Goal: Transaction & Acquisition: Purchase product/service

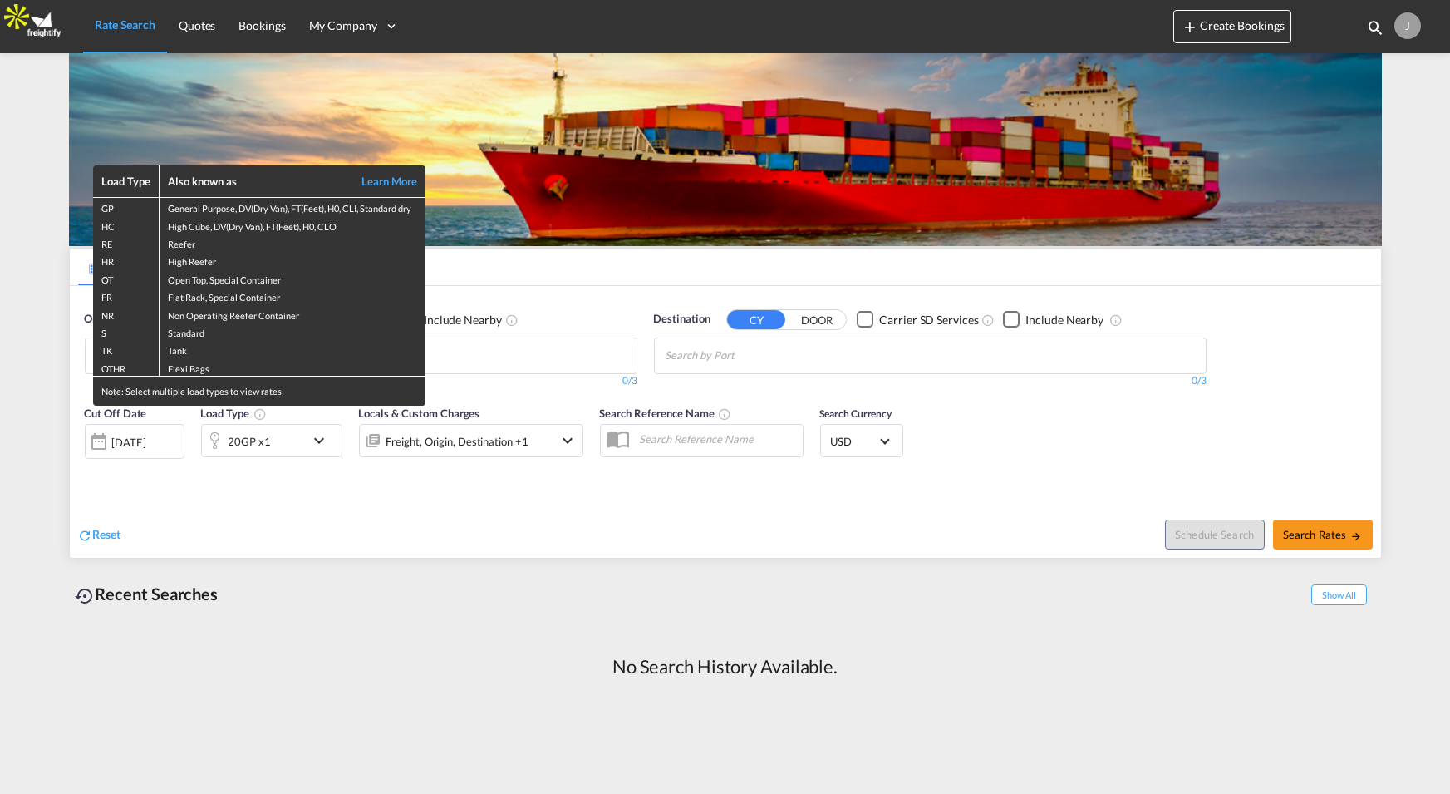
click at [1412, 29] on div "Load Type Also known as Learn More GP General Purpose, DV(Dry Van), FT(Feet), H…" at bounding box center [725, 397] width 1450 height 794
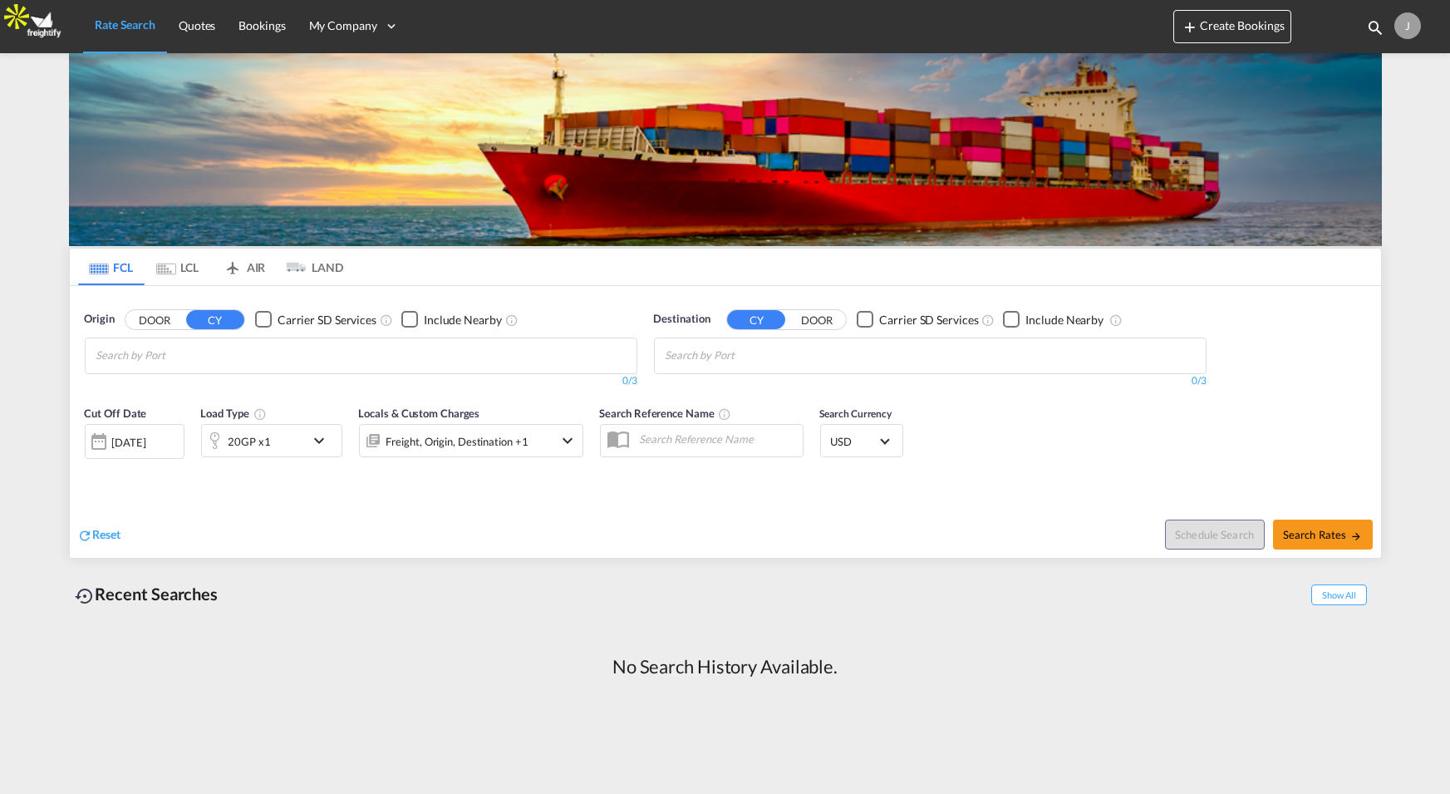
click at [1411, 24] on div "J" at bounding box center [1407, 25] width 27 height 27
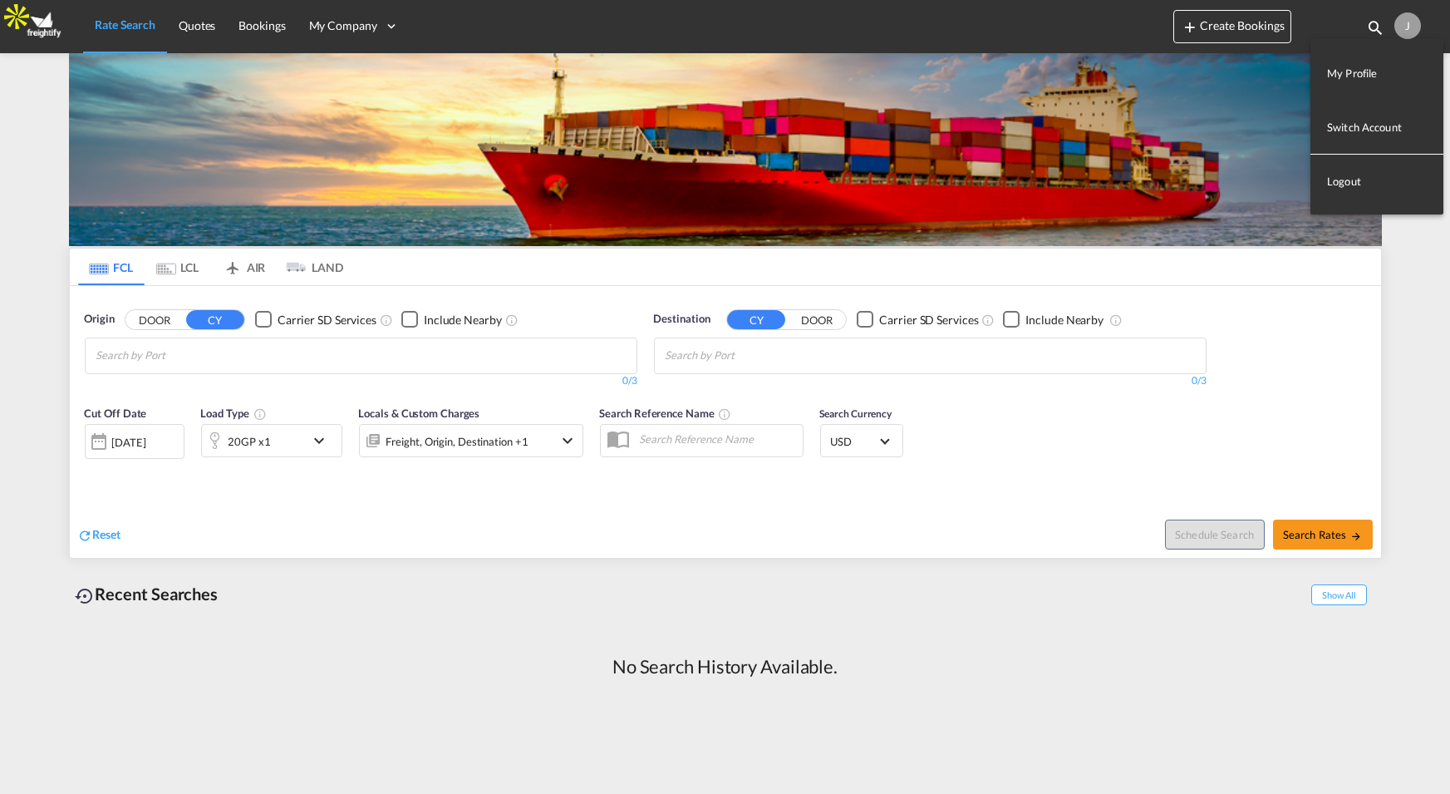
click at [1350, 181] on button "Logout" at bounding box center [1376, 181] width 133 height 33
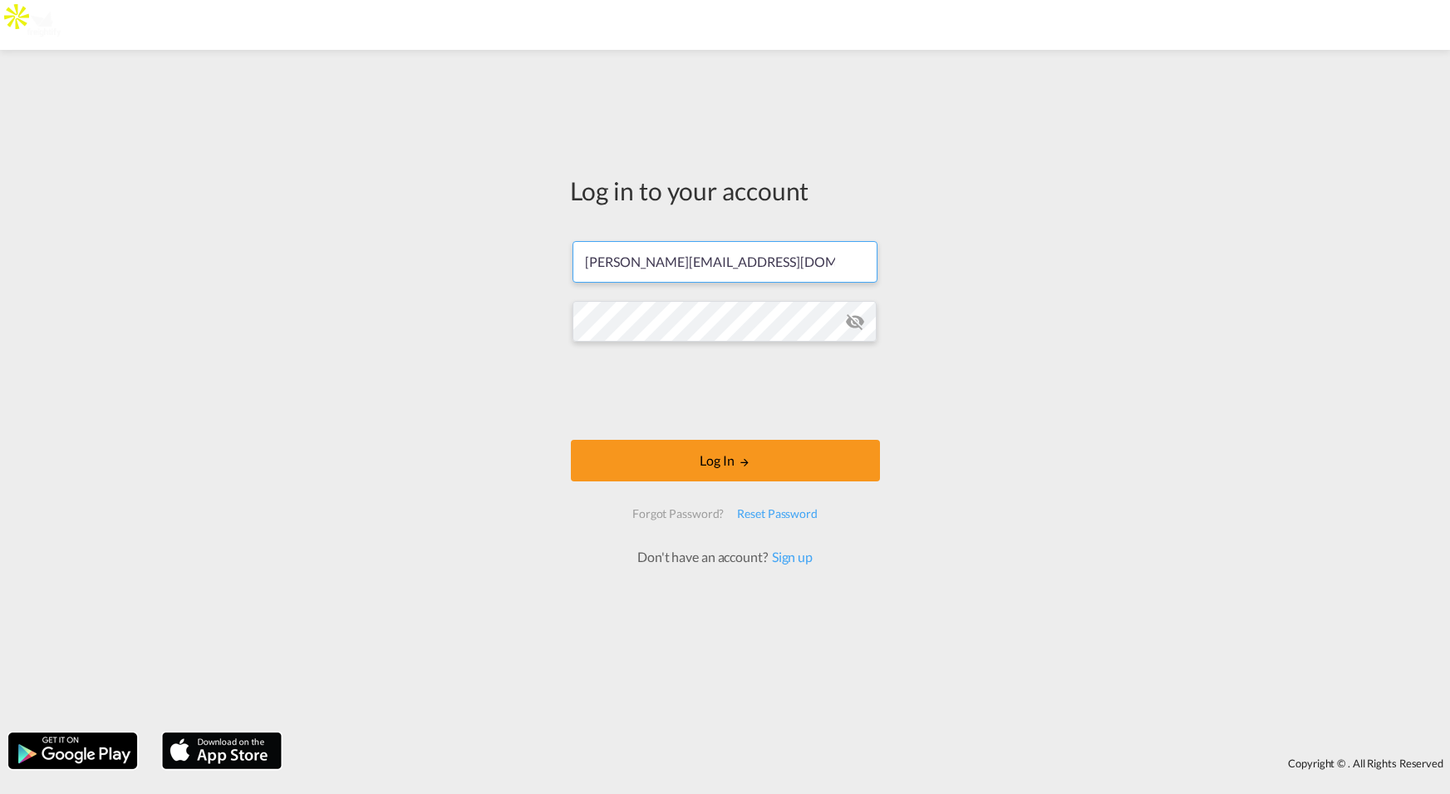
type input "jesper.johansen@freightify.com"
click at [571, 440] on button "Log In" at bounding box center [725, 461] width 309 height 42
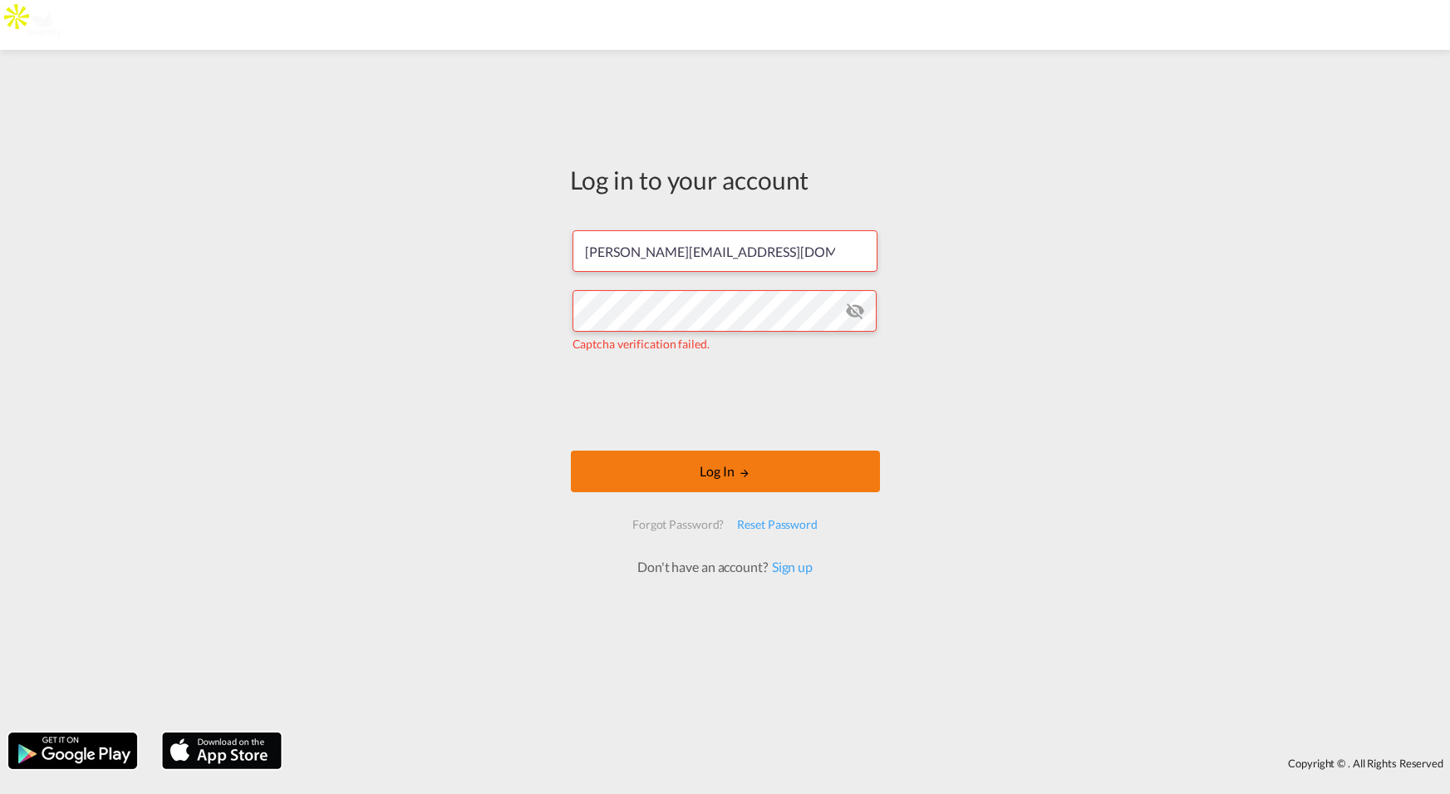
click at [717, 469] on button "Log In" at bounding box center [725, 471] width 309 height 42
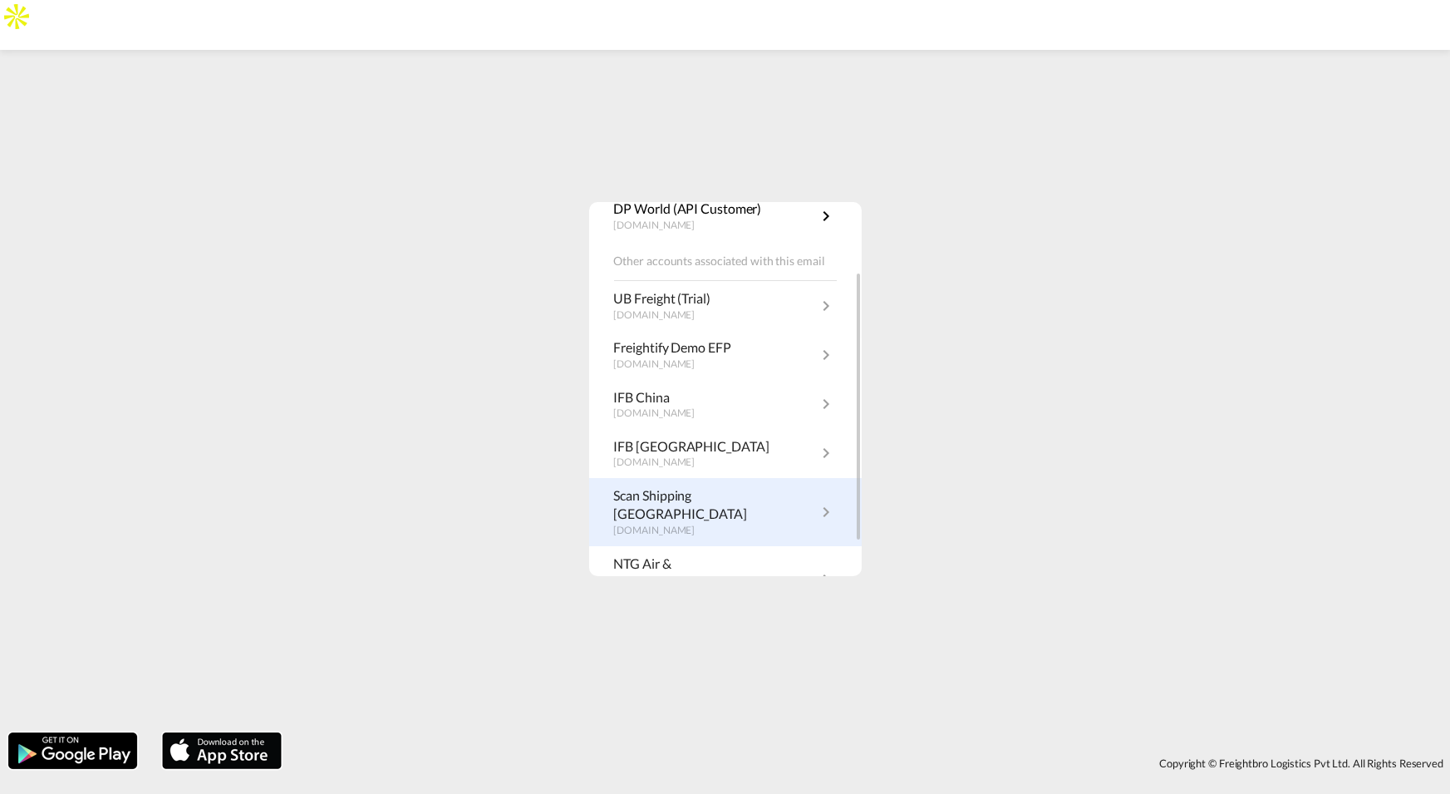
scroll to position [141, 0]
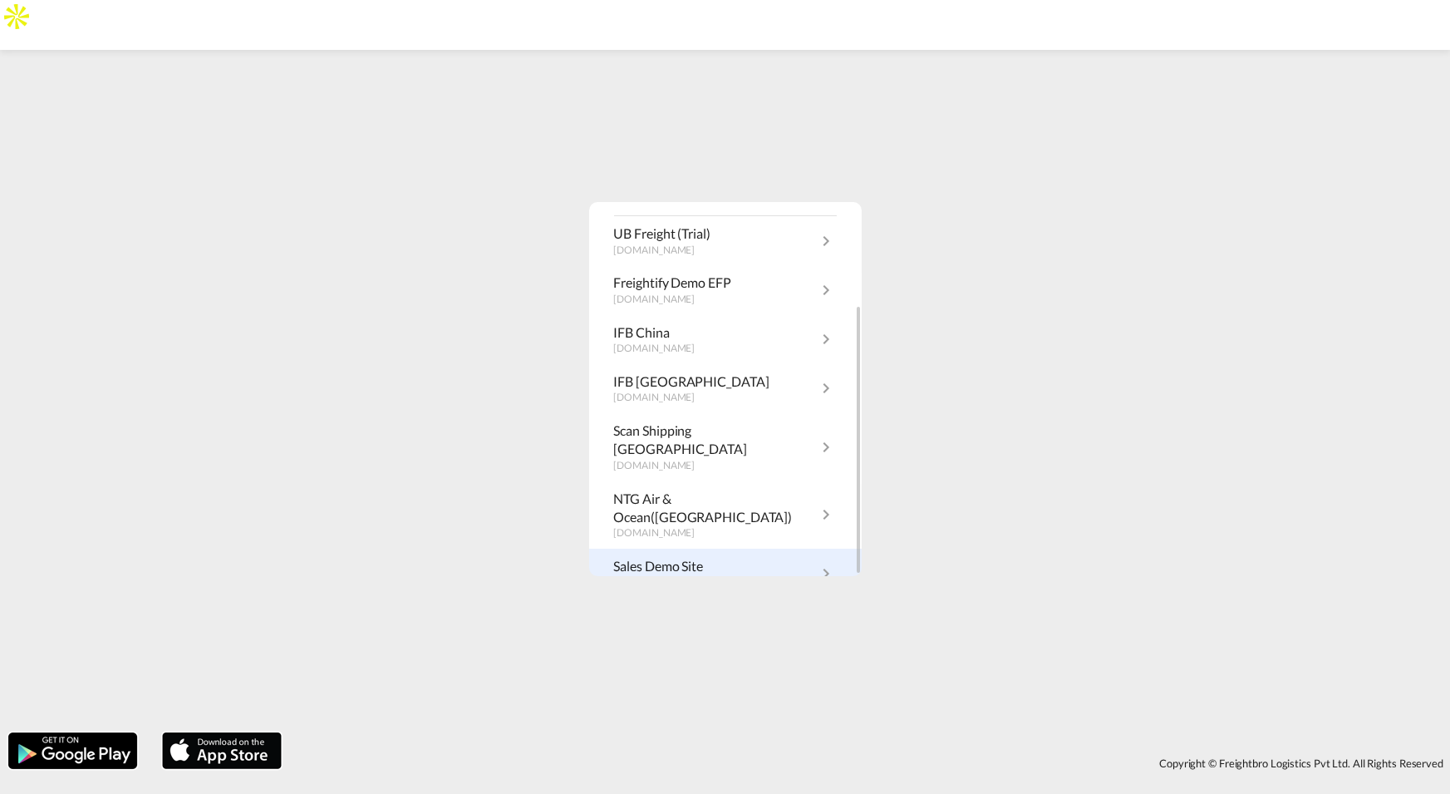
click at [823, 563] on md-icon "icon-chevron-right" at bounding box center [827, 573] width 20 height 20
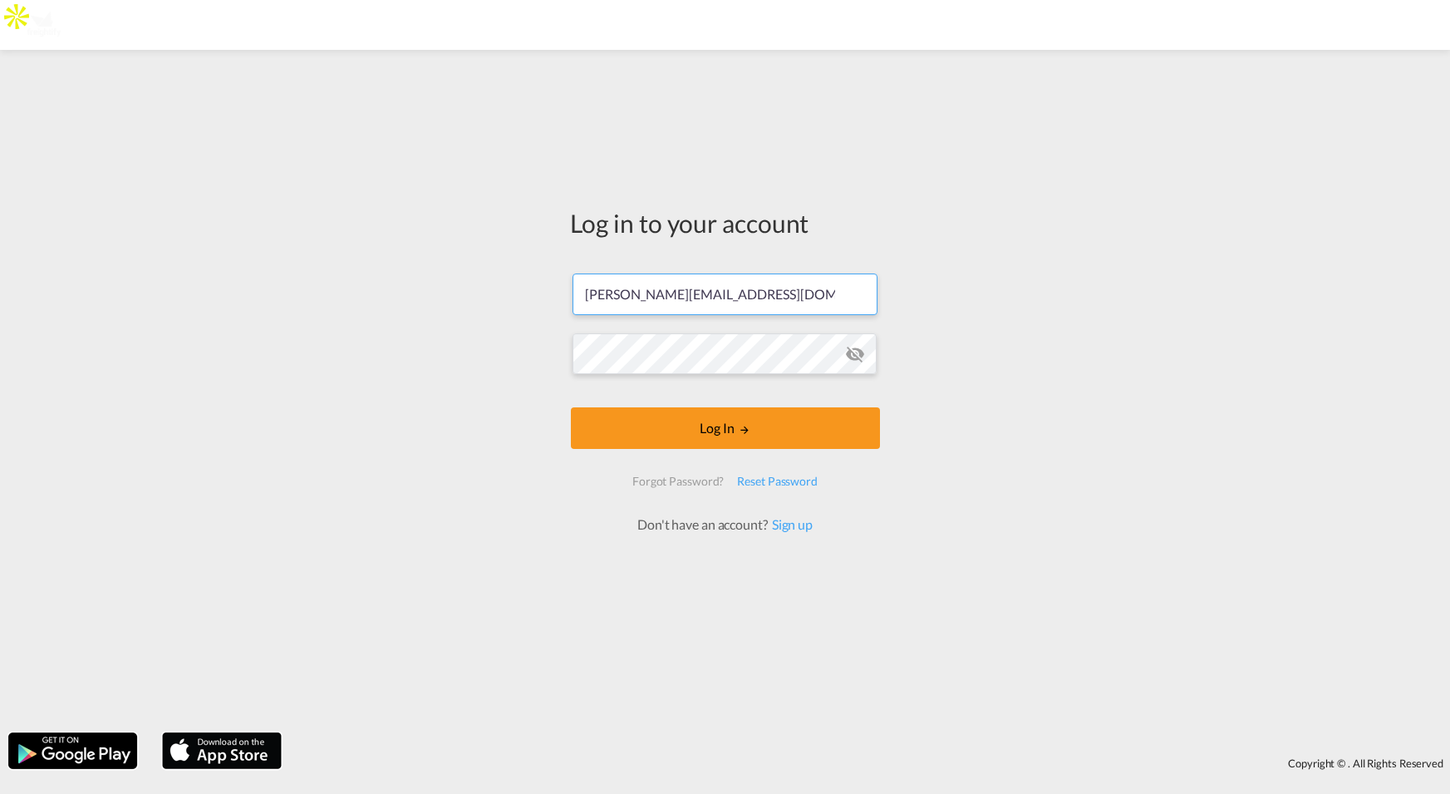
click at [744, 289] on input "jesper.johansen@freightify.in" at bounding box center [725, 294] width 305 height 42
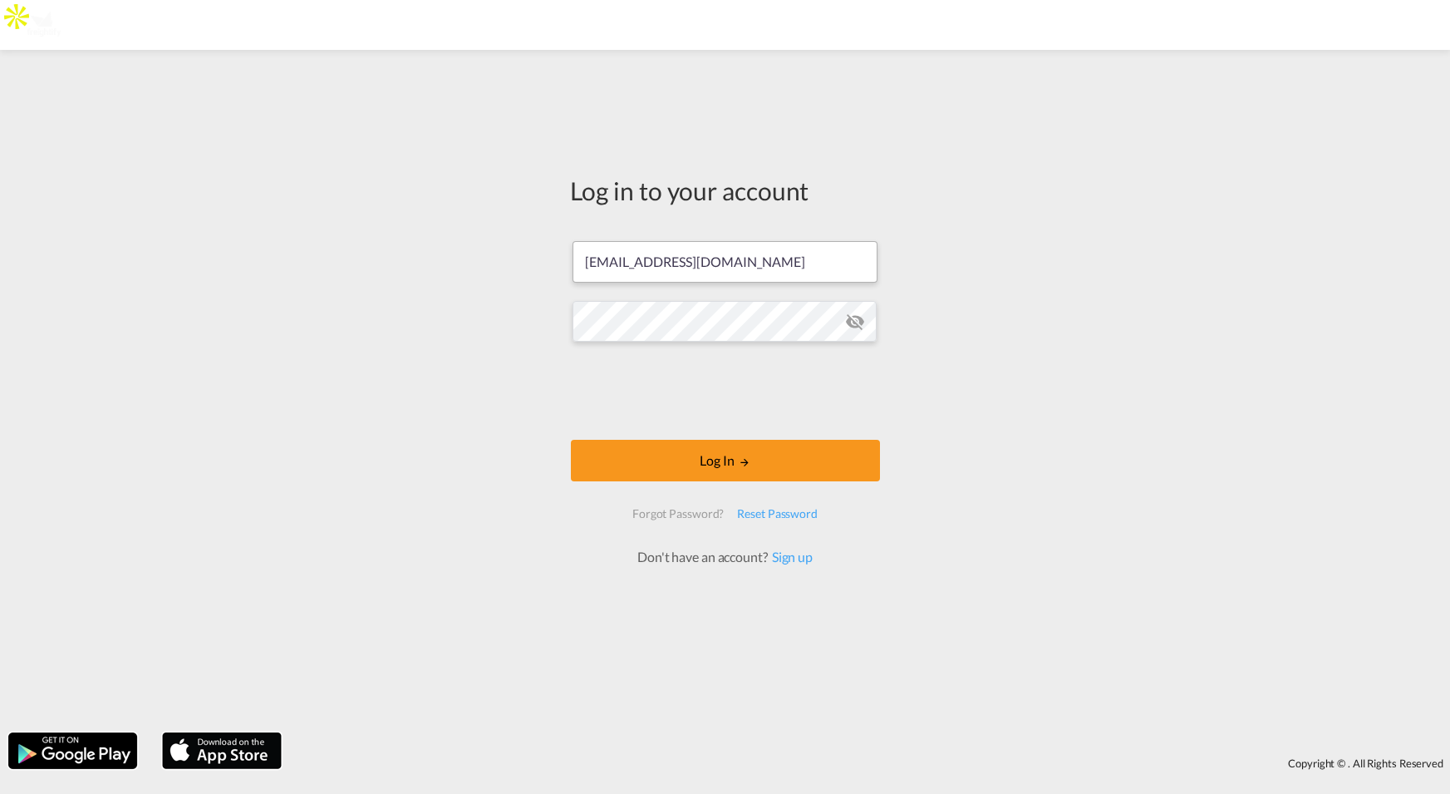
click at [735, 253] on input "process@freightify.com" at bounding box center [725, 262] width 305 height 42
type input "jesper.johansen@freightify.com"
click at [739, 456] on md-icon "LOGIN" at bounding box center [745, 462] width 12 height 12
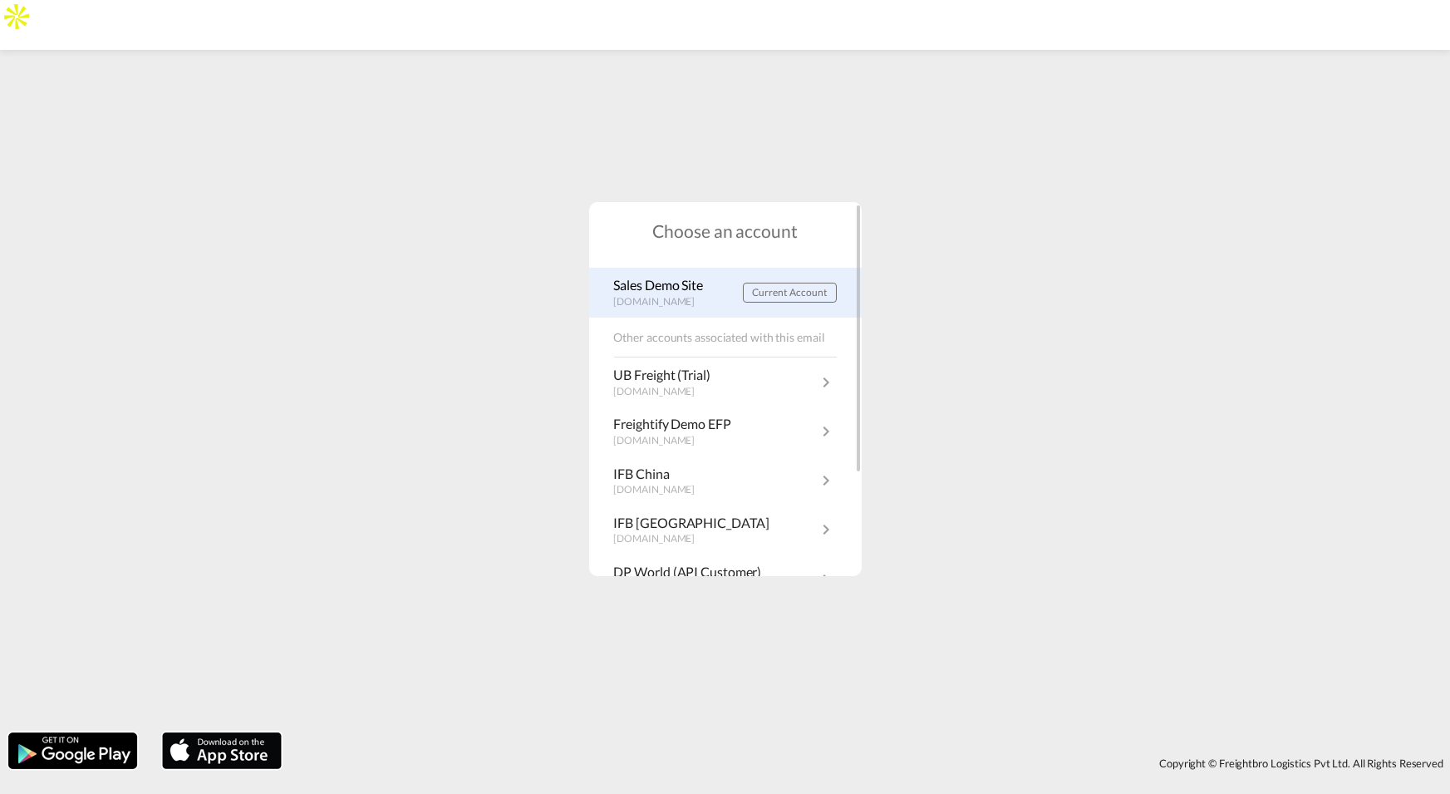
click at [681, 290] on p "Sales Demo Site" at bounding box center [663, 285] width 98 height 18
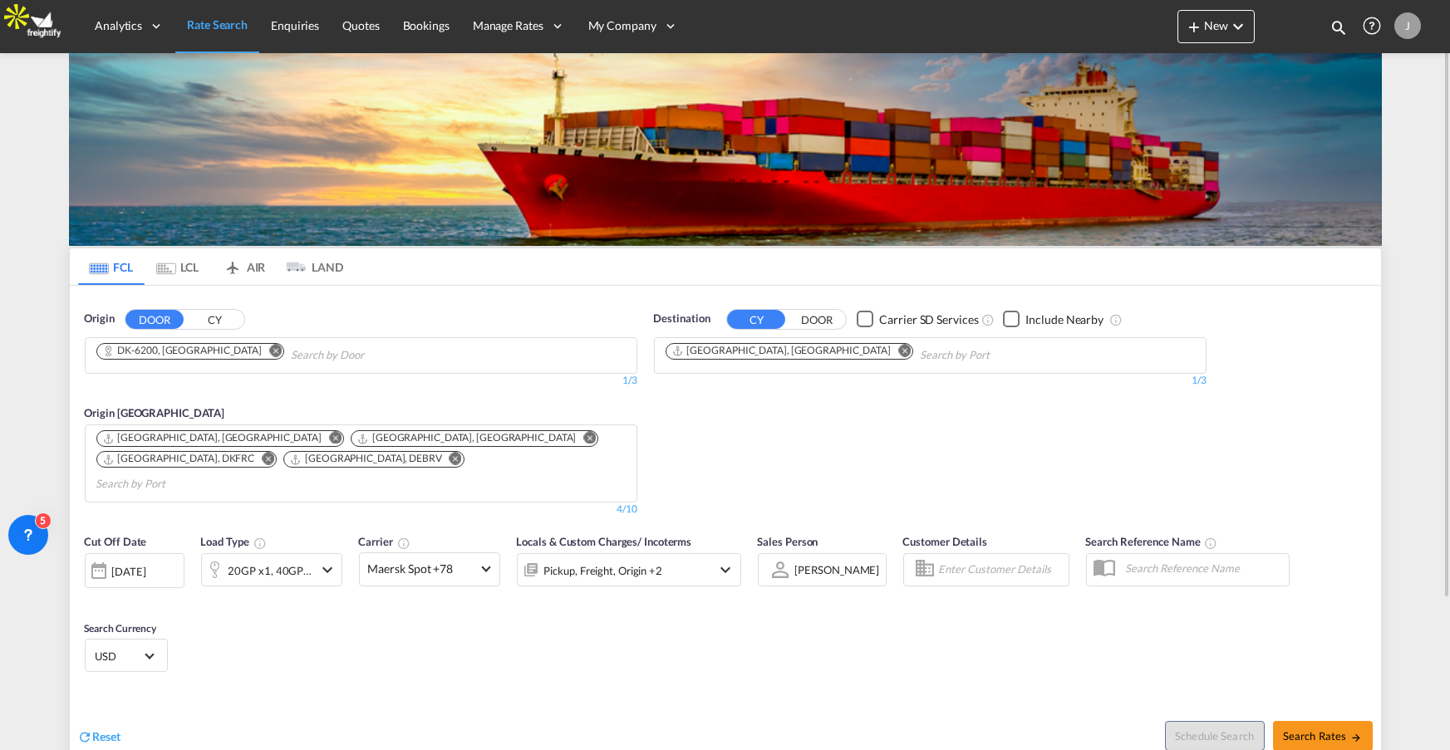
click at [226, 312] on button "CY" at bounding box center [215, 319] width 58 height 19
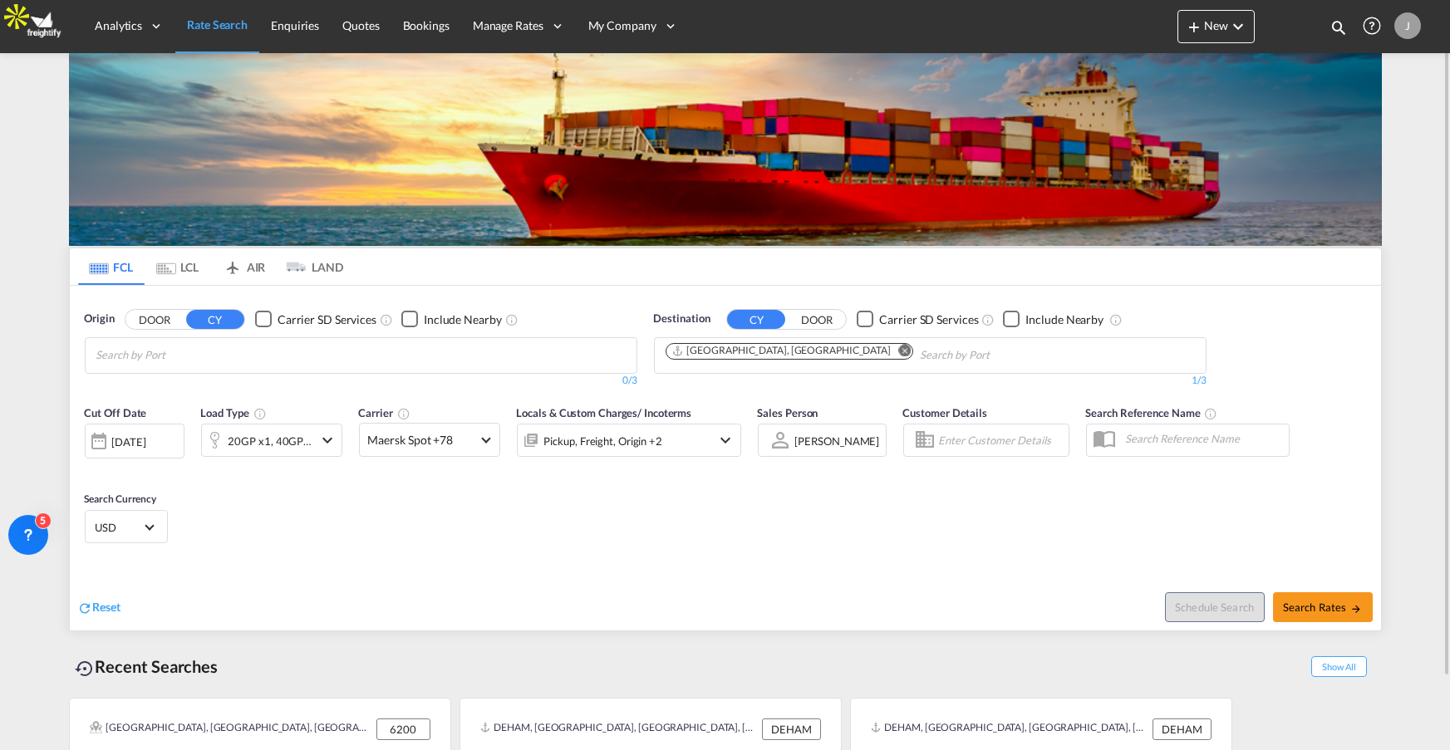
click at [262, 361] on md-chips at bounding box center [361, 355] width 551 height 35
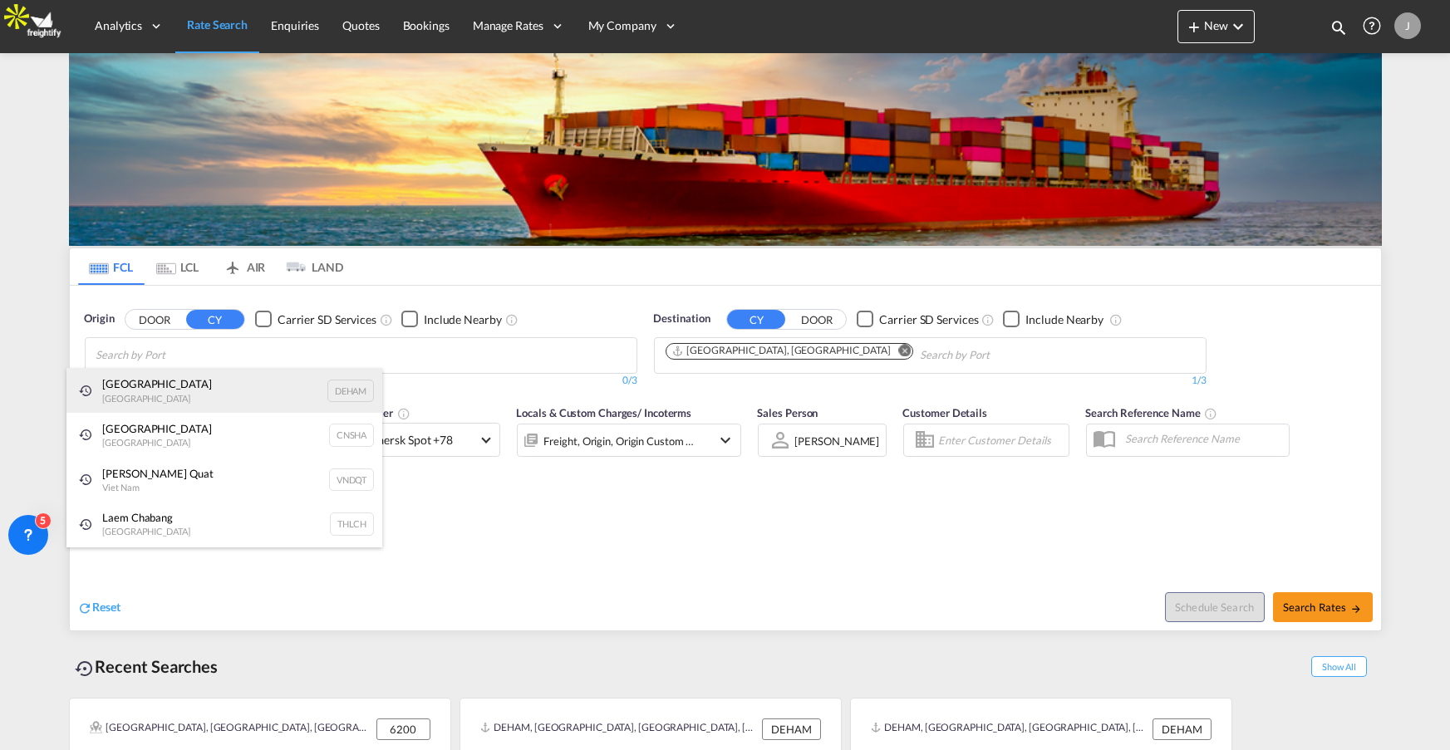
click at [209, 394] on div "Hamburg Germany DEHAM" at bounding box center [224, 390] width 316 height 45
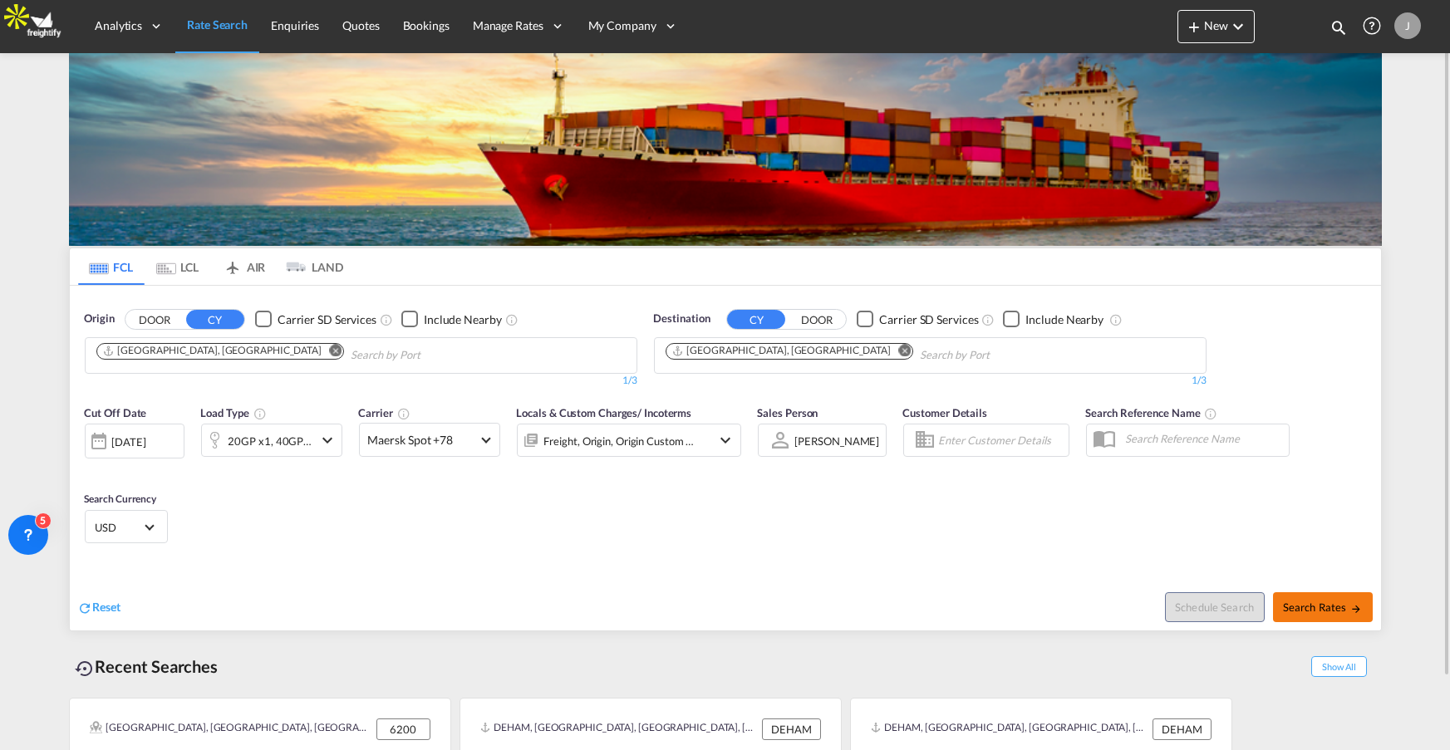
click at [1334, 616] on button "Search Rates" at bounding box center [1323, 607] width 100 height 30
type input "DEHAM to CNSHA / 2 Sep 2025"
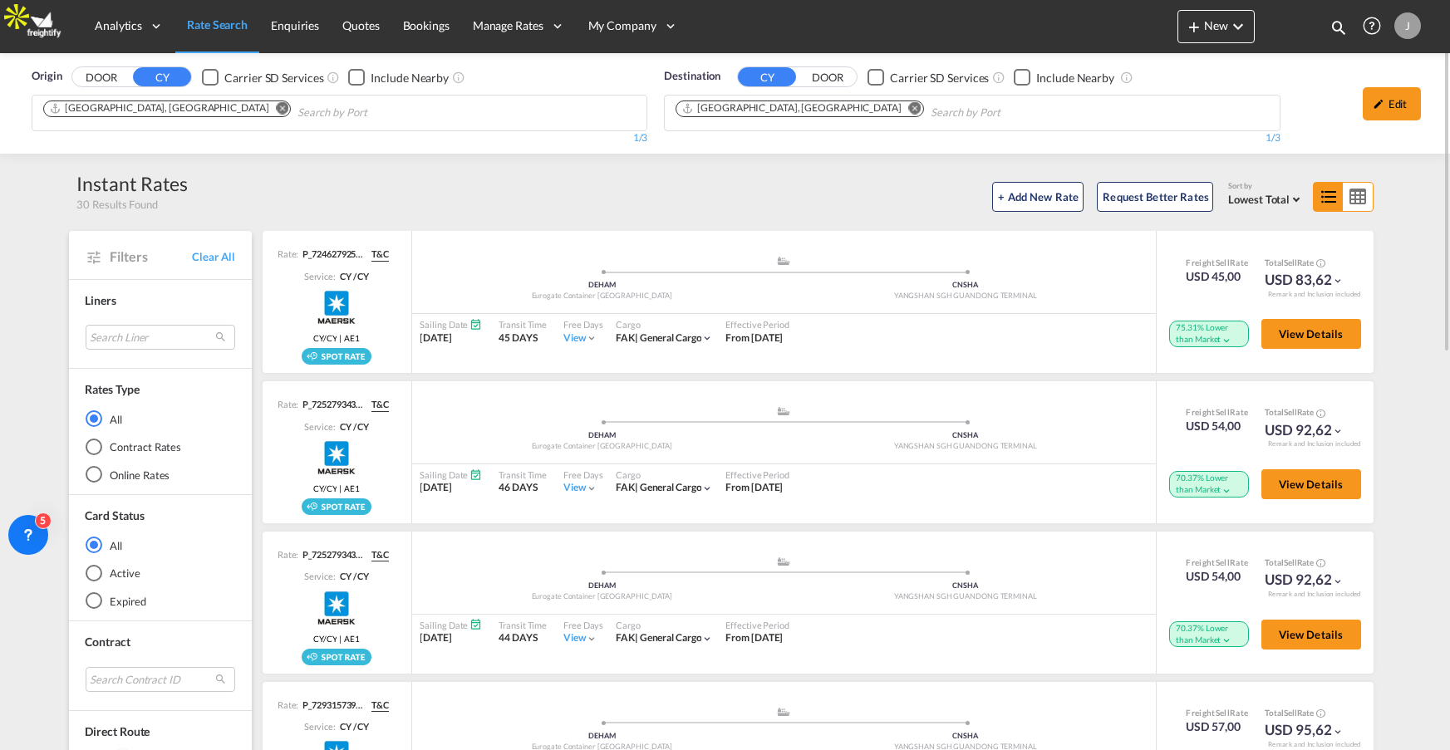
click at [352, 78] on div "Checkbox No Ink" at bounding box center [356, 77] width 17 height 17
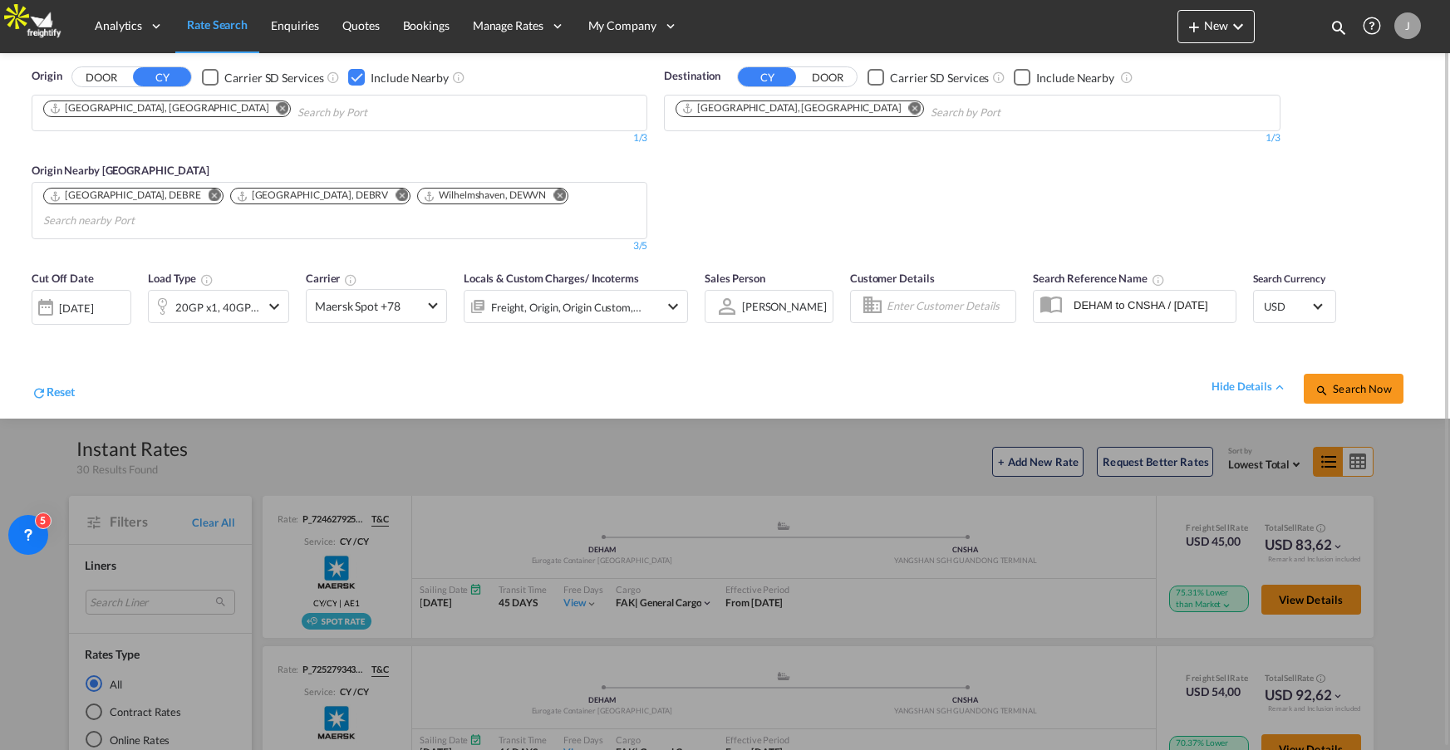
click at [779, 202] on div "Destination CY DOOR Carrier SD Services Include Nearby Shanghai, CNSHA 1/3 1/3" at bounding box center [972, 161] width 632 height 202
click at [267, 297] on md-icon "icon-chevron-down" at bounding box center [274, 307] width 20 height 20
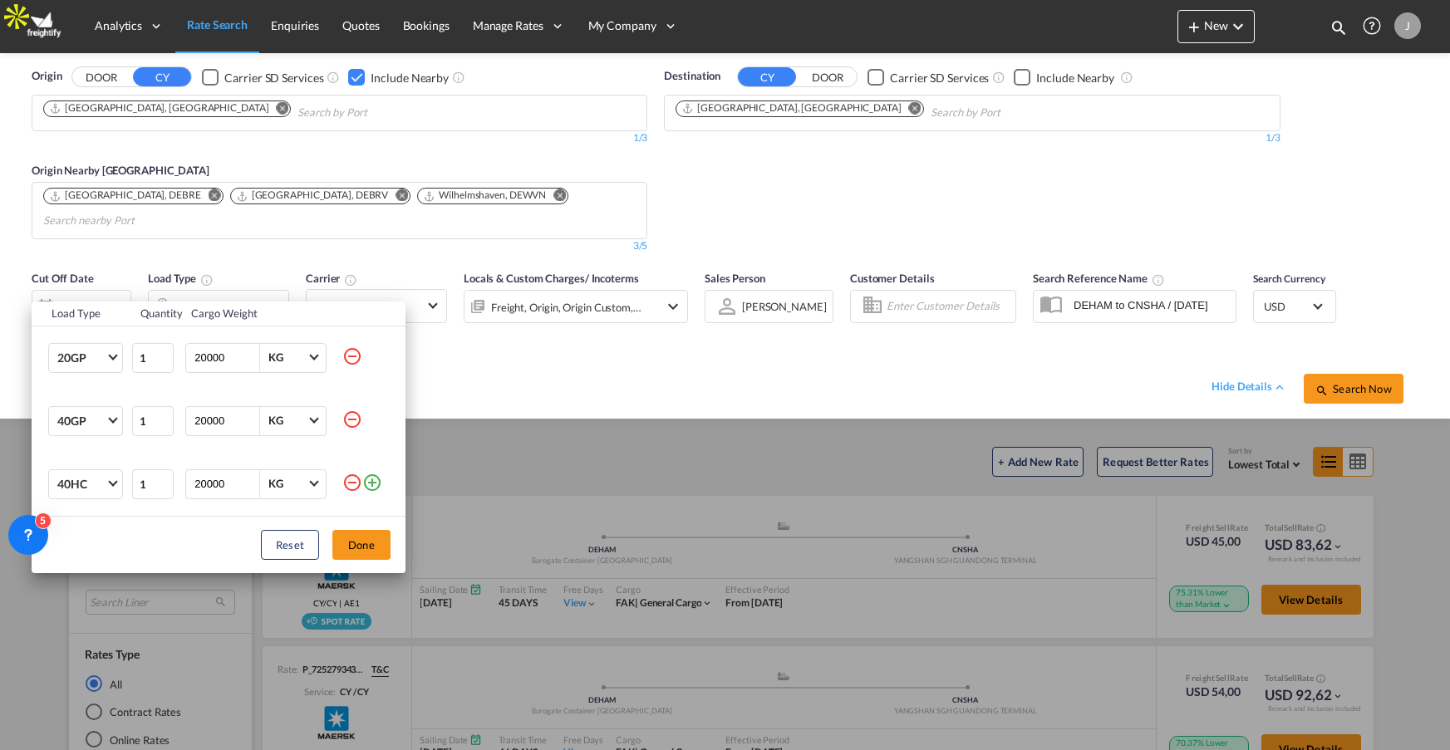
click at [478, 345] on div "Load Type Quantity Cargo Weight 20GP 20GP 40GP 40HC 45HC 20RE 40RE 40HR 20OT 40…" at bounding box center [725, 375] width 1450 height 750
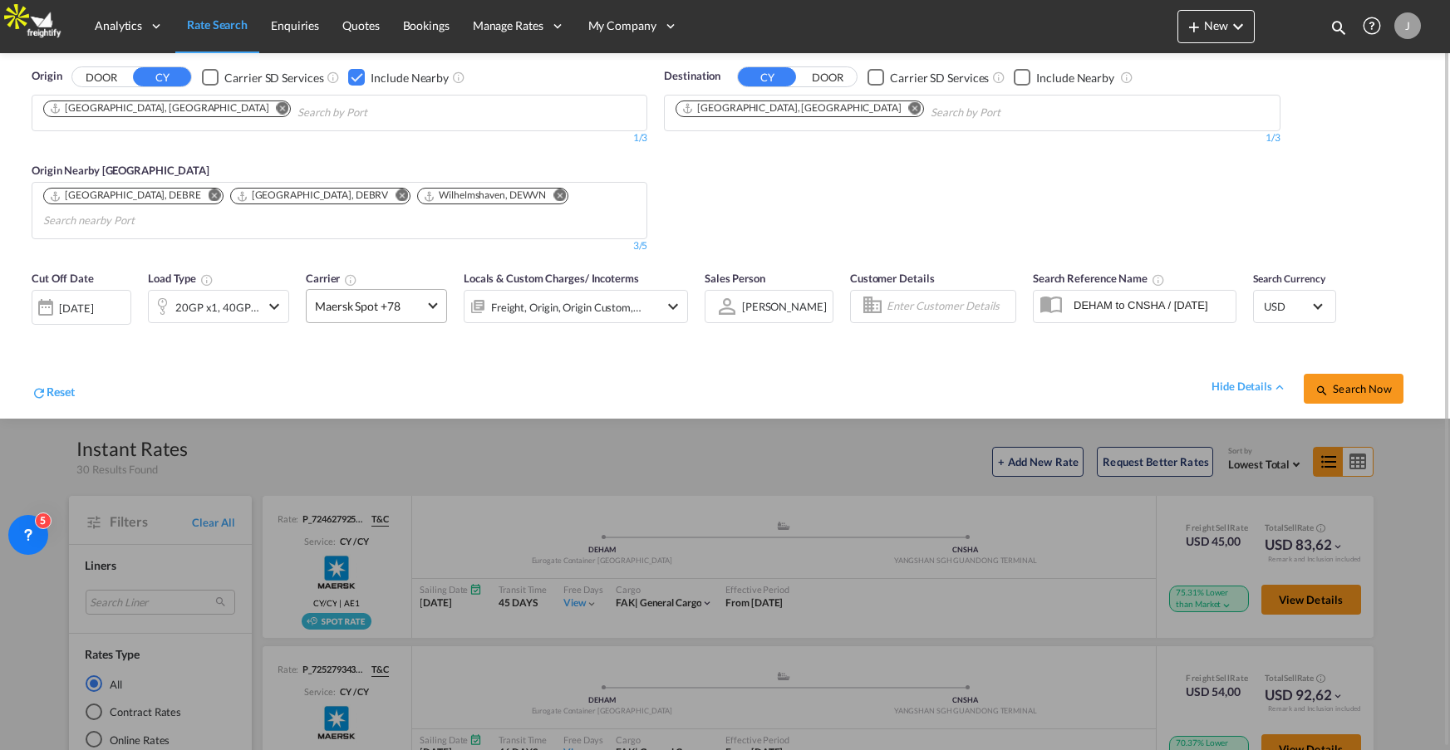
click at [414, 298] on span "Maersk Spot +78" at bounding box center [369, 306] width 108 height 17
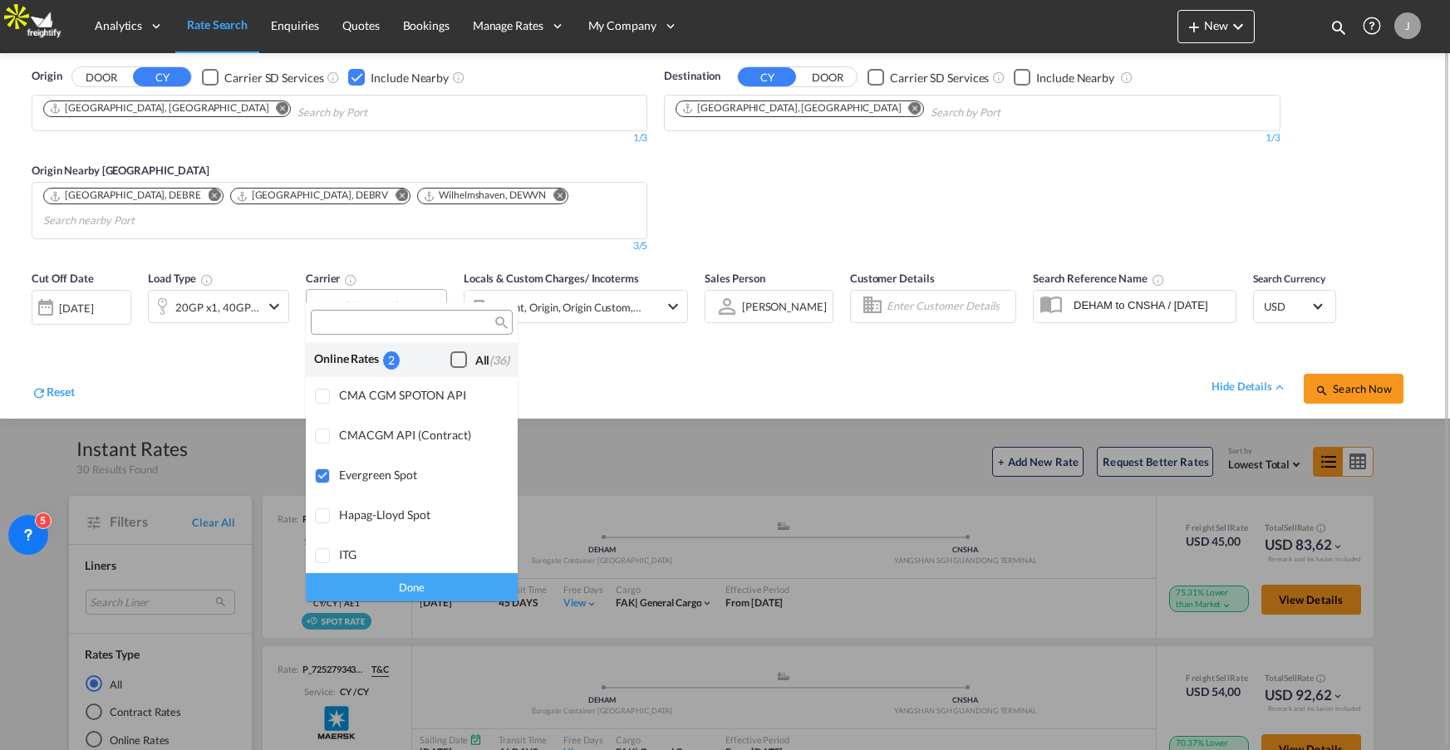
scroll to position [23, 0]
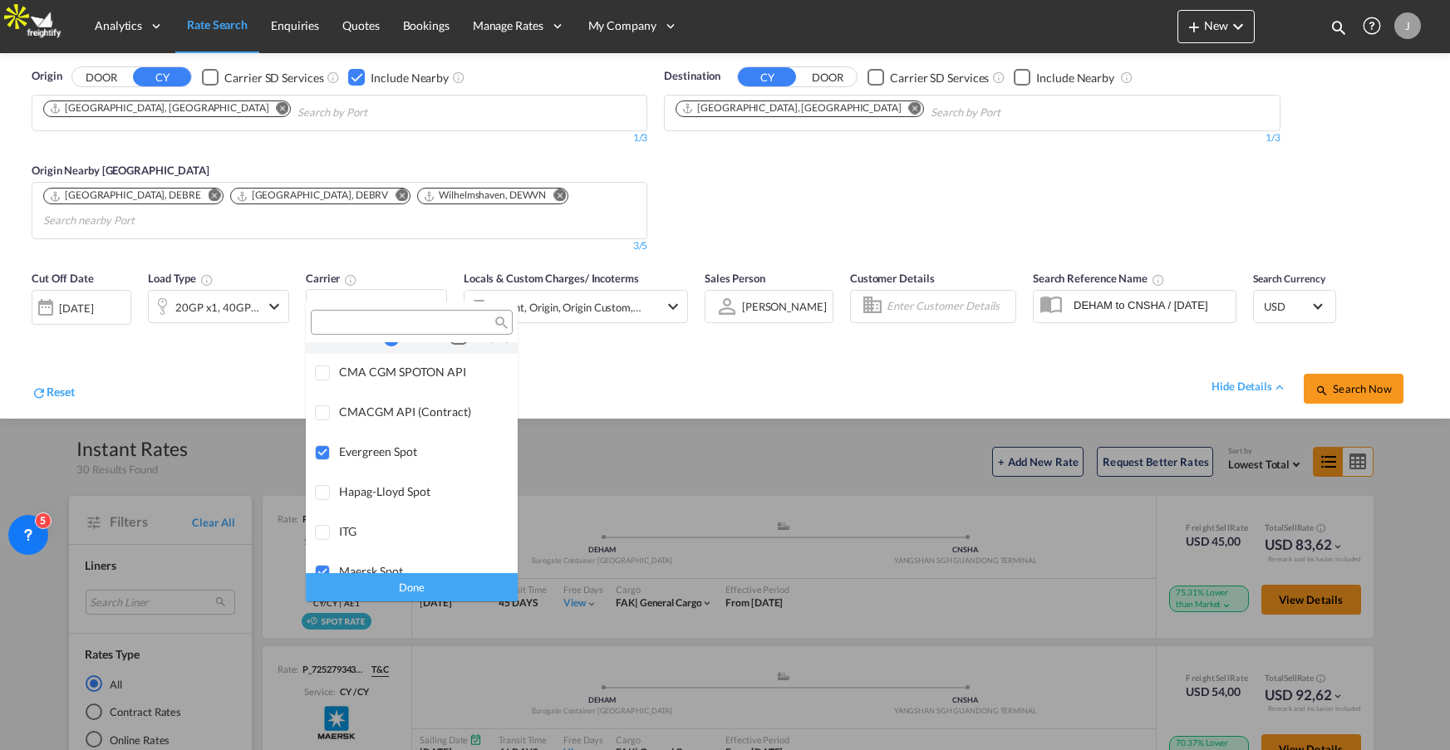
click at [603, 388] on md-backdrop at bounding box center [725, 375] width 1450 height 750
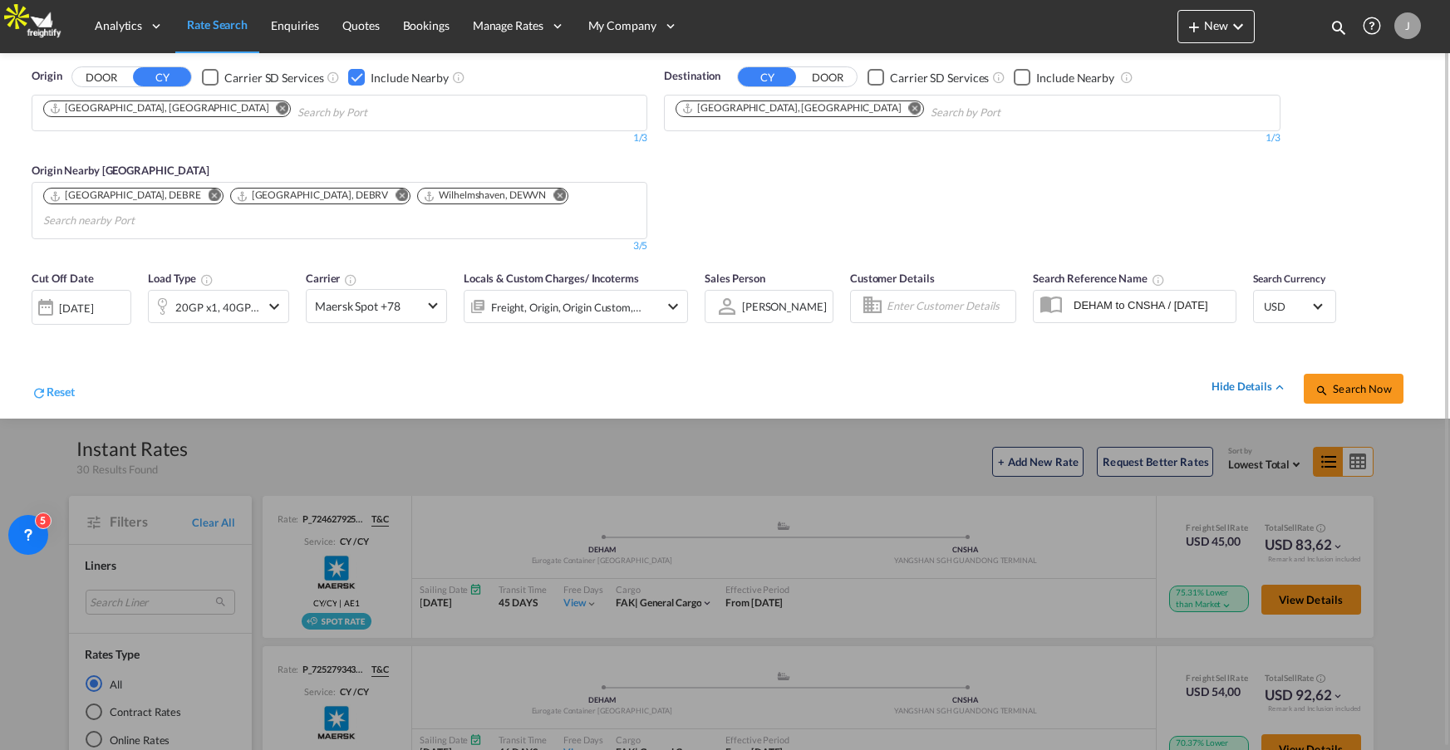
click at [1266, 379] on div "hide details" at bounding box center [1250, 387] width 76 height 17
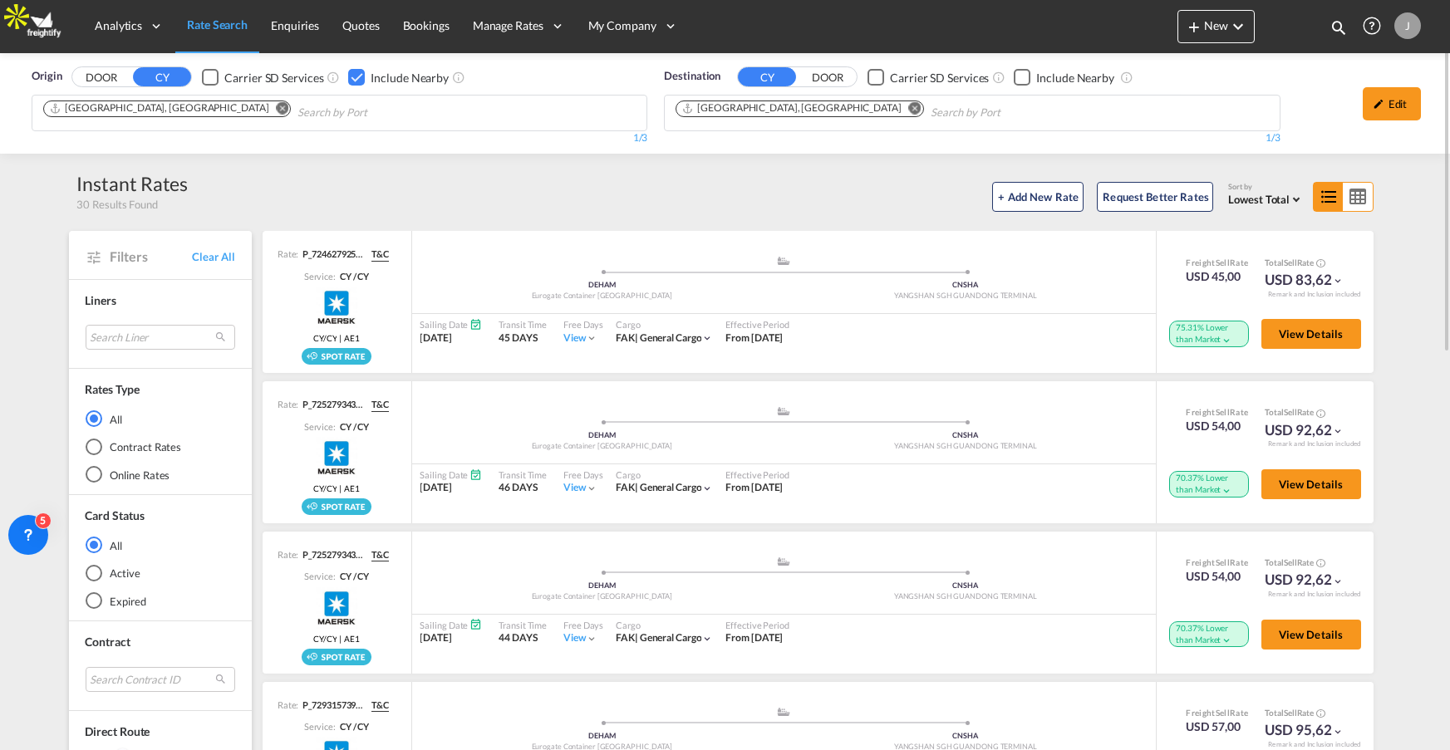
click at [1280, 199] on span "Lowest Total" at bounding box center [1258, 199] width 61 height 13
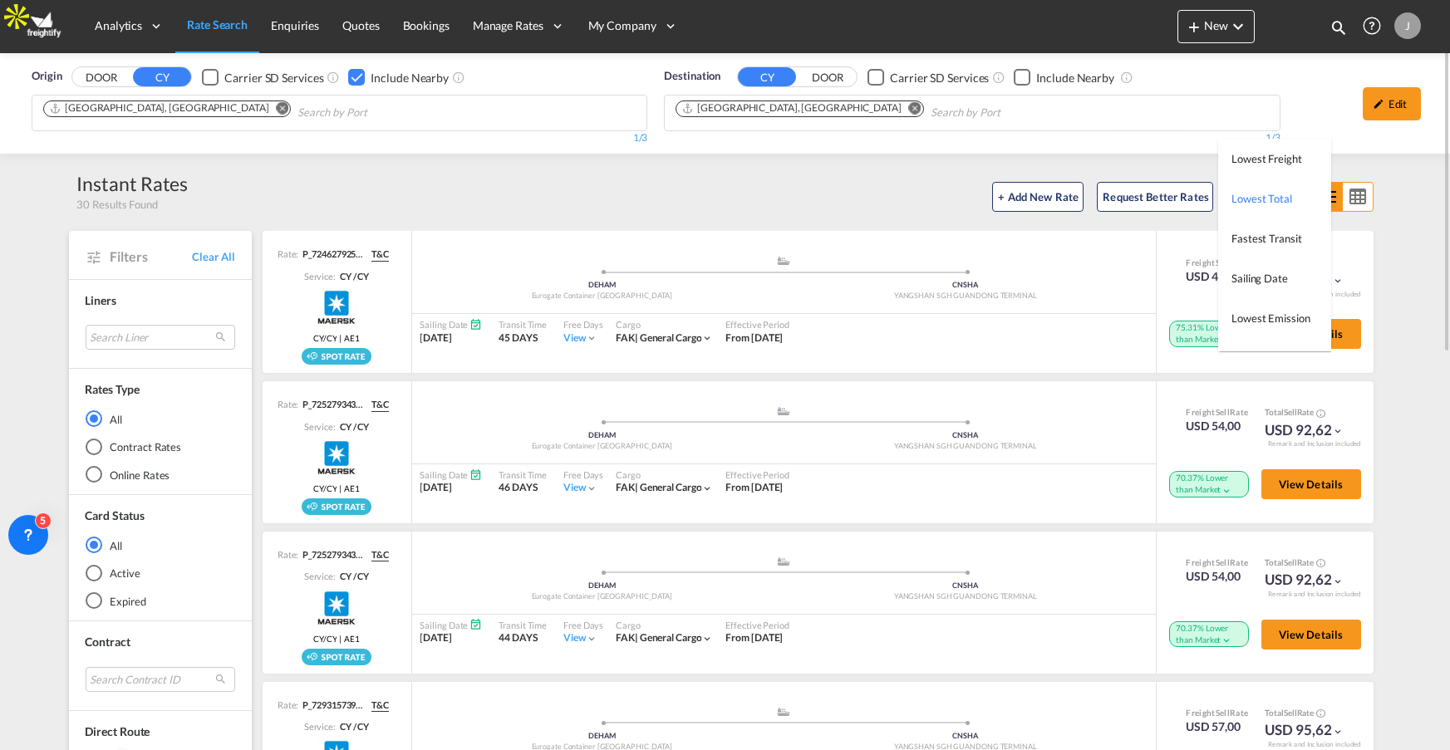
click at [796, 184] on md-backdrop at bounding box center [725, 375] width 1450 height 750
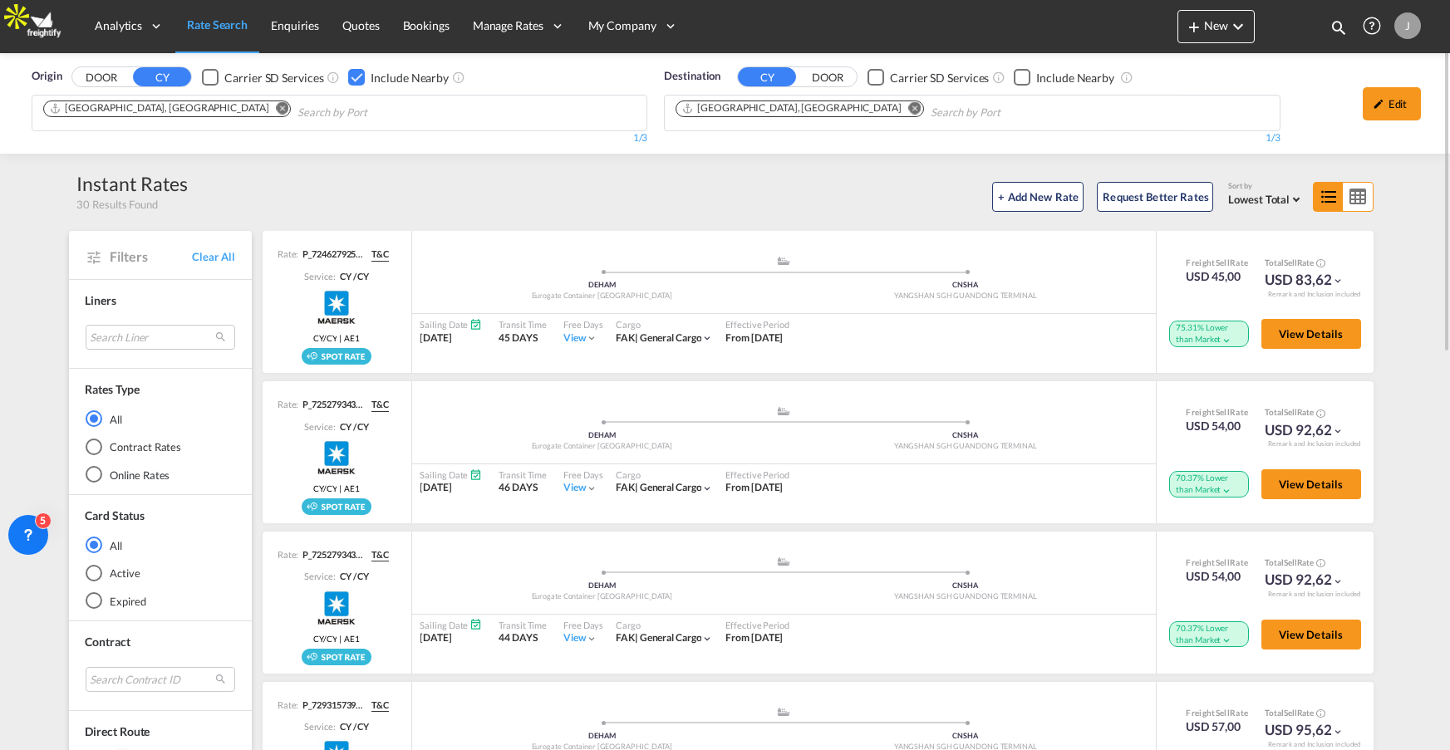
click at [93, 445] on div "Contract Rates" at bounding box center [94, 447] width 17 height 17
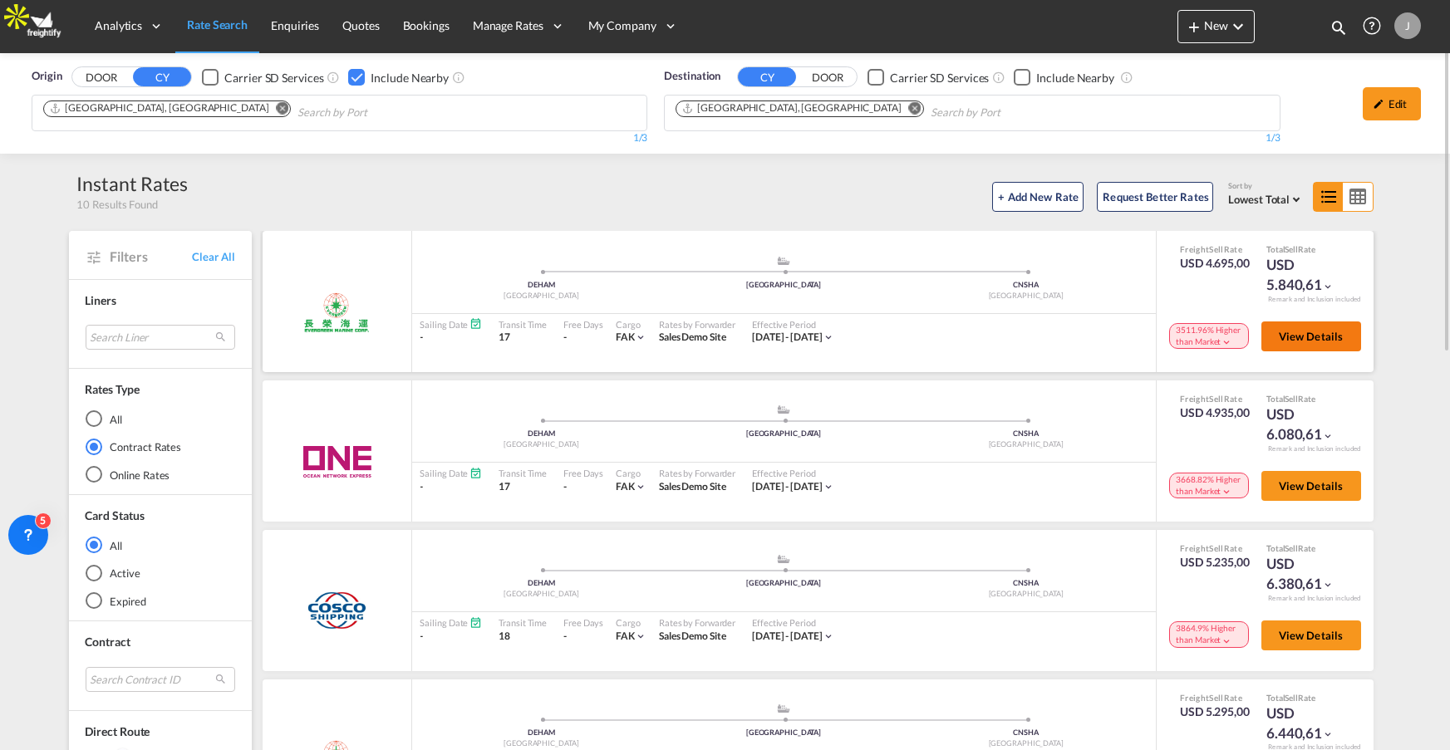
click at [1301, 339] on span "View Details" at bounding box center [1311, 336] width 65 height 13
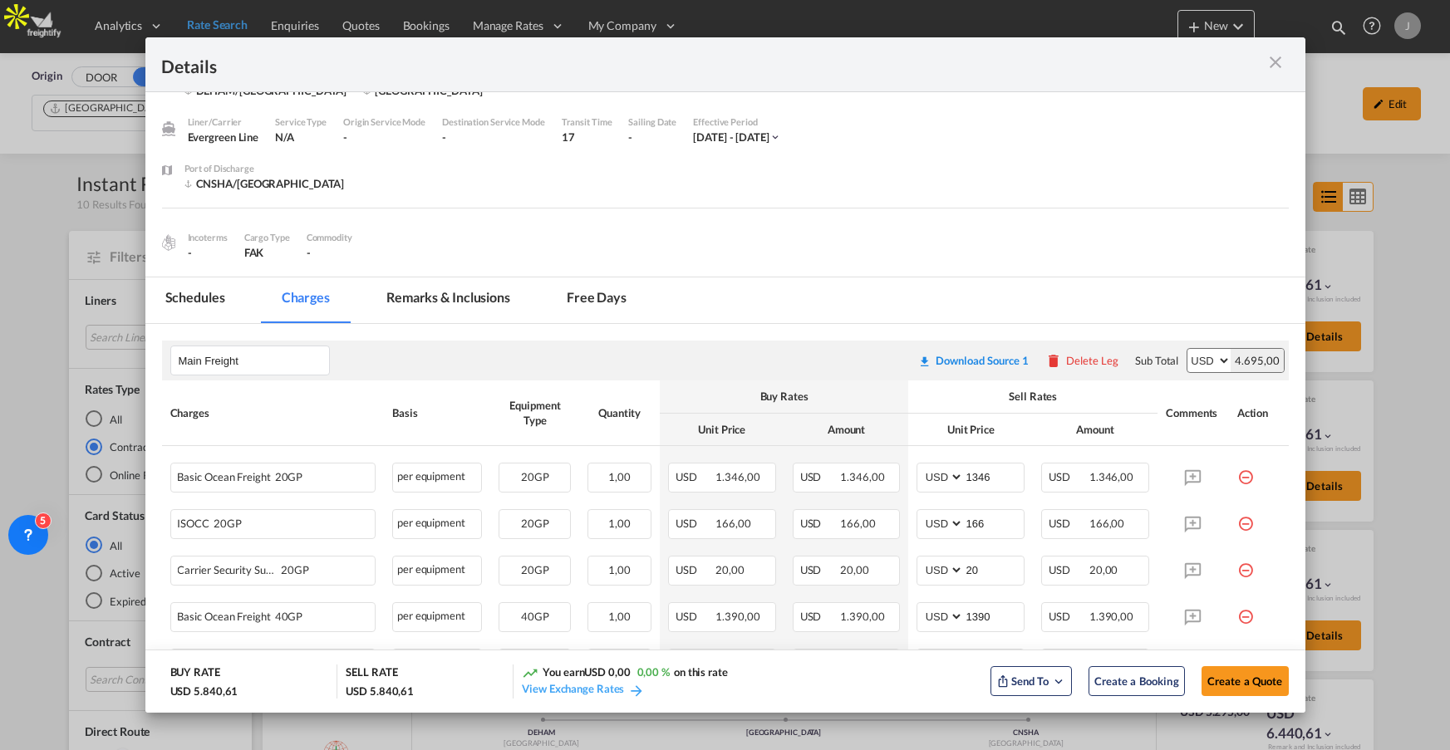
scroll to position [42, 0]
click at [764, 388] on div "Buy Rates" at bounding box center [784, 394] width 233 height 15
click at [1028, 391] on div "Sell Rates" at bounding box center [1033, 394] width 233 height 15
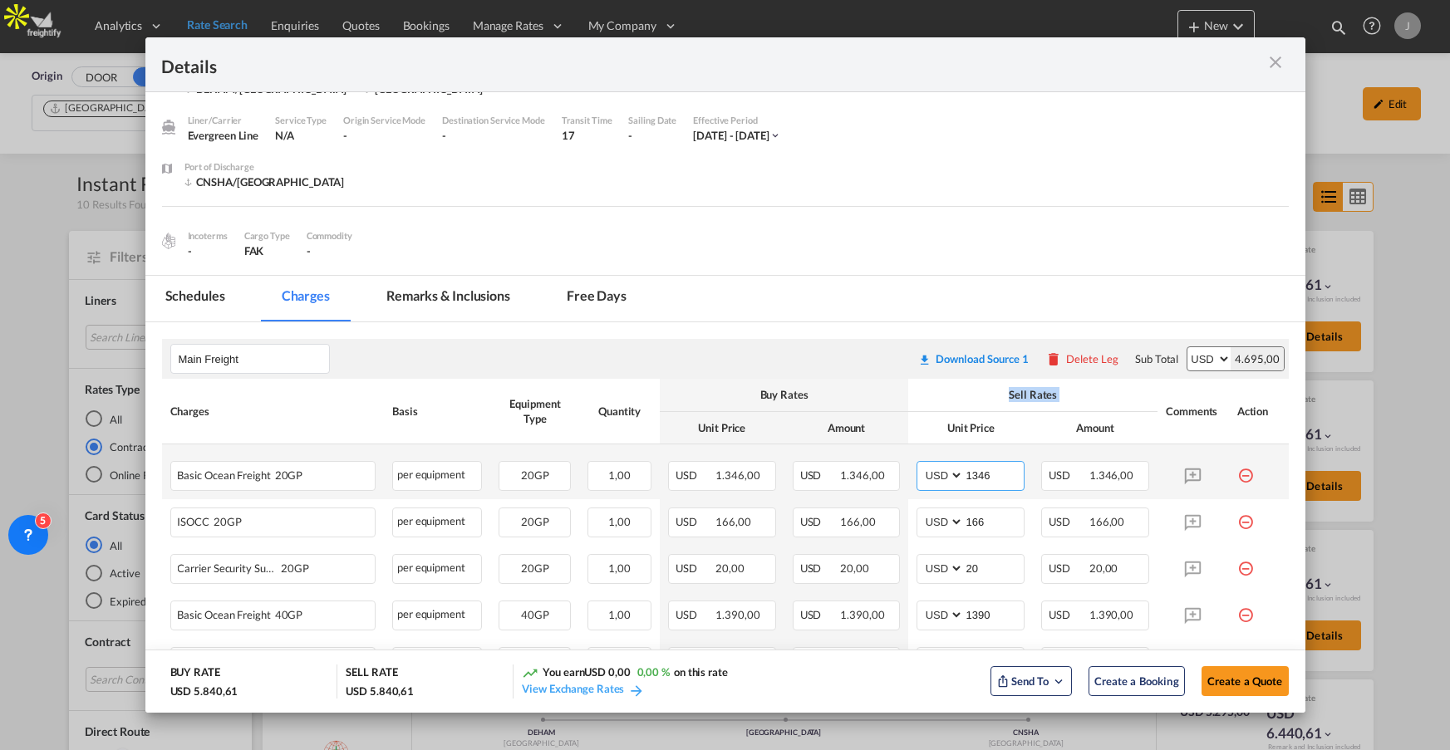
click at [978, 475] on input "1346" at bounding box center [994, 474] width 60 height 25
click at [978, 474] on input "1346" at bounding box center [994, 474] width 60 height 25
type input "2500"
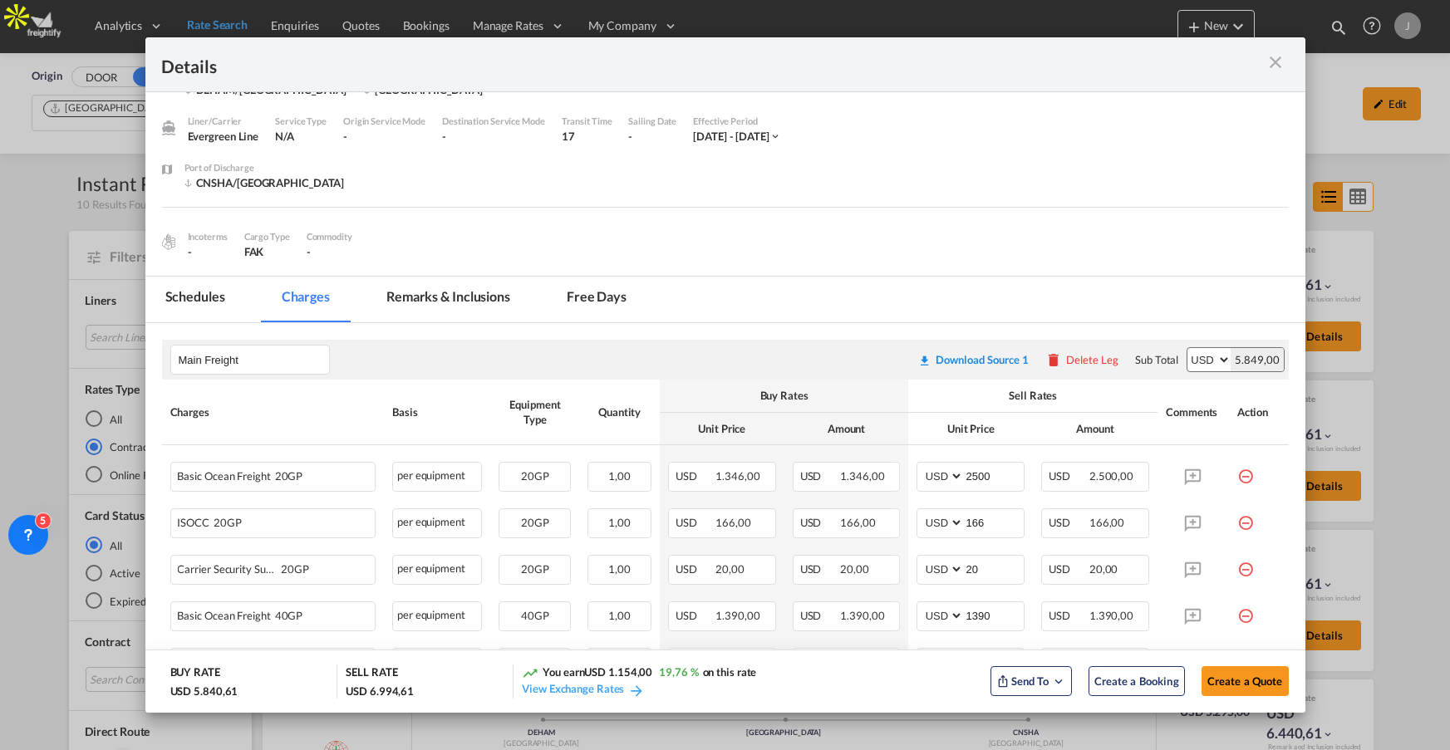
click at [213, 681] on div "BUY RATE" at bounding box center [195, 674] width 50 height 19
click at [371, 688] on div "USD 6.994,61" at bounding box center [380, 691] width 68 height 15
drag, startPoint x: 592, startPoint y: 672, endPoint x: 687, endPoint y: 666, distance: 94.9
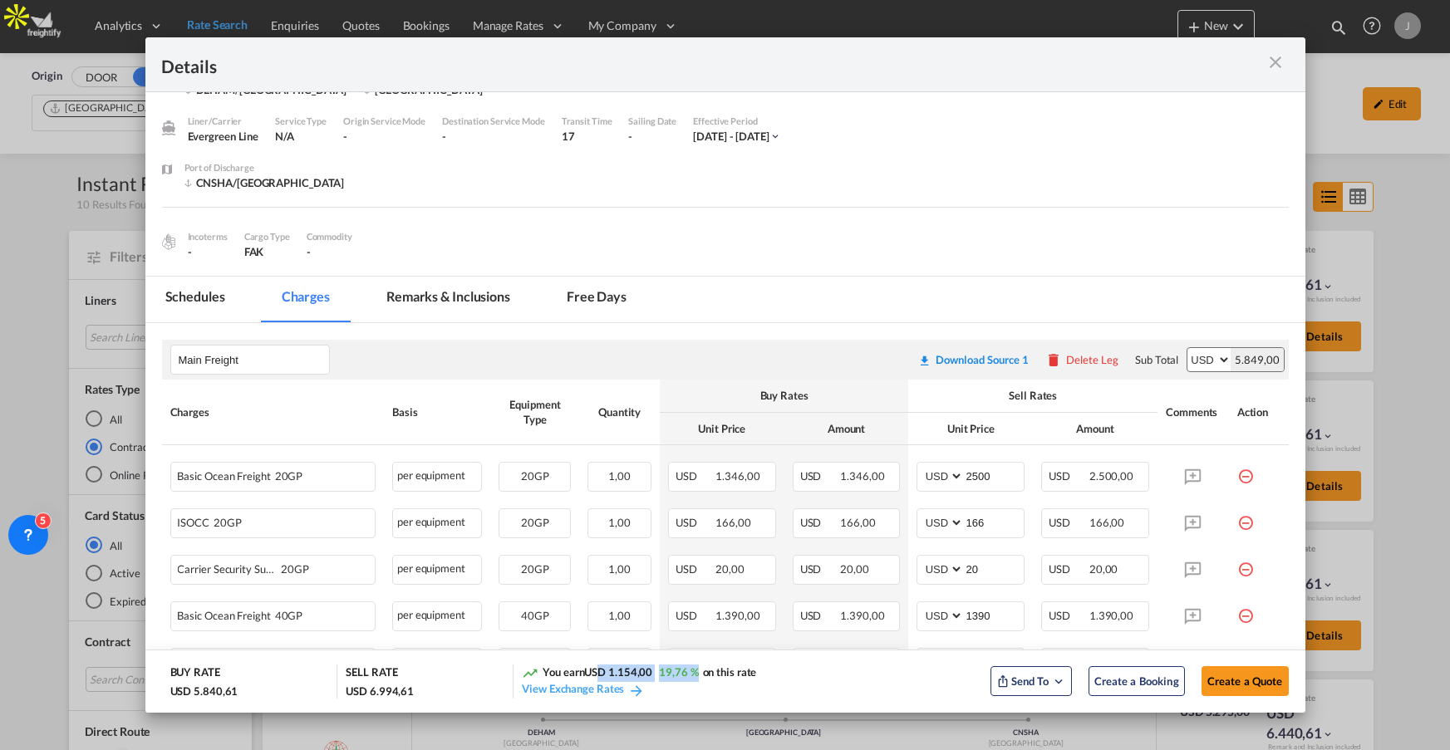
click at [694, 666] on div "You earn USD 1.154,00 19,76 % on this rate" at bounding box center [639, 673] width 234 height 17
click at [677, 667] on span "19,76 %" at bounding box center [678, 672] width 39 height 13
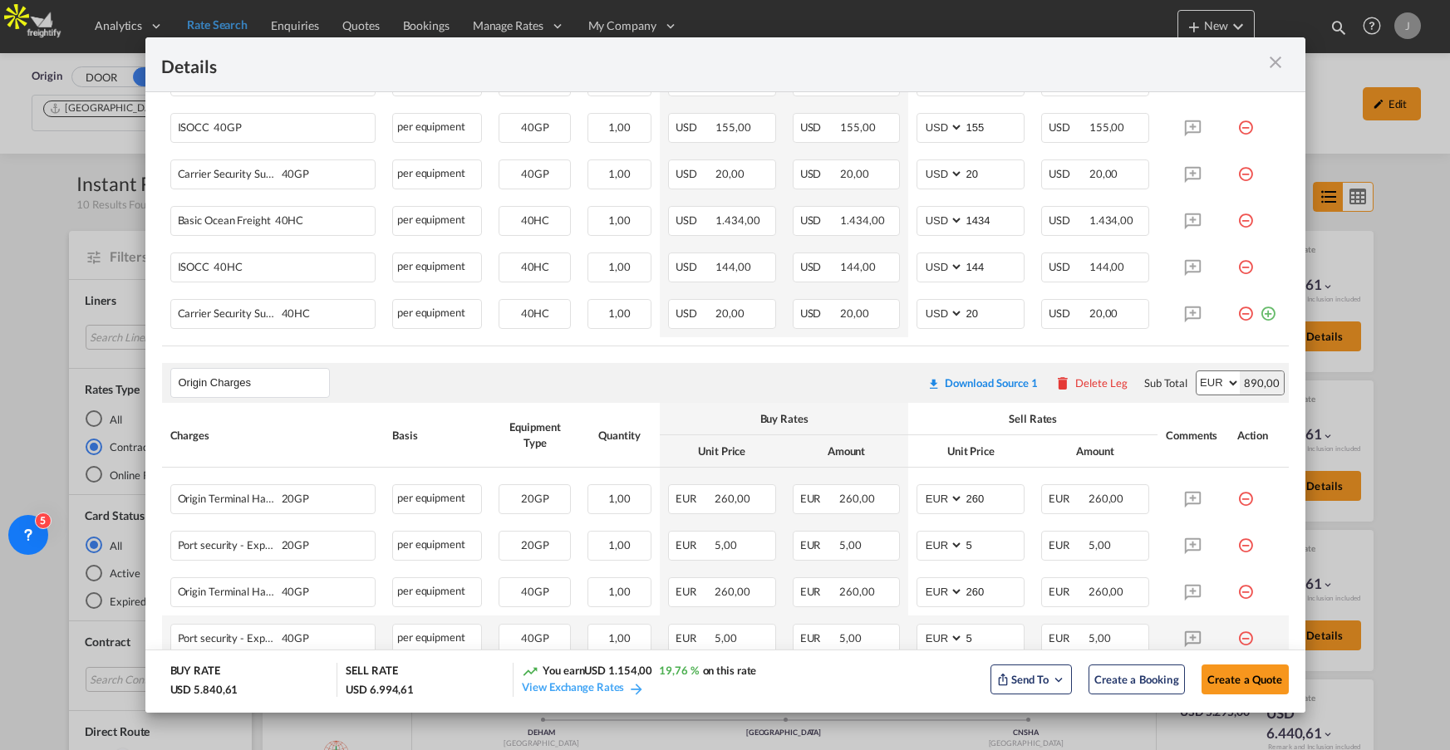
scroll to position [587, 0]
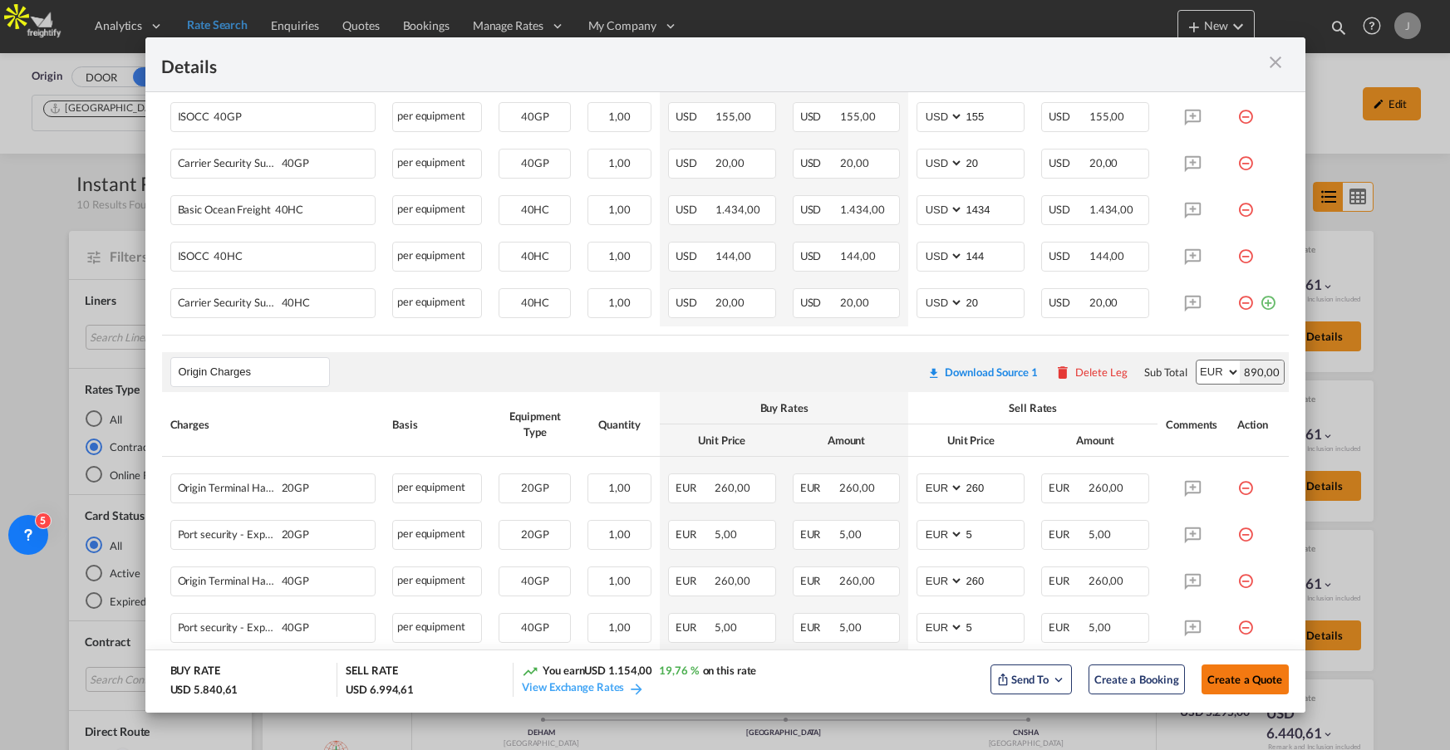
click at [1261, 682] on span "Create a Quote" at bounding box center [1245, 679] width 76 height 13
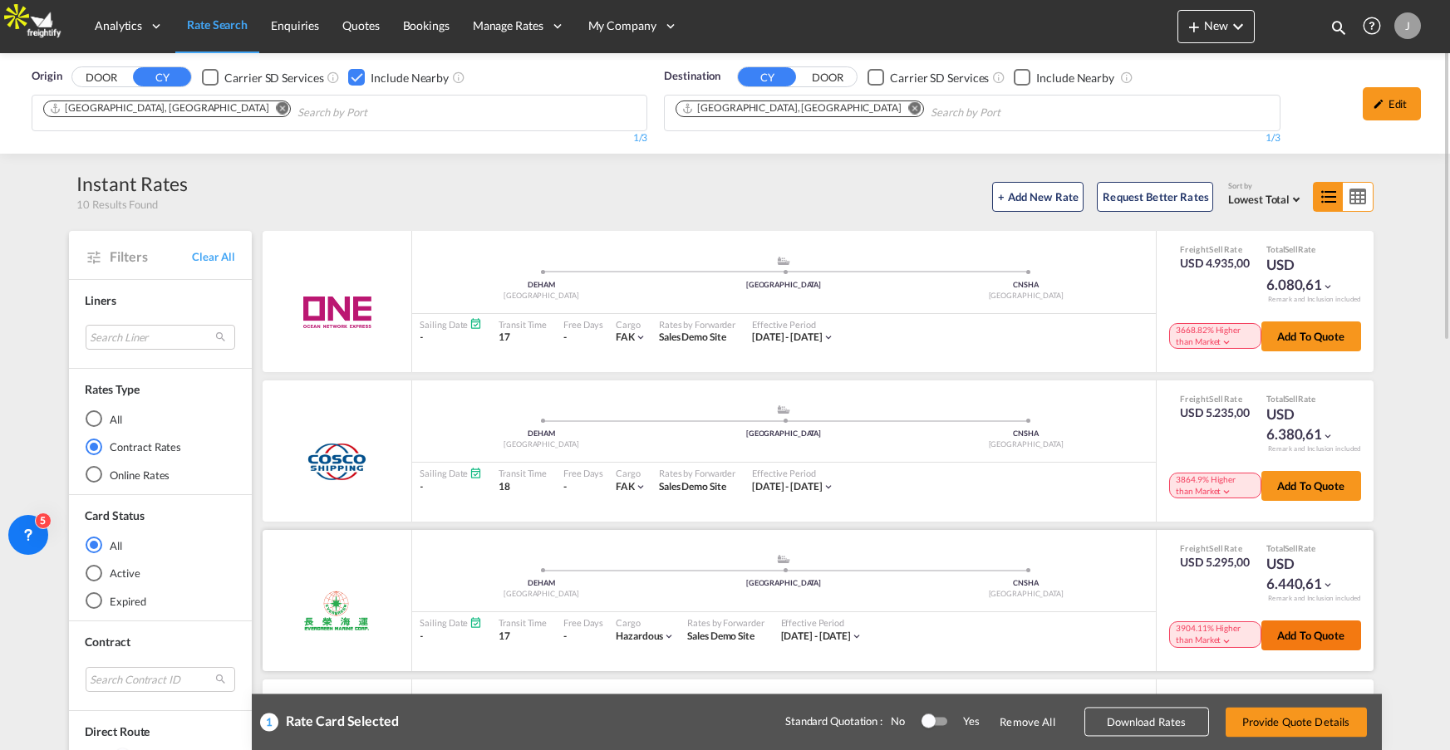
scroll to position [114, 0]
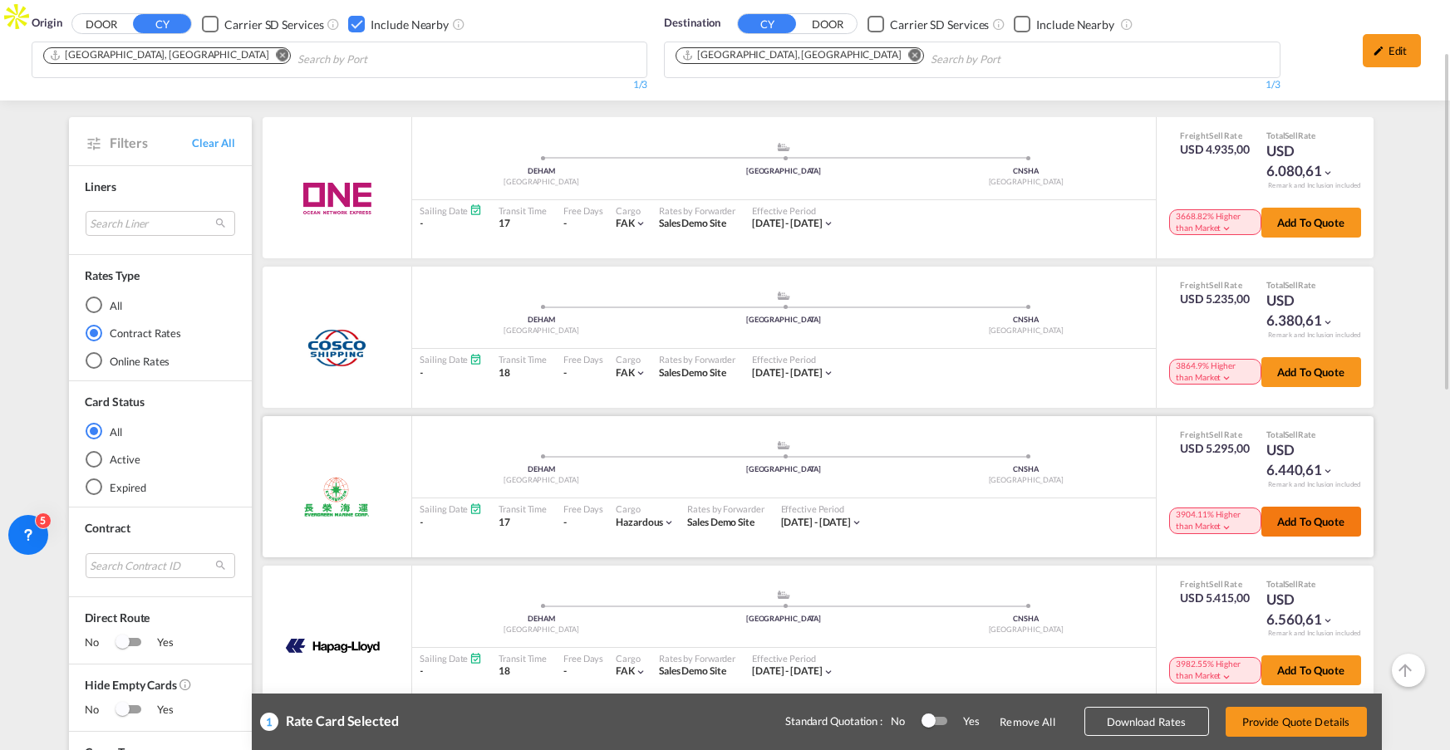
click at [1319, 517] on button "Add to quote" at bounding box center [1311, 522] width 100 height 30
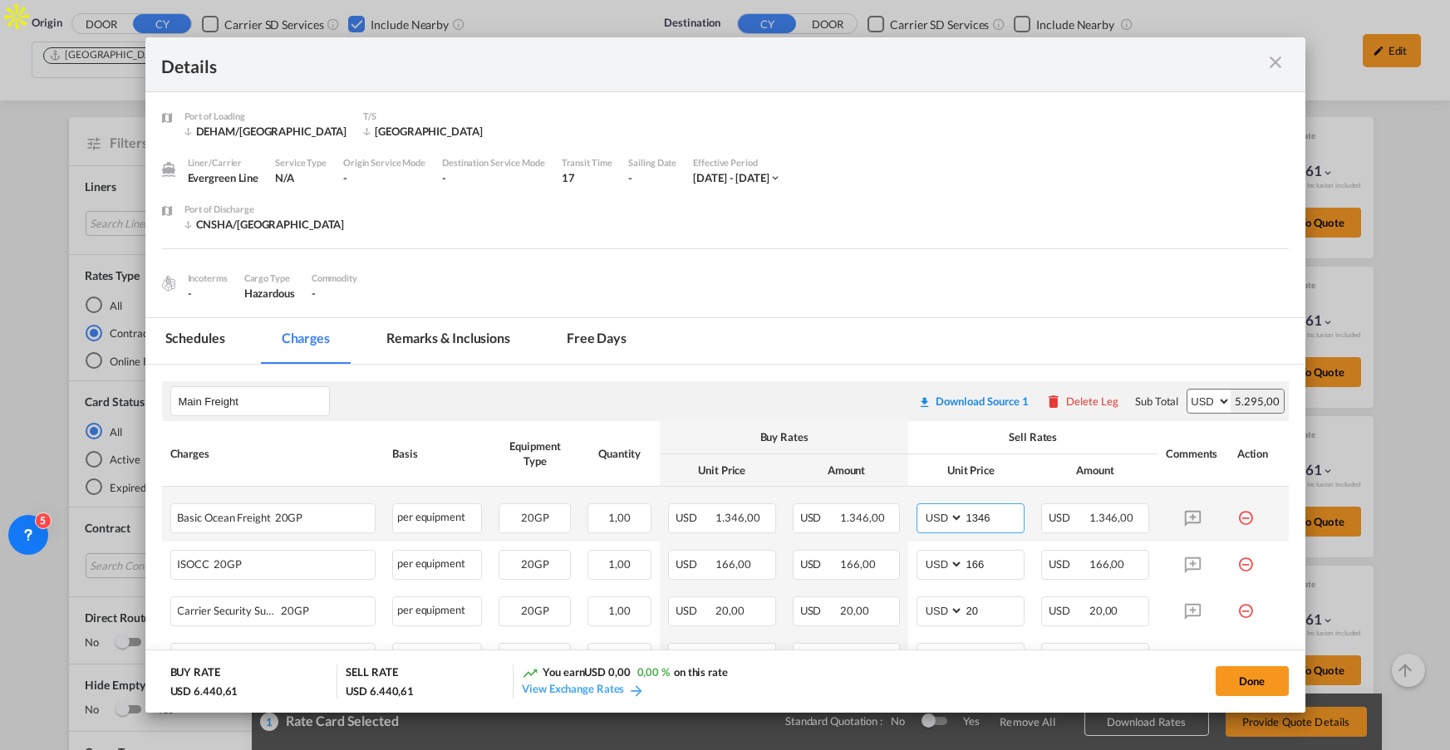
click at [977, 520] on input "1346" at bounding box center [994, 516] width 60 height 25
type input "5000"
click at [1262, 686] on button "Done" at bounding box center [1252, 681] width 73 height 30
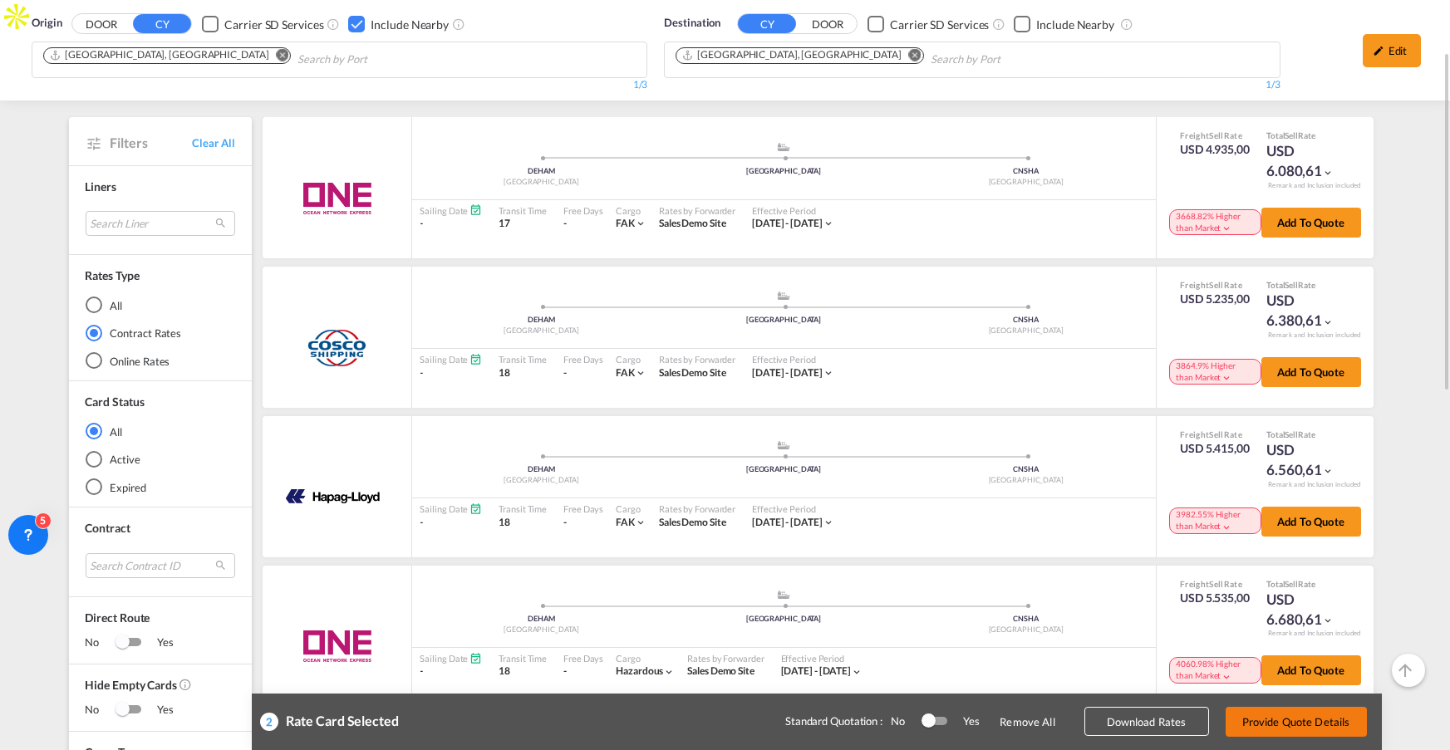
click at [1314, 729] on button "Provide Quote Details" at bounding box center [1296, 722] width 141 height 30
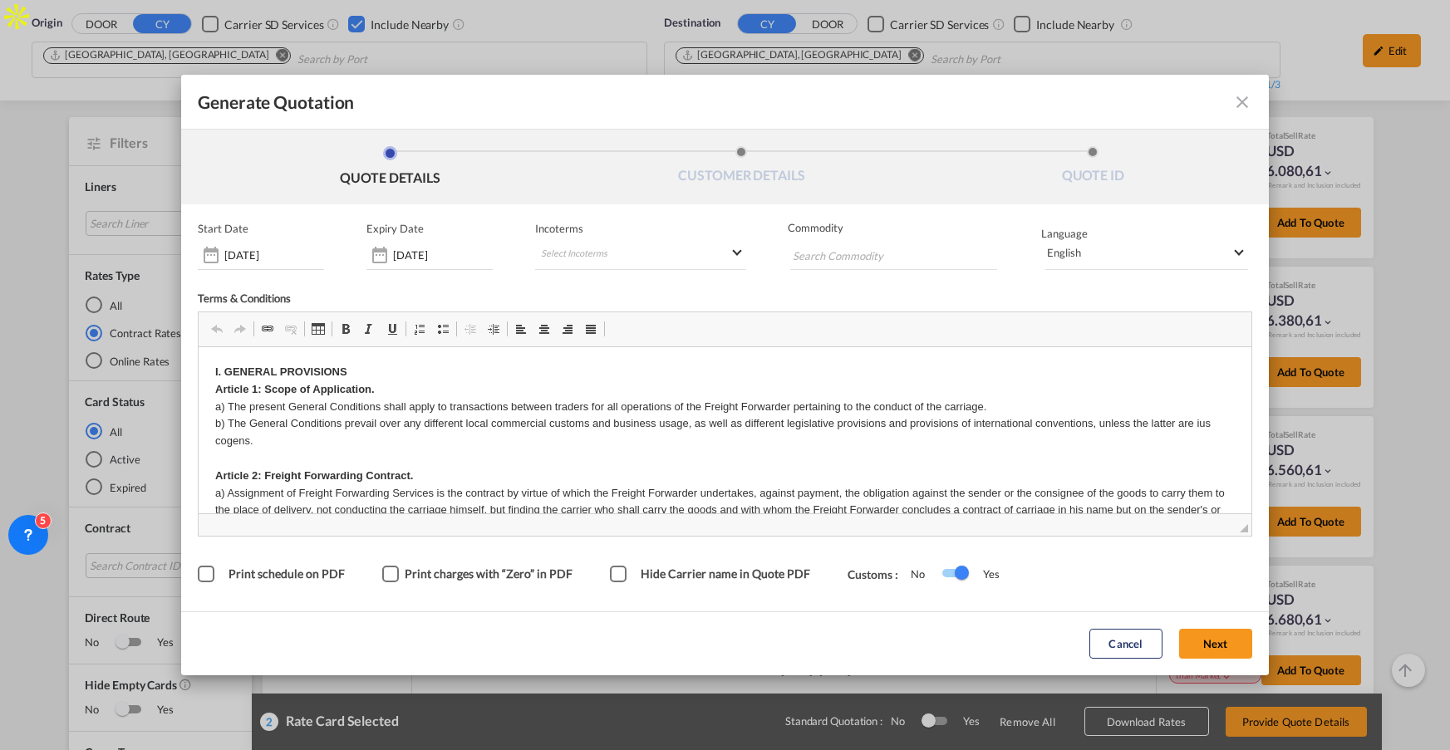
scroll to position [0, 0]
click at [1165, 263] on md-select-value "English" at bounding box center [1146, 255] width 203 height 31
click at [945, 293] on md-backdrop at bounding box center [725, 375] width 1450 height 750
click at [402, 630] on span "Default" at bounding box center [338, 636] width 127 height 13
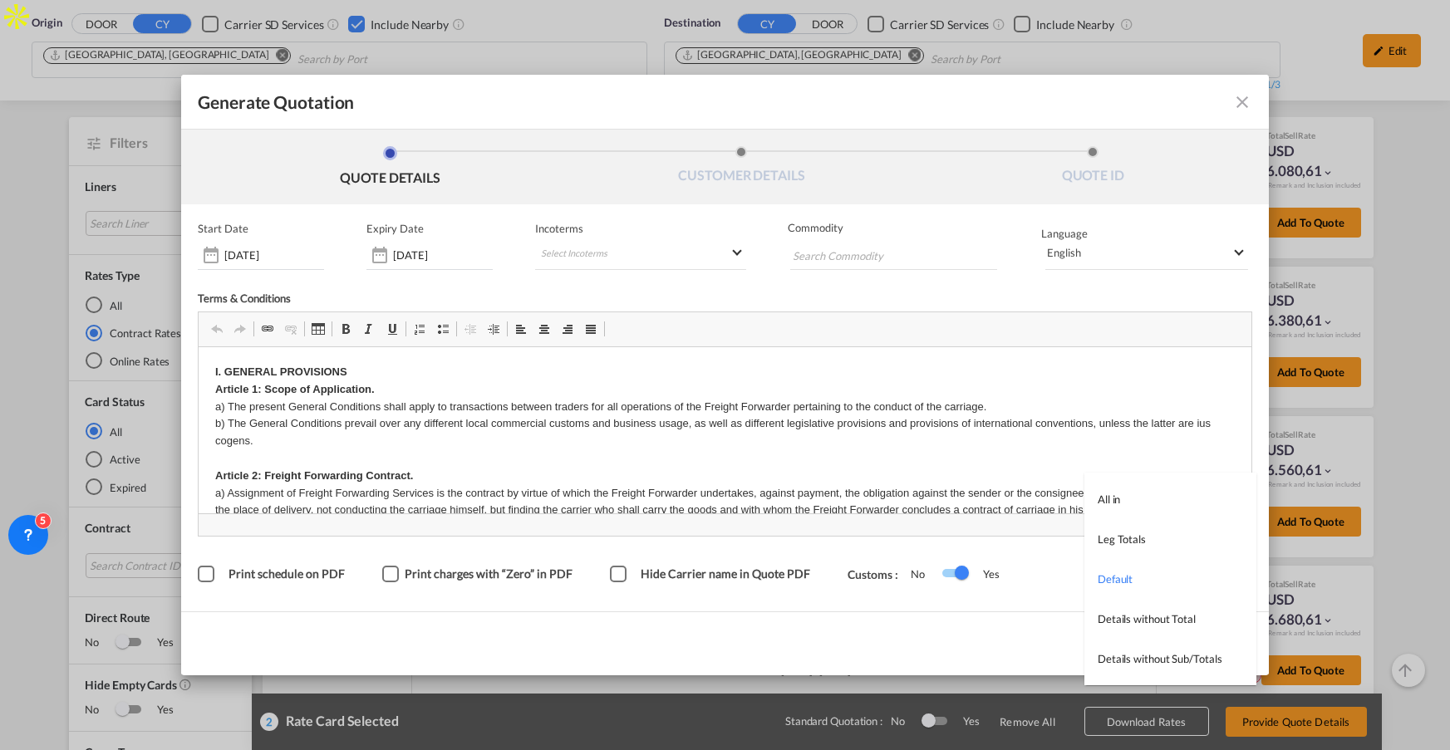
click at [1210, 576] on md-option "Default" at bounding box center [1170, 579] width 172 height 40
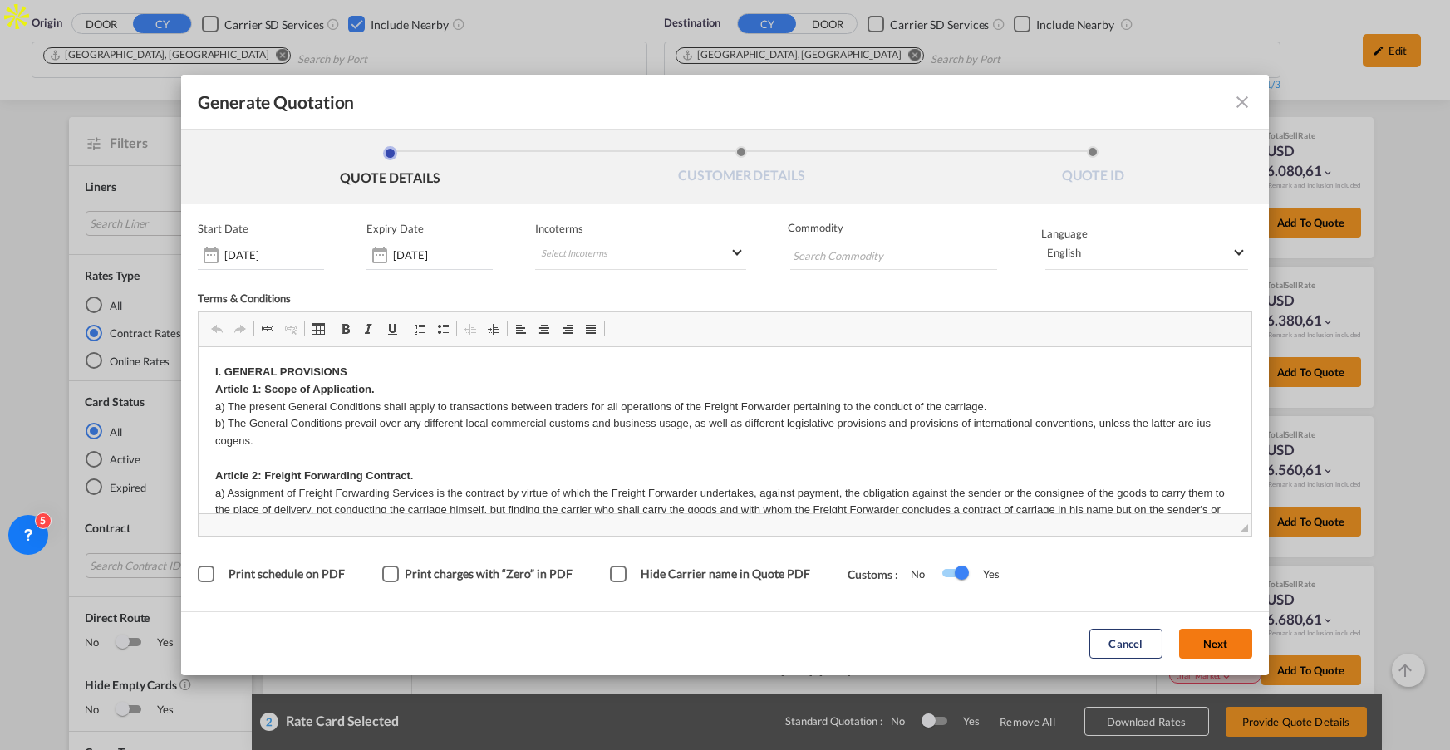
click at [1215, 637] on button "Next" at bounding box center [1215, 645] width 73 height 30
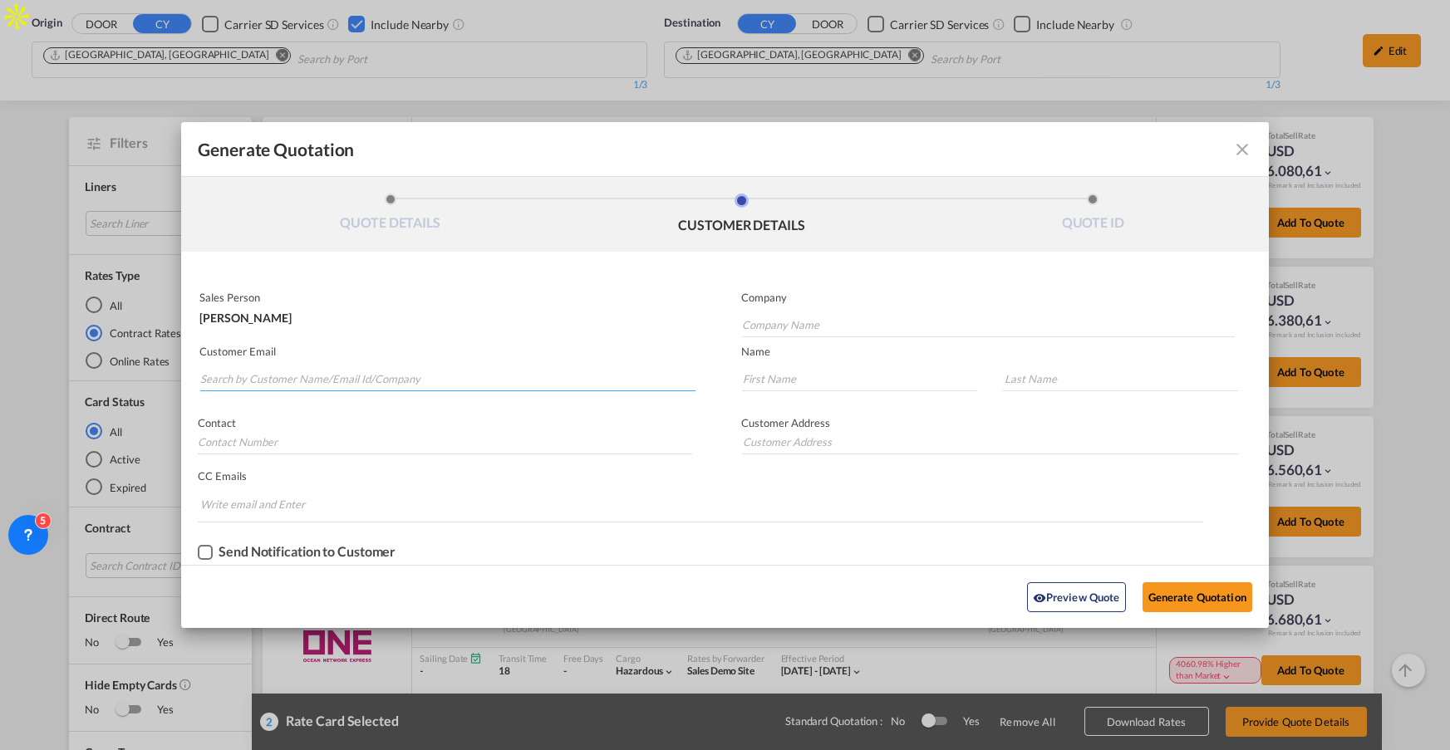
click at [391, 378] on input "Search by Customer Name/Email Id/Company" at bounding box center [447, 378] width 495 height 25
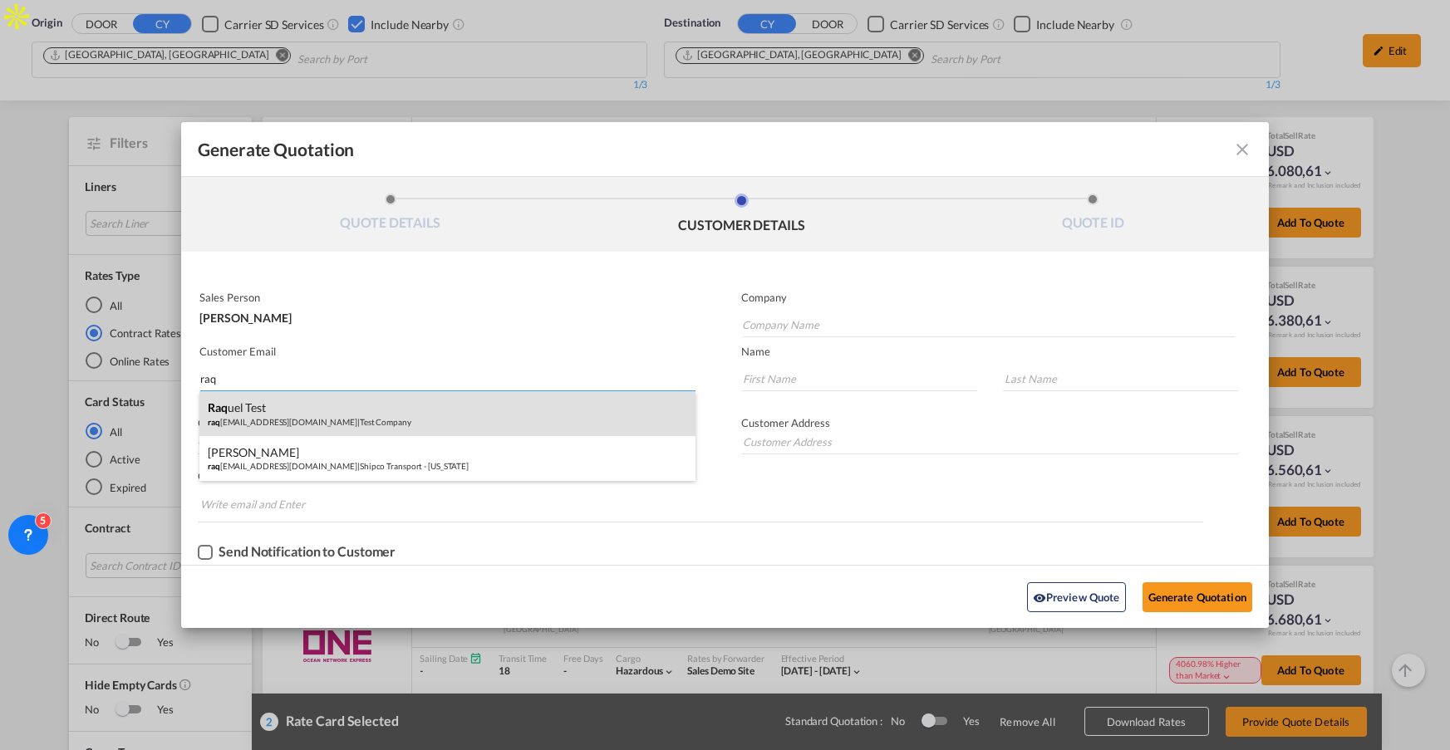
type input "raq"
click at [288, 425] on div "Raq uel Test raq ueljim78@gmail.com | Test Company" at bounding box center [447, 413] width 496 height 45
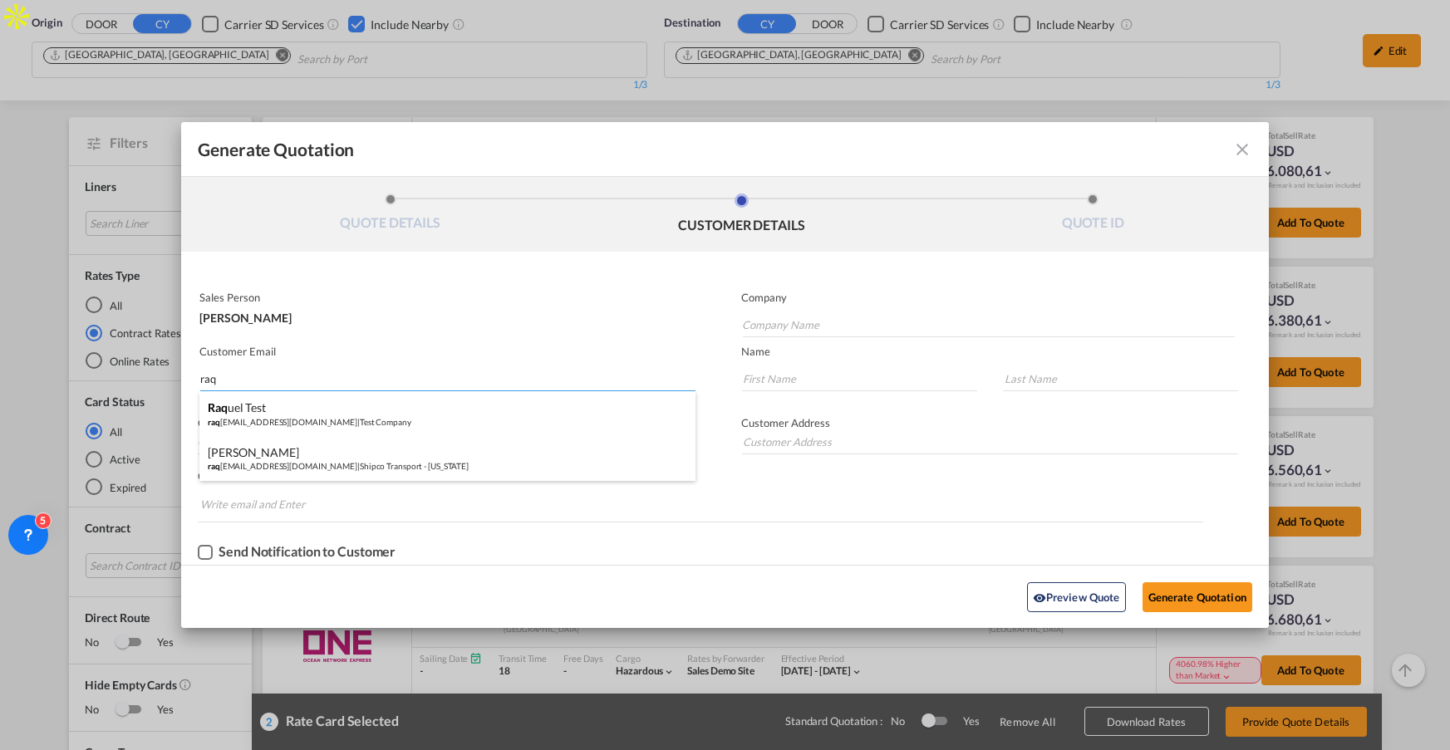
type input "Test Company"
type input "raqueljim78@gmail.com"
type input "Raquel"
type input "Test"
type input "004522503066"
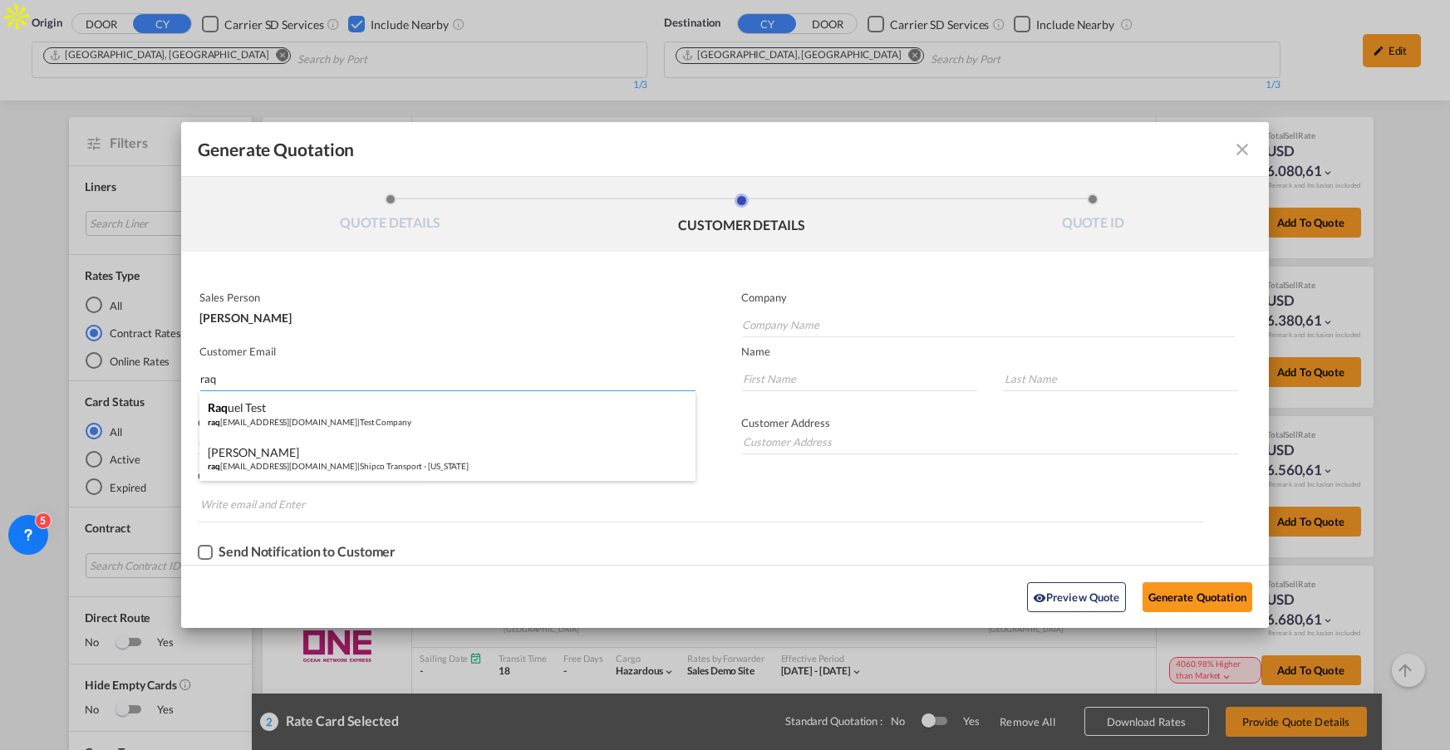
type input "Calle Ricardo Ortiz NO. 124 - 3C"
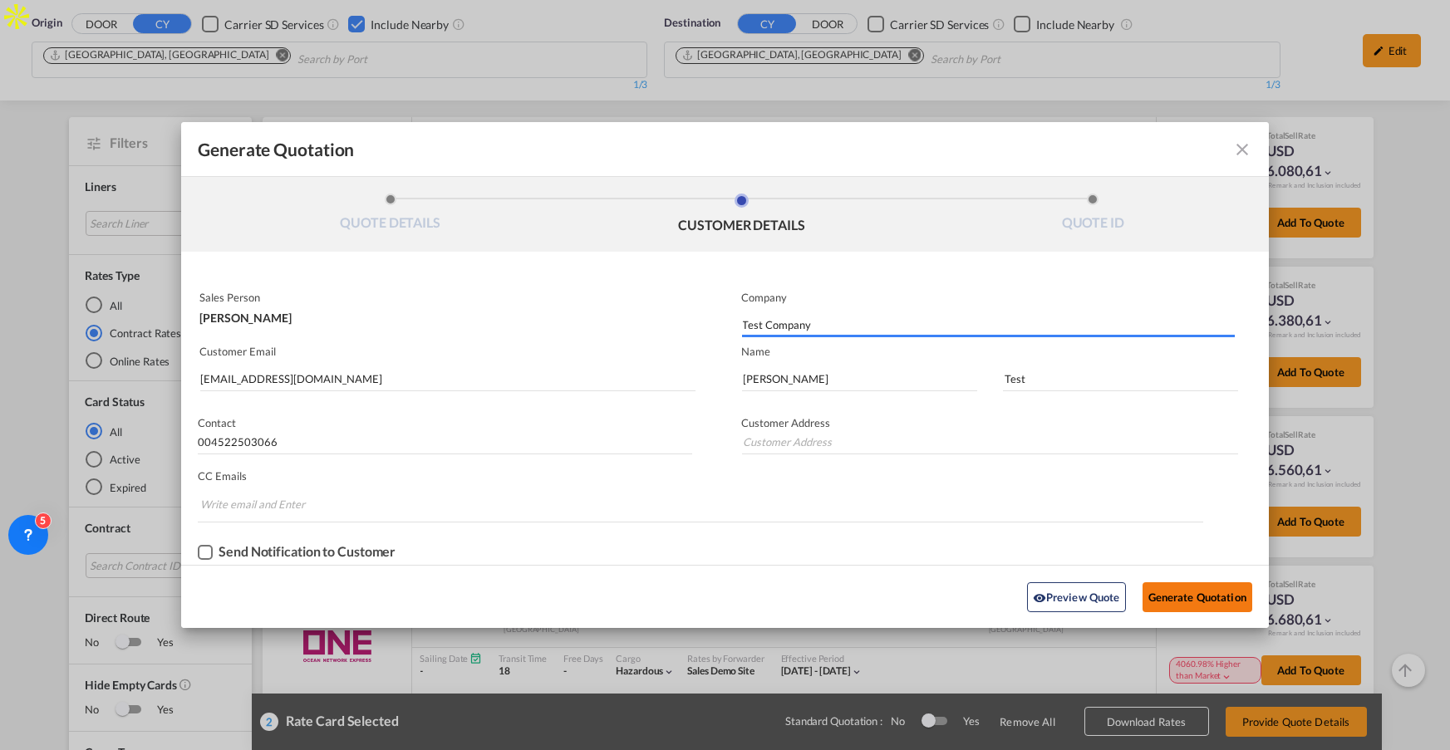
click at [1182, 597] on button "Generate Quotation" at bounding box center [1198, 597] width 110 height 30
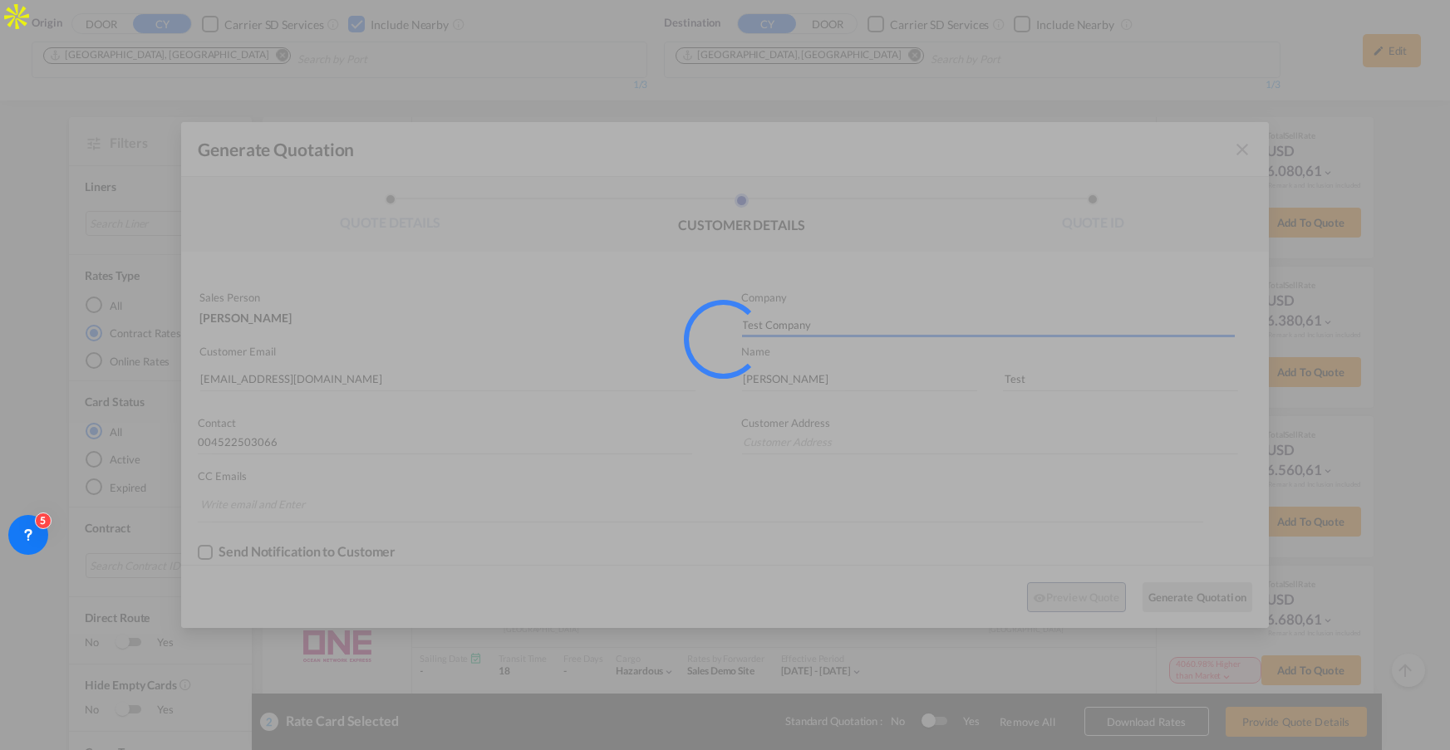
type input "Calle Ricardo Ortiz NO. 124 - 3C"
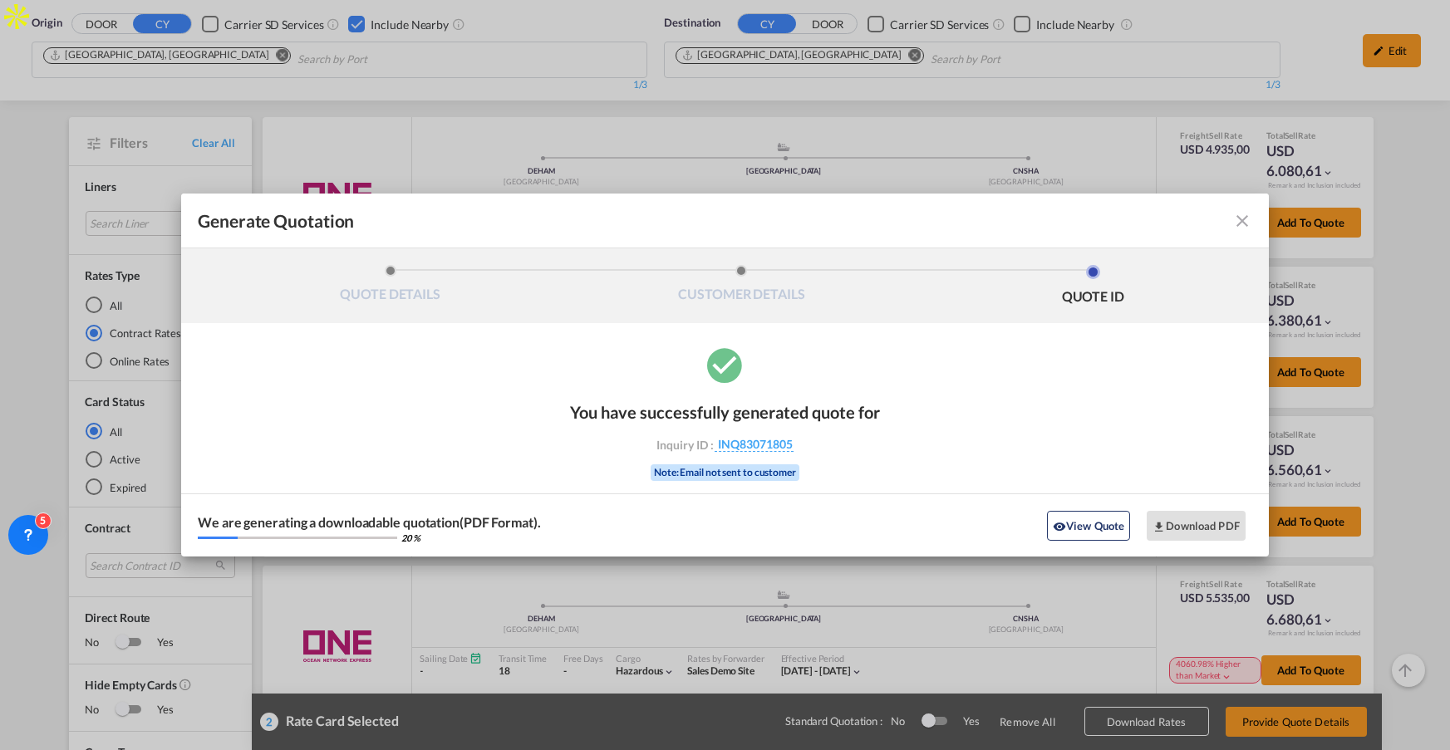
click at [1245, 225] on md-icon "icon-close fg-AAA8AD cursor m-0" at bounding box center [1242, 221] width 20 height 20
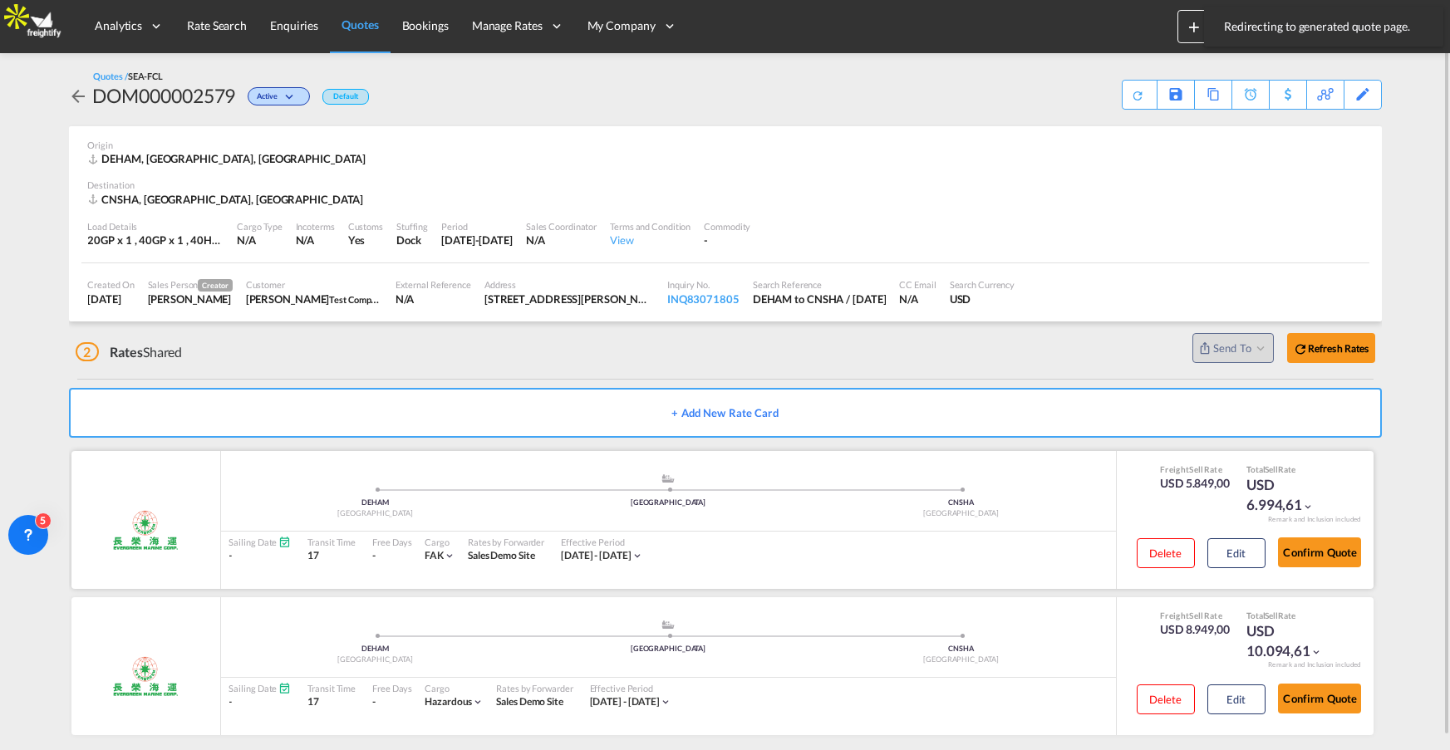
scroll to position [12, 0]
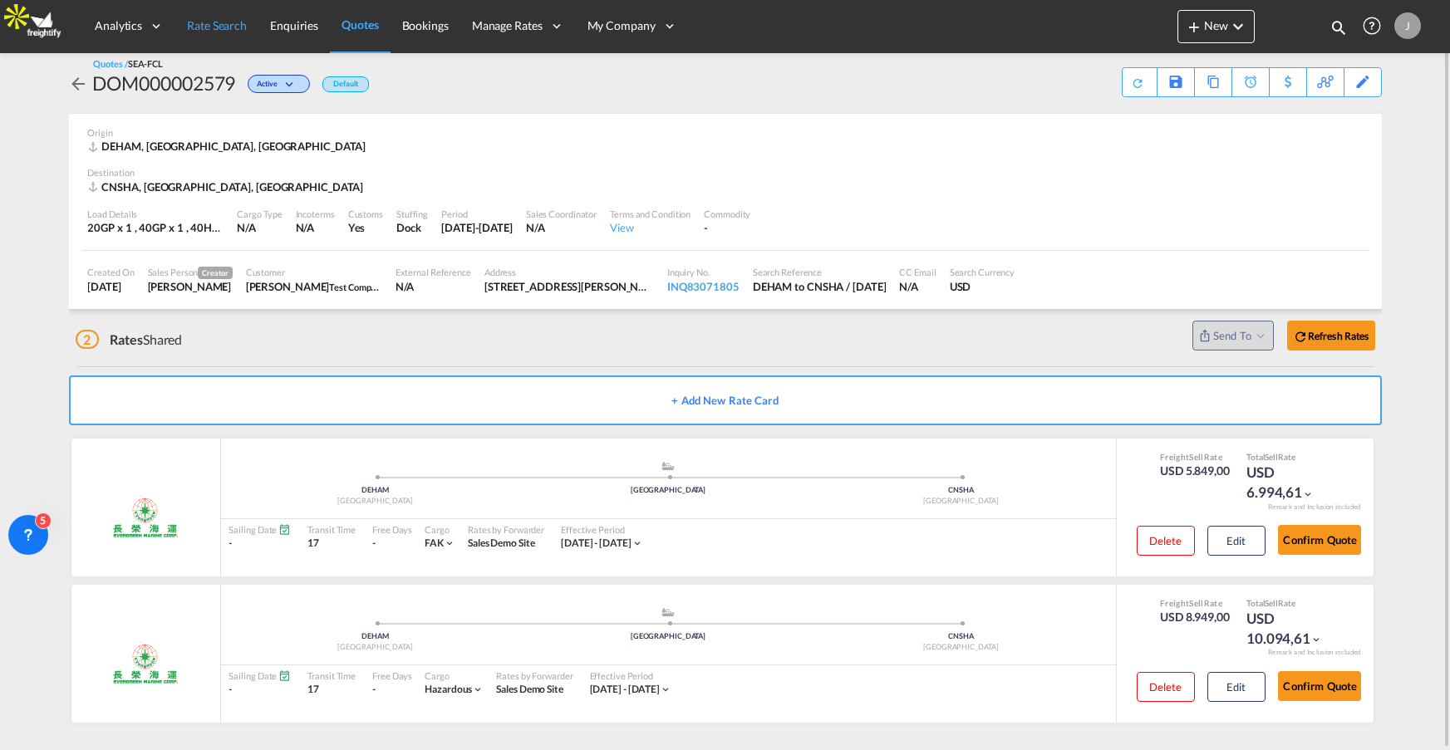
click at [209, 28] on span "Rate Search" at bounding box center [217, 25] width 60 height 14
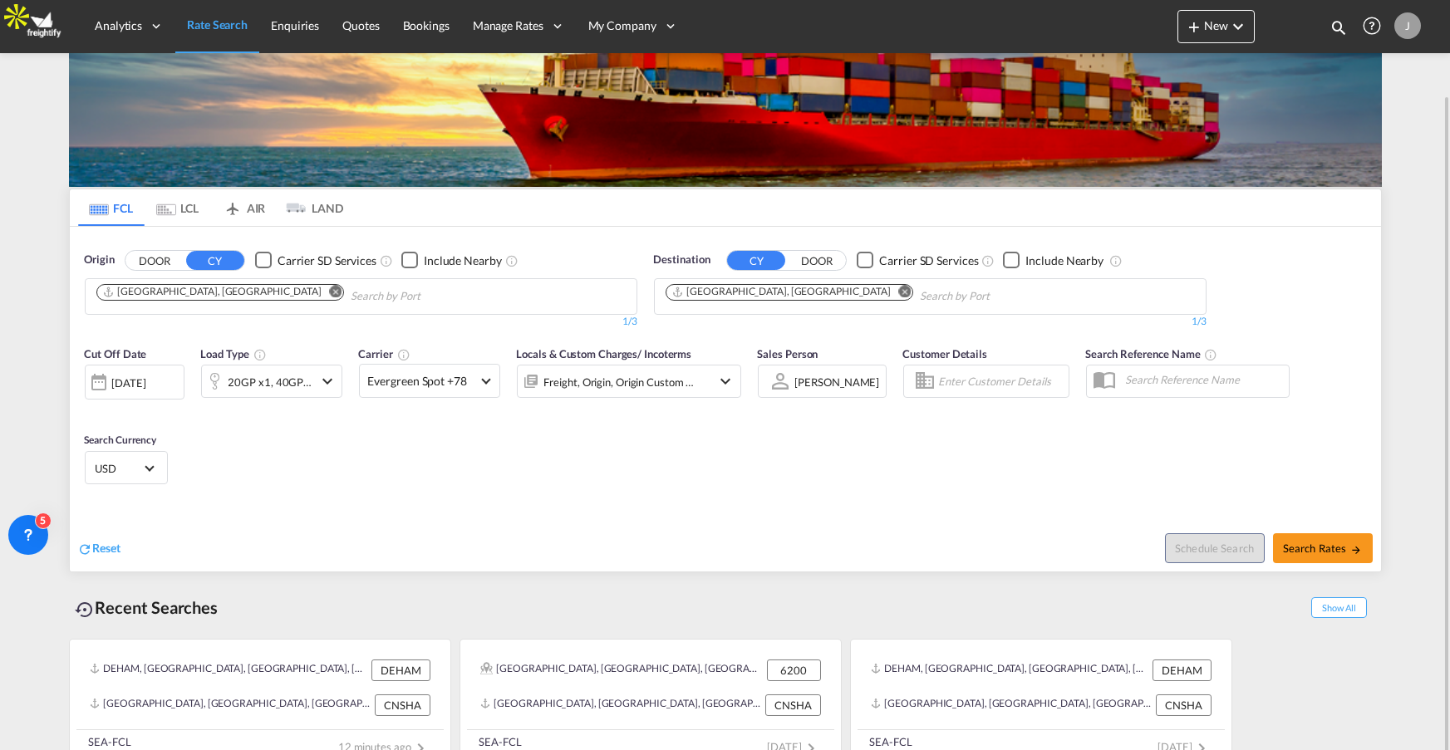
scroll to position [81, 0]
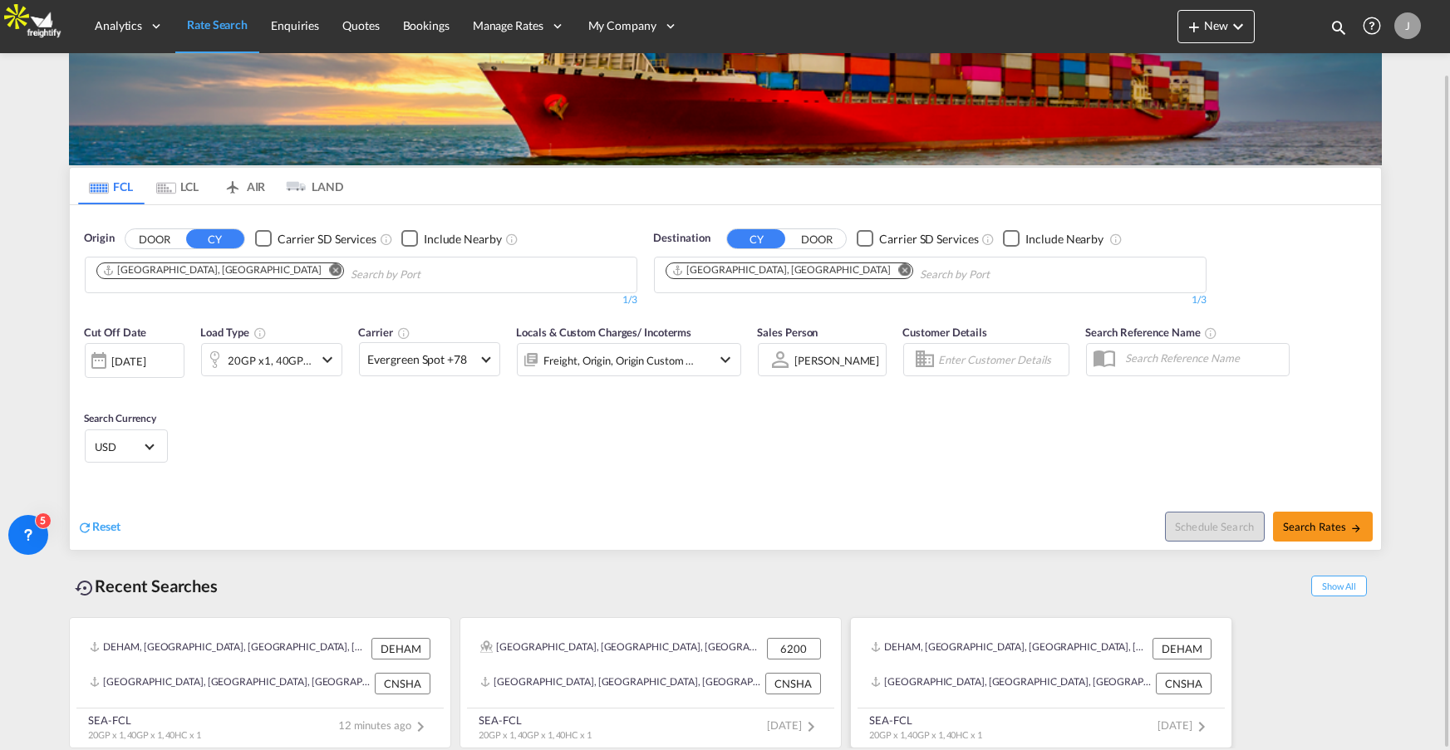
click at [947, 646] on div "DEHAM, Hamburg, Germany, Western Europe, Europe" at bounding box center [1010, 649] width 278 height 22
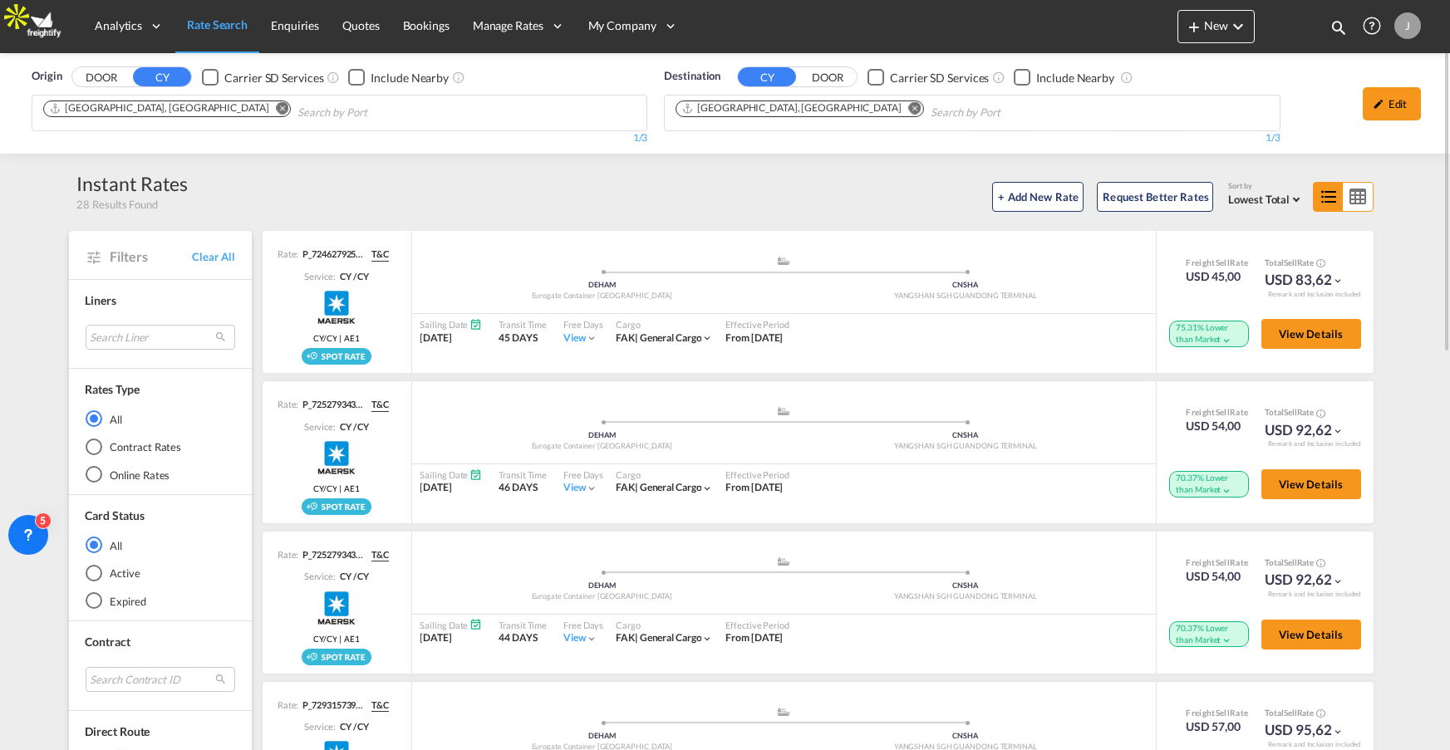
click at [94, 440] on div "Contract Rates" at bounding box center [94, 447] width 17 height 17
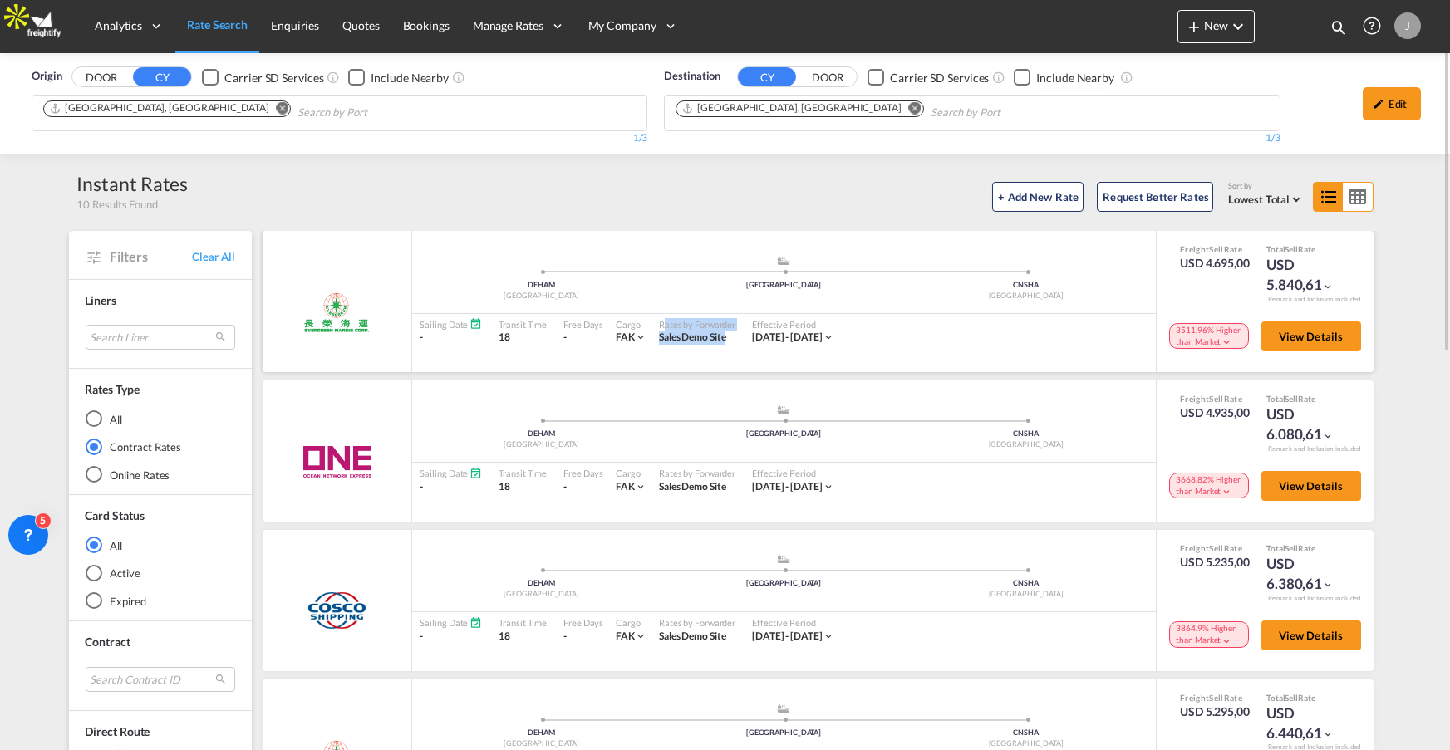
drag, startPoint x: 651, startPoint y: 322, endPoint x: 744, endPoint y: 321, distance: 92.2
click at [744, 321] on div "Sailing Date - Transit Time 18 Free Days View - Cargo FAK | Rates by Forwarder …" at bounding box center [784, 331] width 744 height 35
click at [677, 345] on div "Rates by Forwarder Sales Demo Site" at bounding box center [697, 331] width 93 height 35
click at [96, 419] on div "All" at bounding box center [94, 418] width 17 height 17
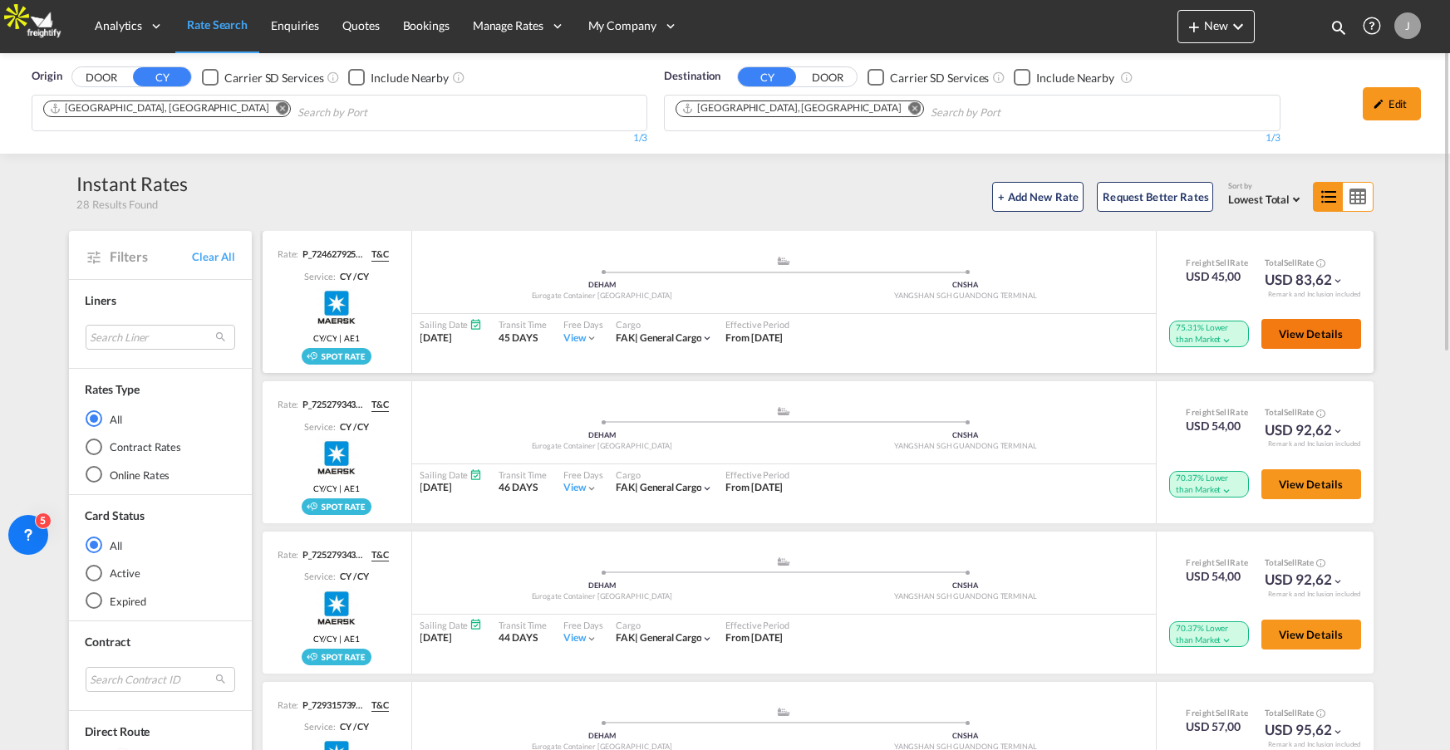
click at [1288, 338] on span "View Details" at bounding box center [1311, 333] width 65 height 13
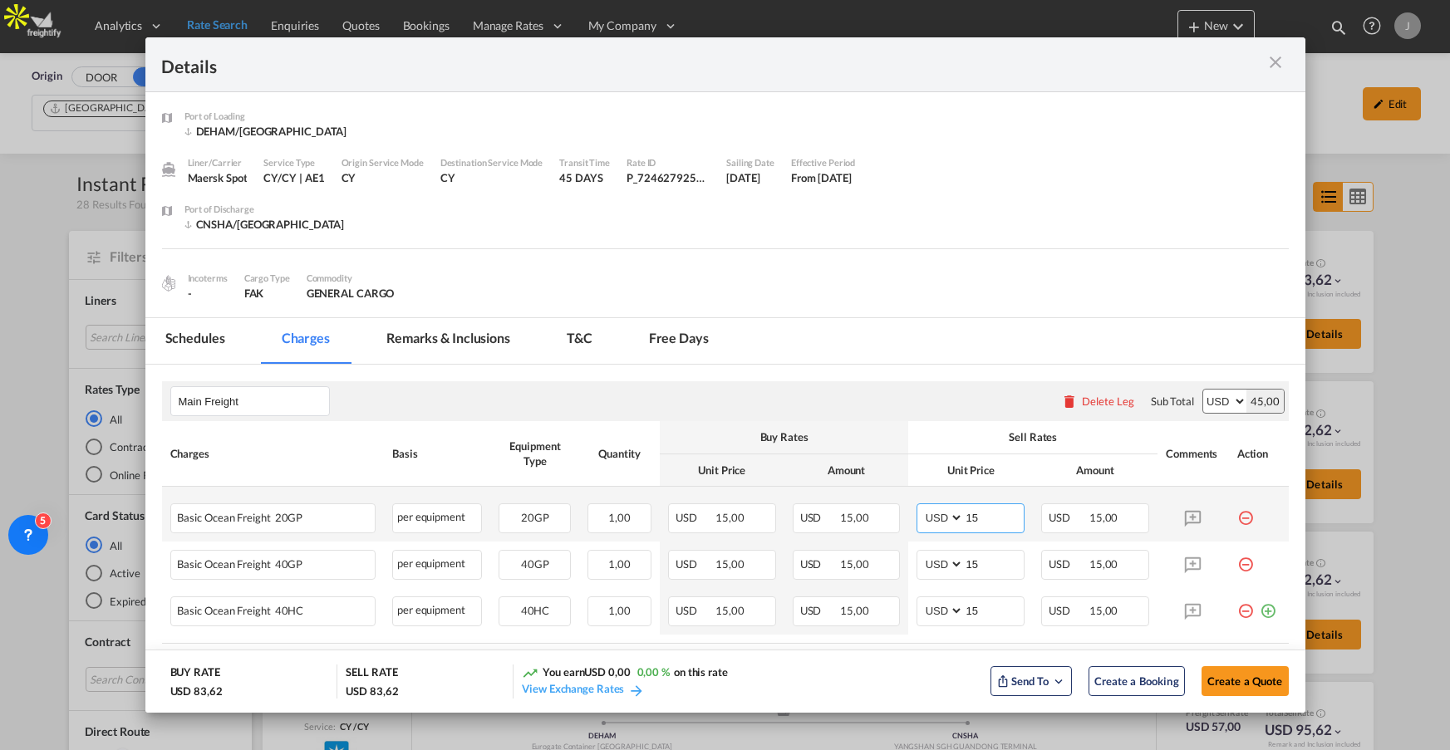
click at [977, 517] on input "15" at bounding box center [994, 516] width 60 height 25
type input "50"
click at [220, 686] on div "BUY RATE USD 83,62" at bounding box center [254, 682] width 168 height 34
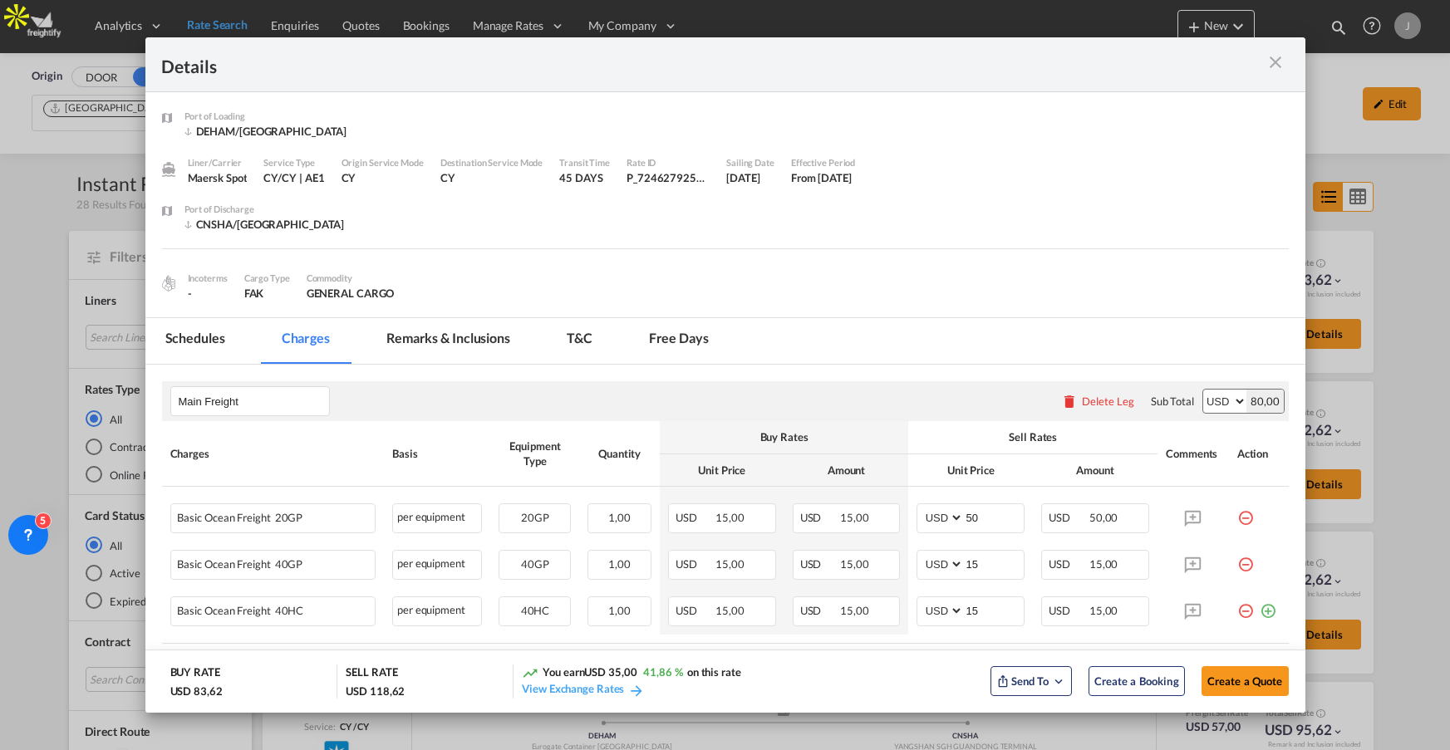
click at [220, 686] on div "BUY RATE USD 83,62" at bounding box center [254, 682] width 168 height 34
click at [381, 686] on div "USD 118,62" at bounding box center [375, 691] width 59 height 15
click at [593, 672] on span "USD 35,00" at bounding box center [610, 672] width 52 height 13
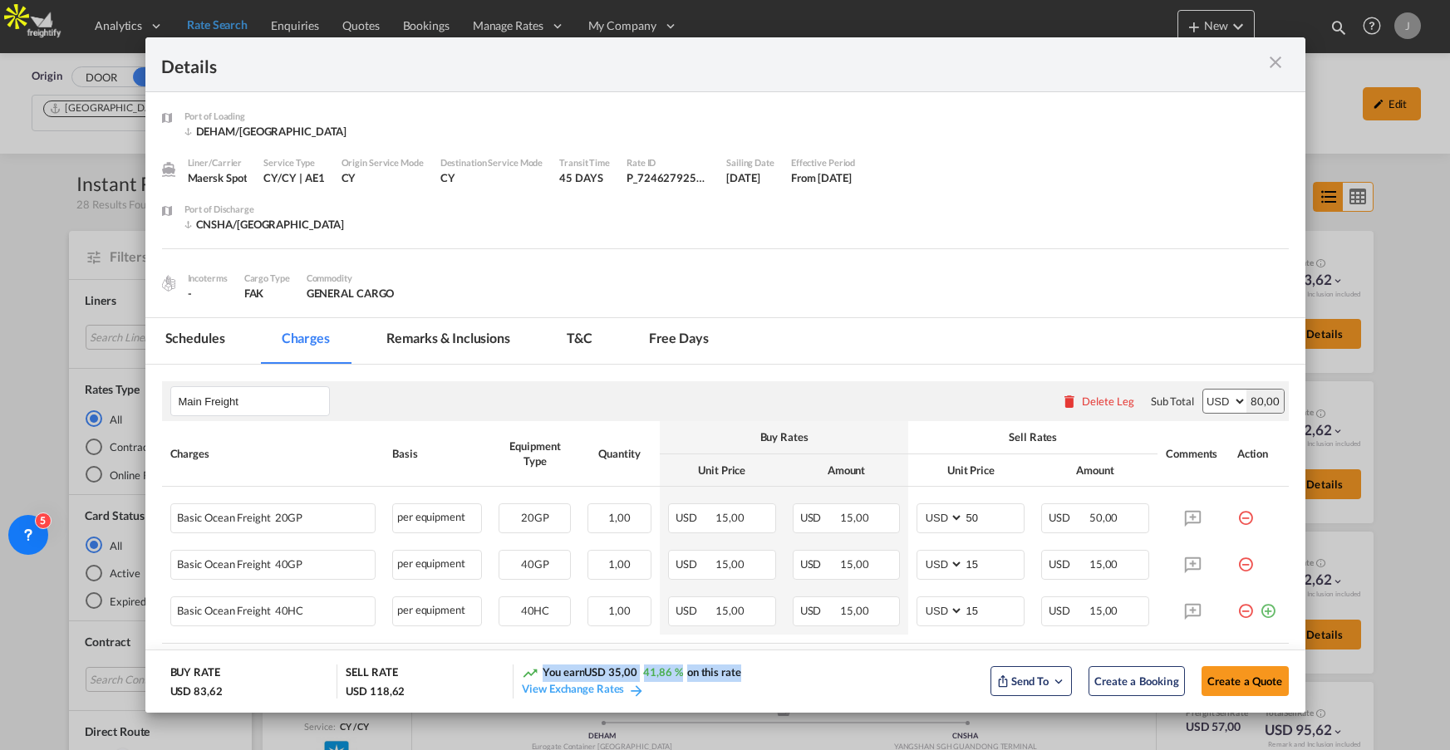
click at [593, 672] on span "USD 35,00" at bounding box center [610, 672] width 52 height 13
click at [661, 676] on span "41,86 %" at bounding box center [663, 672] width 39 height 13
click at [1224, 676] on span "Create a Quote" at bounding box center [1245, 681] width 76 height 13
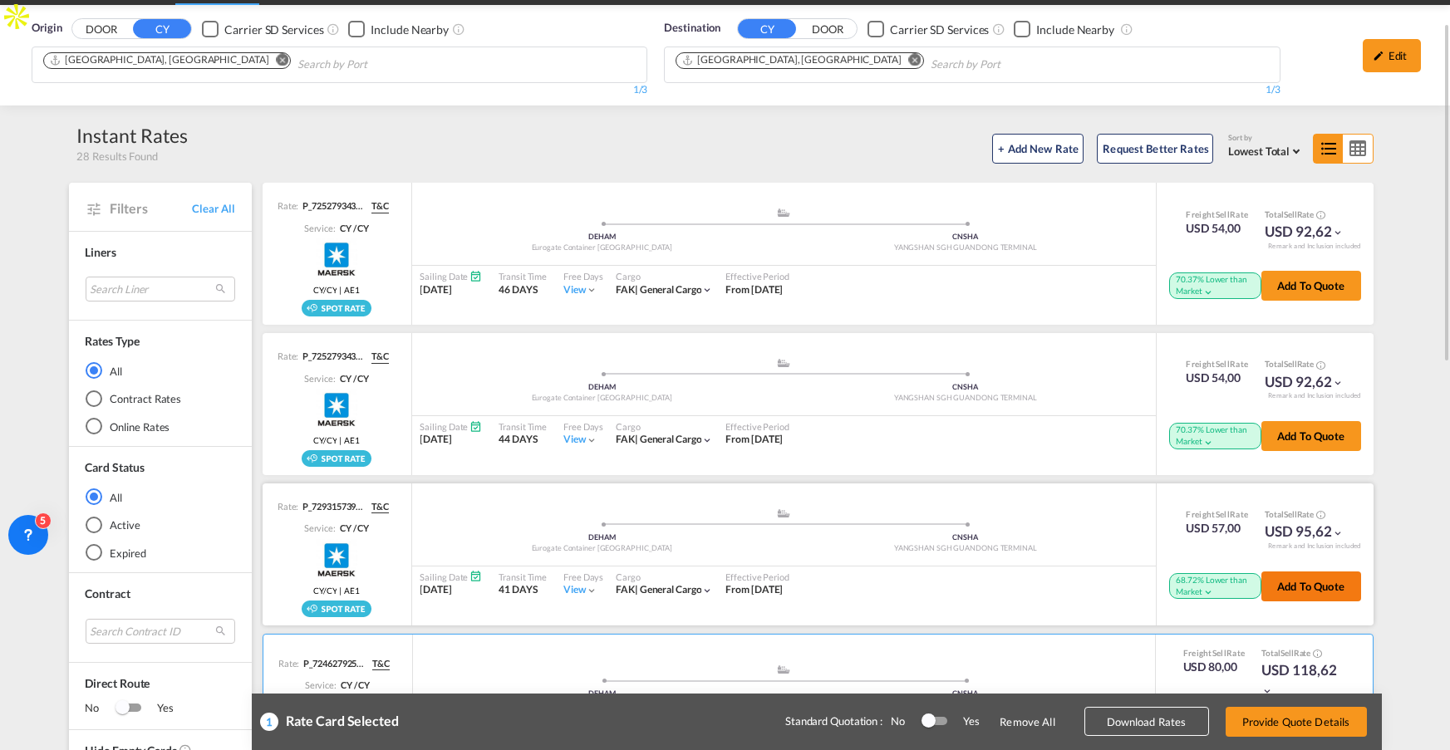
scroll to position [85, 0]
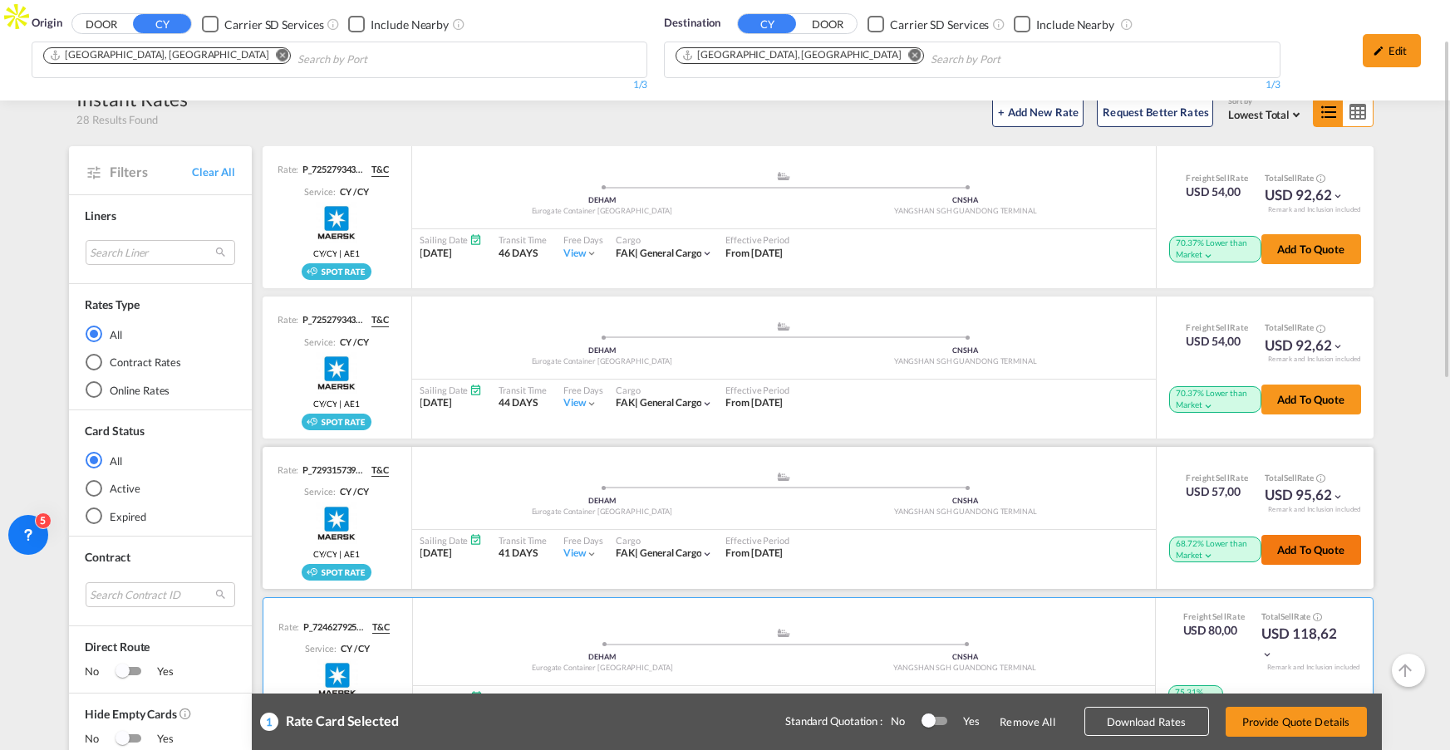
click at [1316, 556] on button "Add to quote" at bounding box center [1311, 550] width 100 height 30
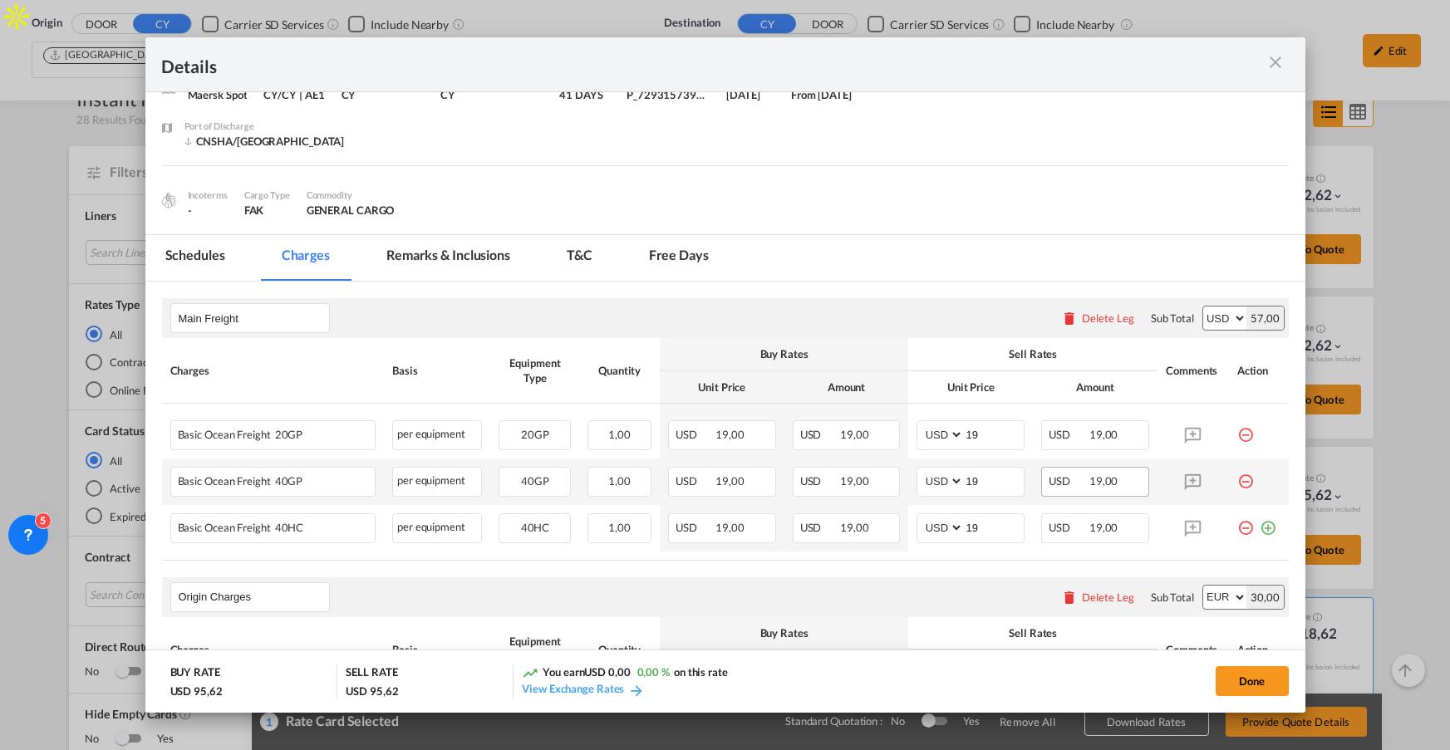
scroll to position [97, 0]
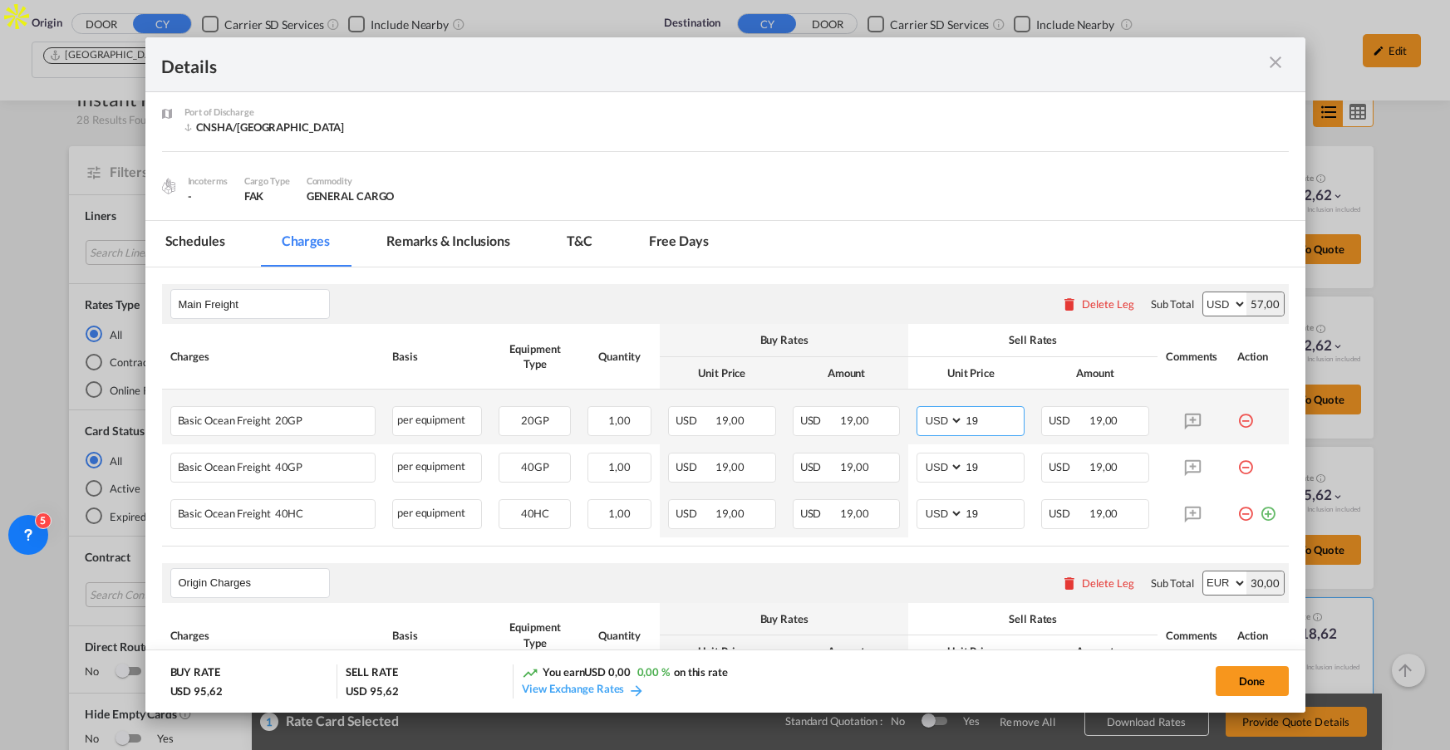
click at [964, 420] on input "19" at bounding box center [994, 419] width 60 height 25
type input "150"
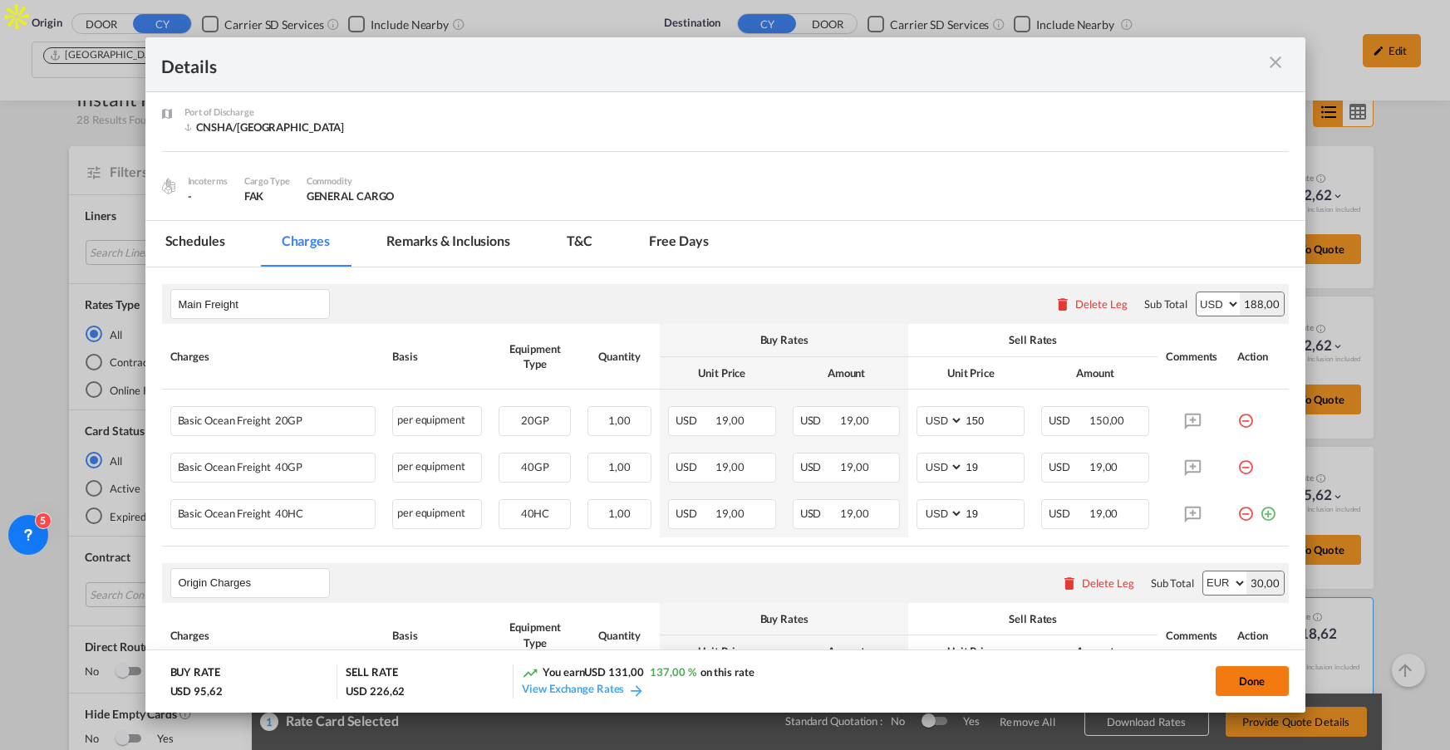
click at [1249, 675] on button "Done" at bounding box center [1252, 681] width 73 height 30
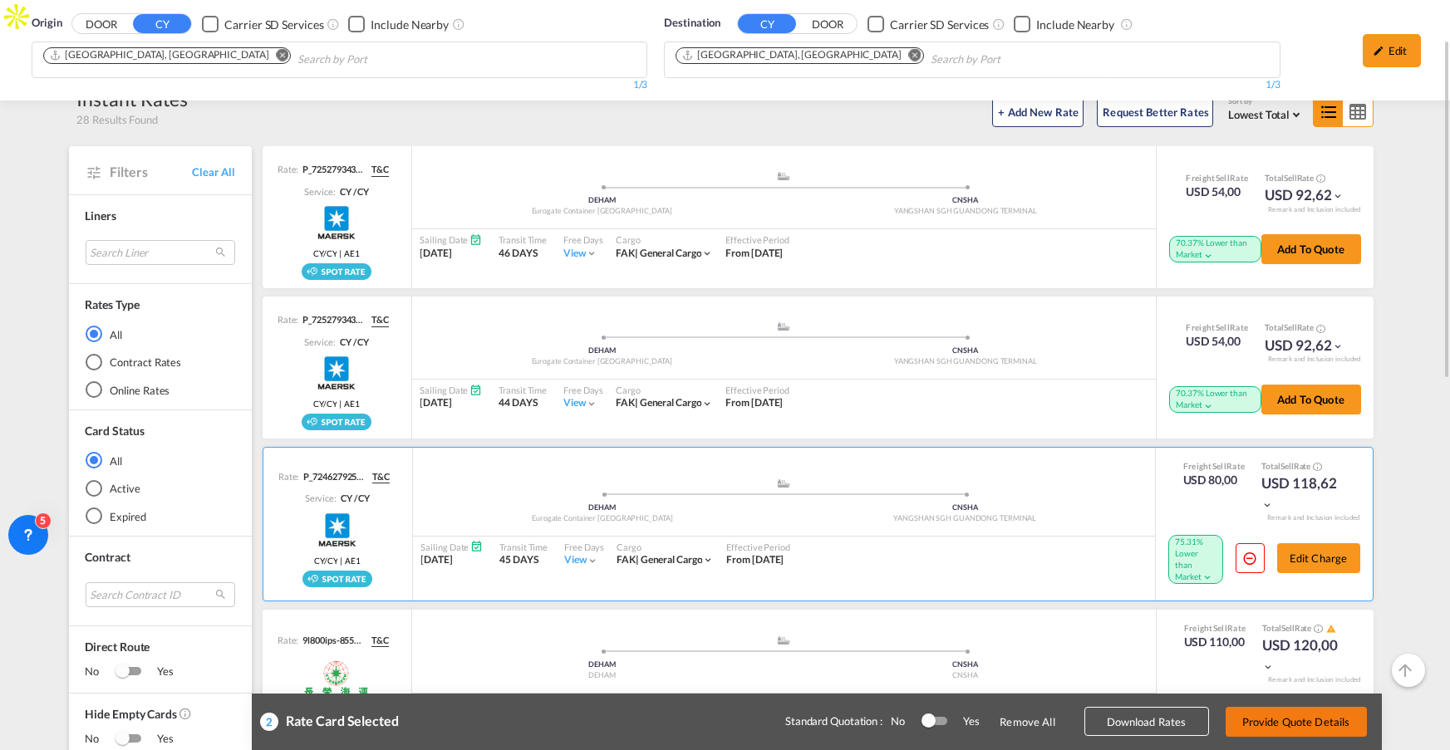
click at [1349, 731] on button "Provide Quote Details" at bounding box center [1296, 722] width 141 height 30
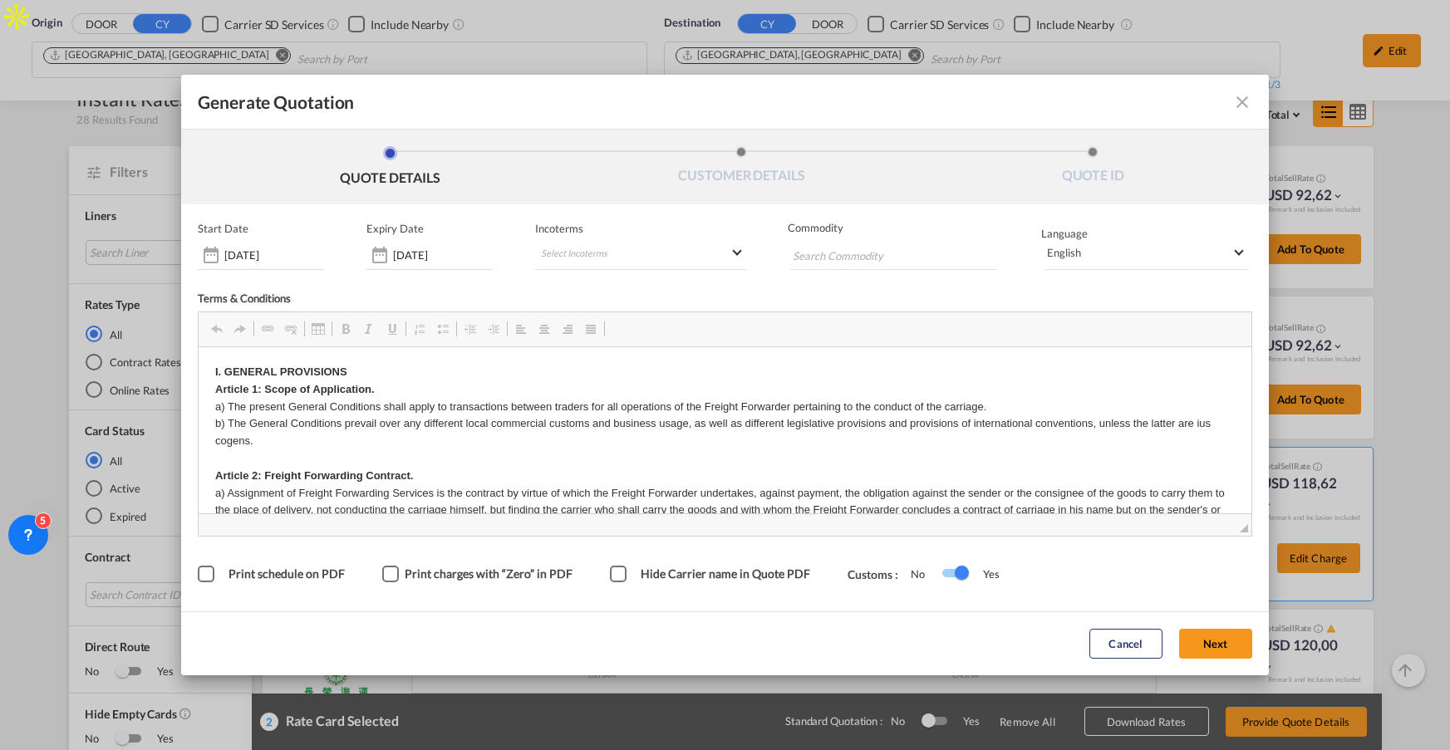
scroll to position [0, 0]
click at [1218, 644] on button "Next" at bounding box center [1215, 645] width 73 height 30
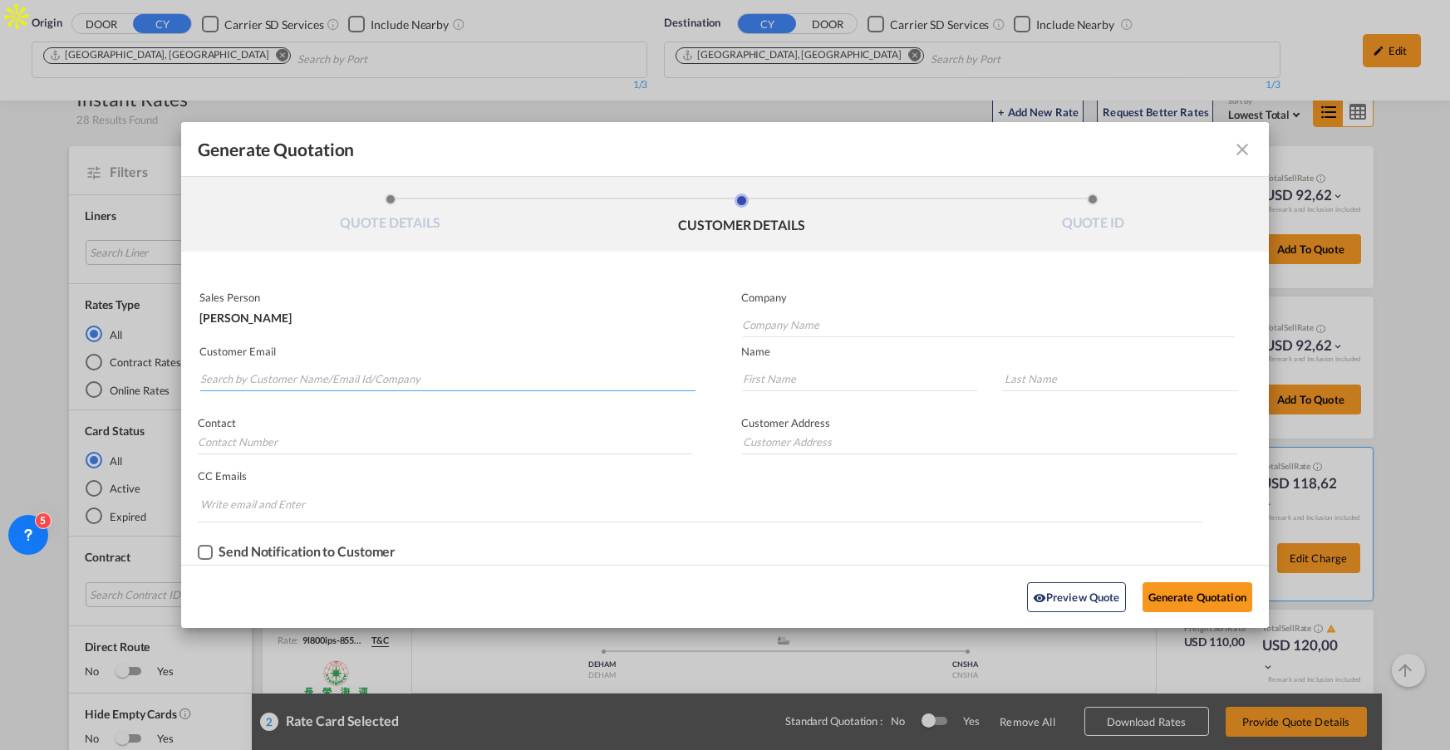
click at [302, 381] on input "Search by Customer Name/Email Id/Company" at bounding box center [447, 378] width 495 height 25
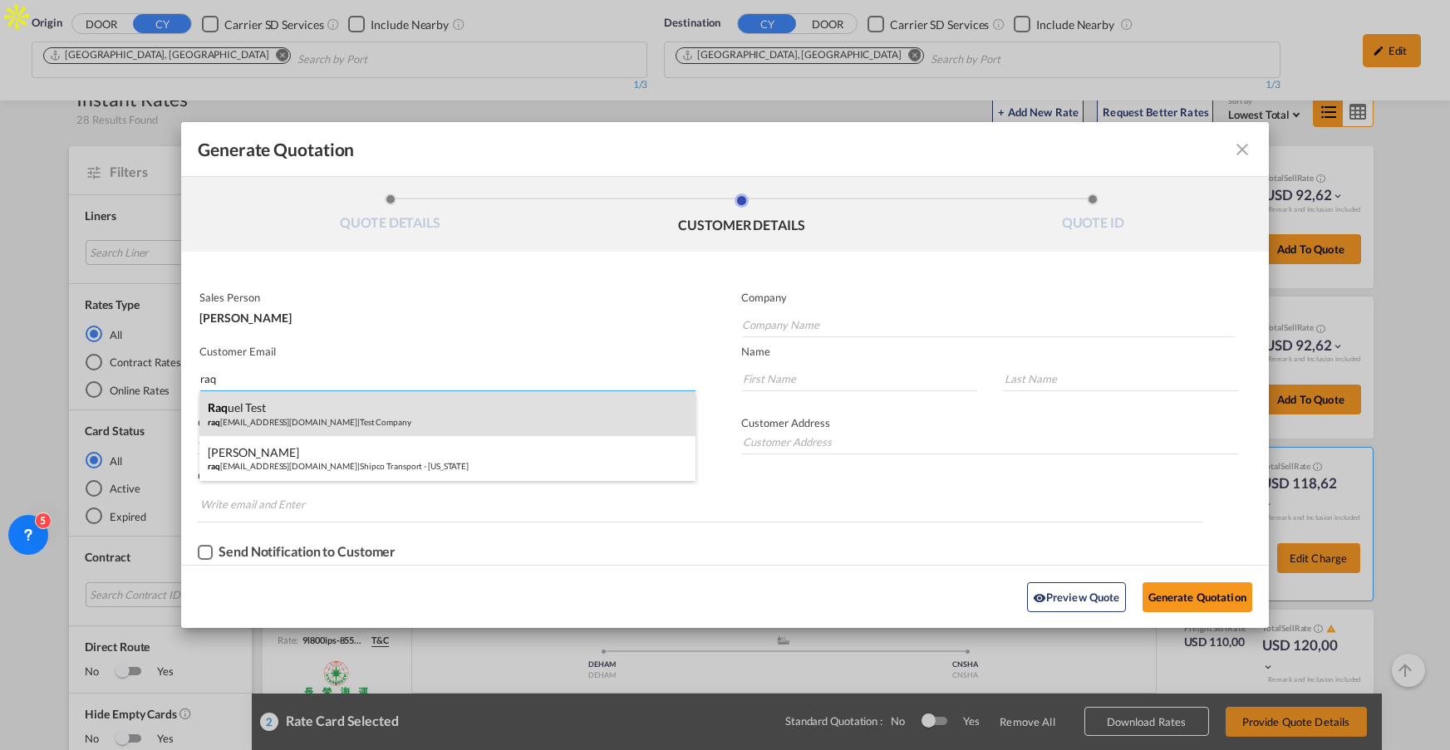
type input "raq"
click at [276, 419] on div "Raq uel Test raq ueljim78@gmail.com | Test Company" at bounding box center [447, 413] width 496 height 45
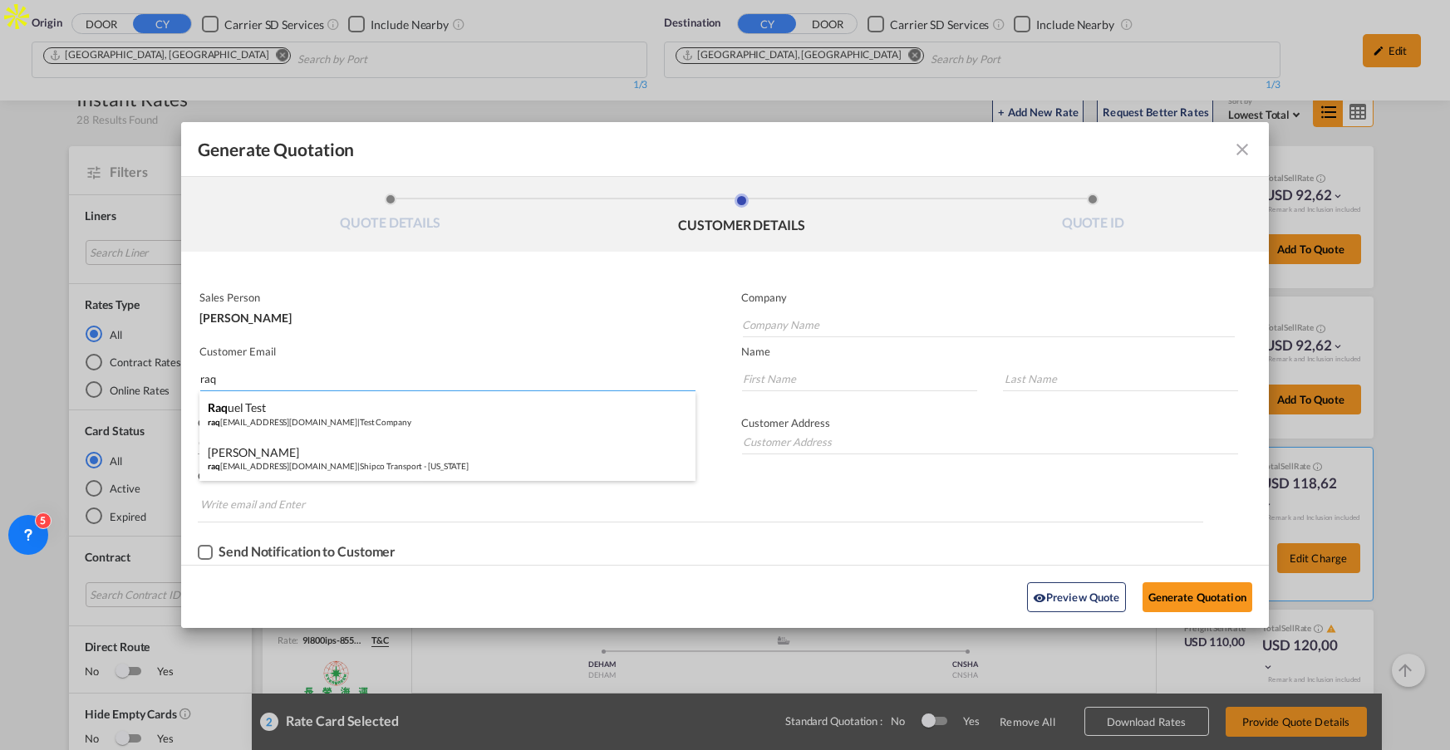
type input "Test Company"
type input "raqueljim78@gmail.com"
type input "Raquel"
type input "Test"
type input "004522503066"
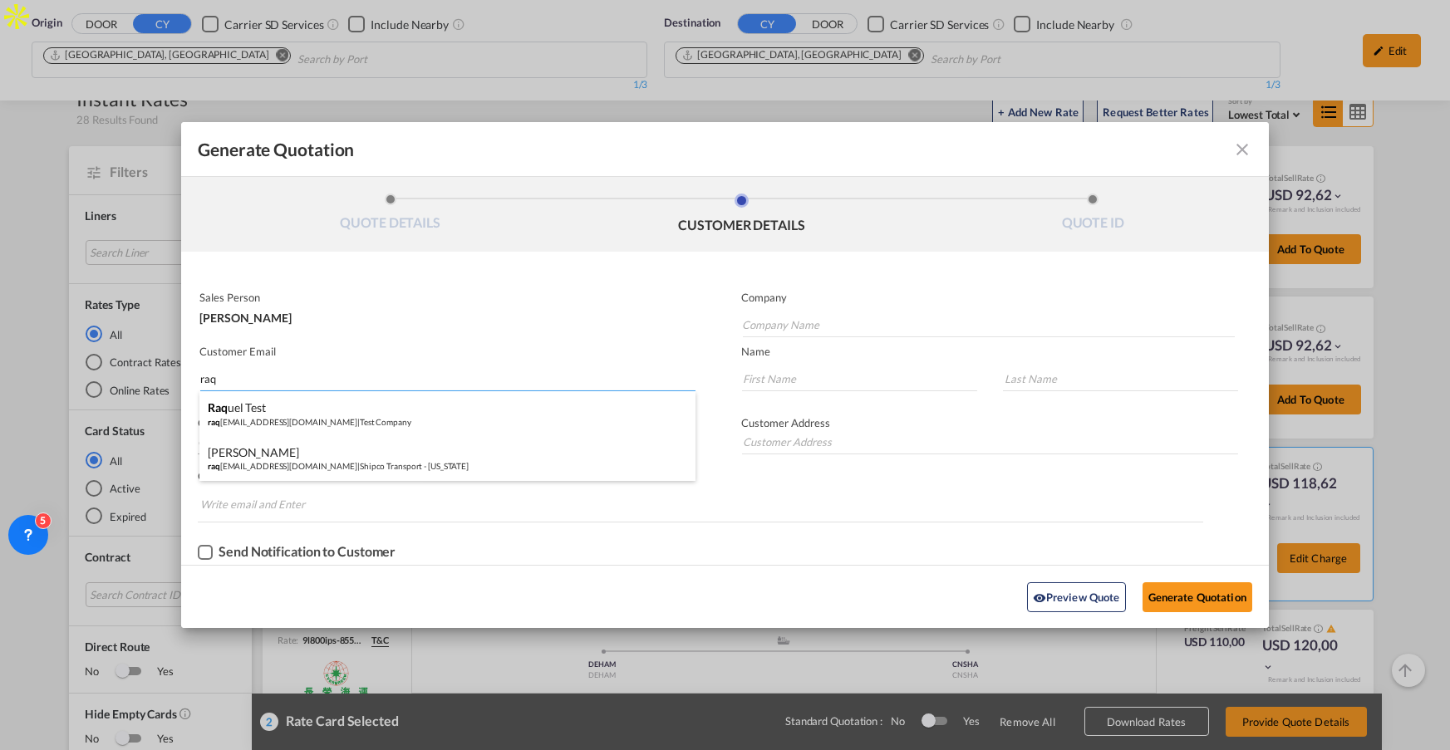
type input "Calle Ricardo Ortiz NO. 124 - 3C"
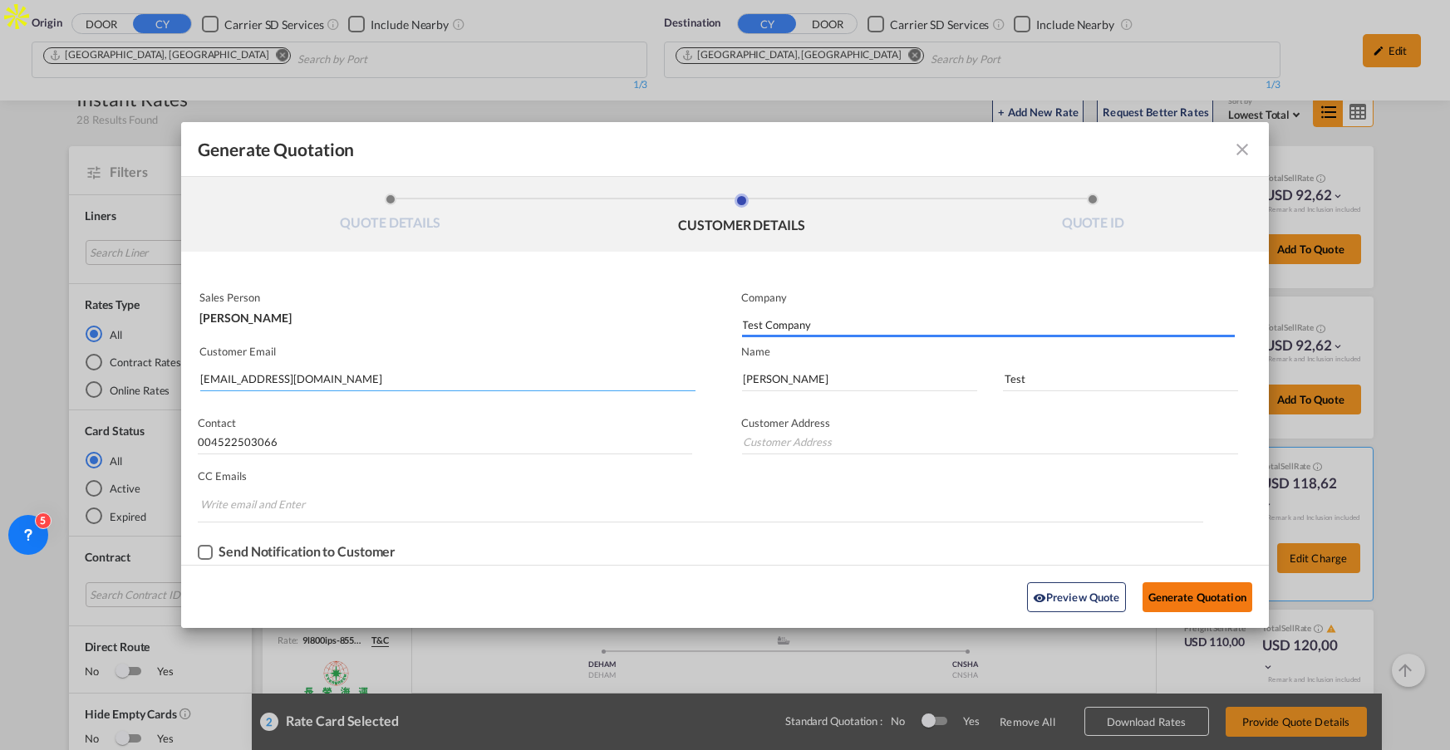
type input "Calle Ricardo Ortiz NO. 124 - 3C"
click at [1212, 602] on button "Generate Quotation" at bounding box center [1198, 597] width 110 height 30
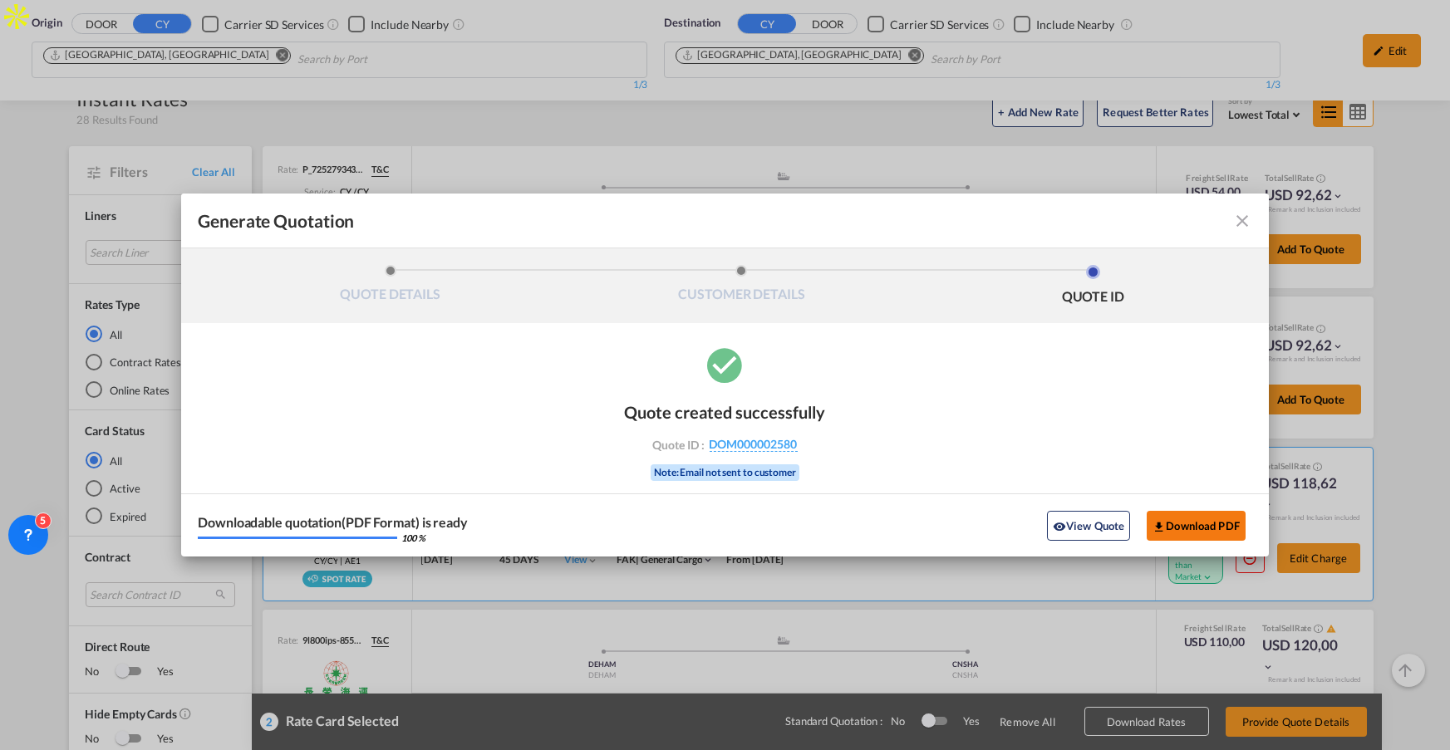
click at [1198, 523] on button "Download PDF" at bounding box center [1196, 526] width 99 height 30
click at [1237, 221] on md-icon "icon-close fg-AAA8AD cursor m-0" at bounding box center [1242, 221] width 20 height 20
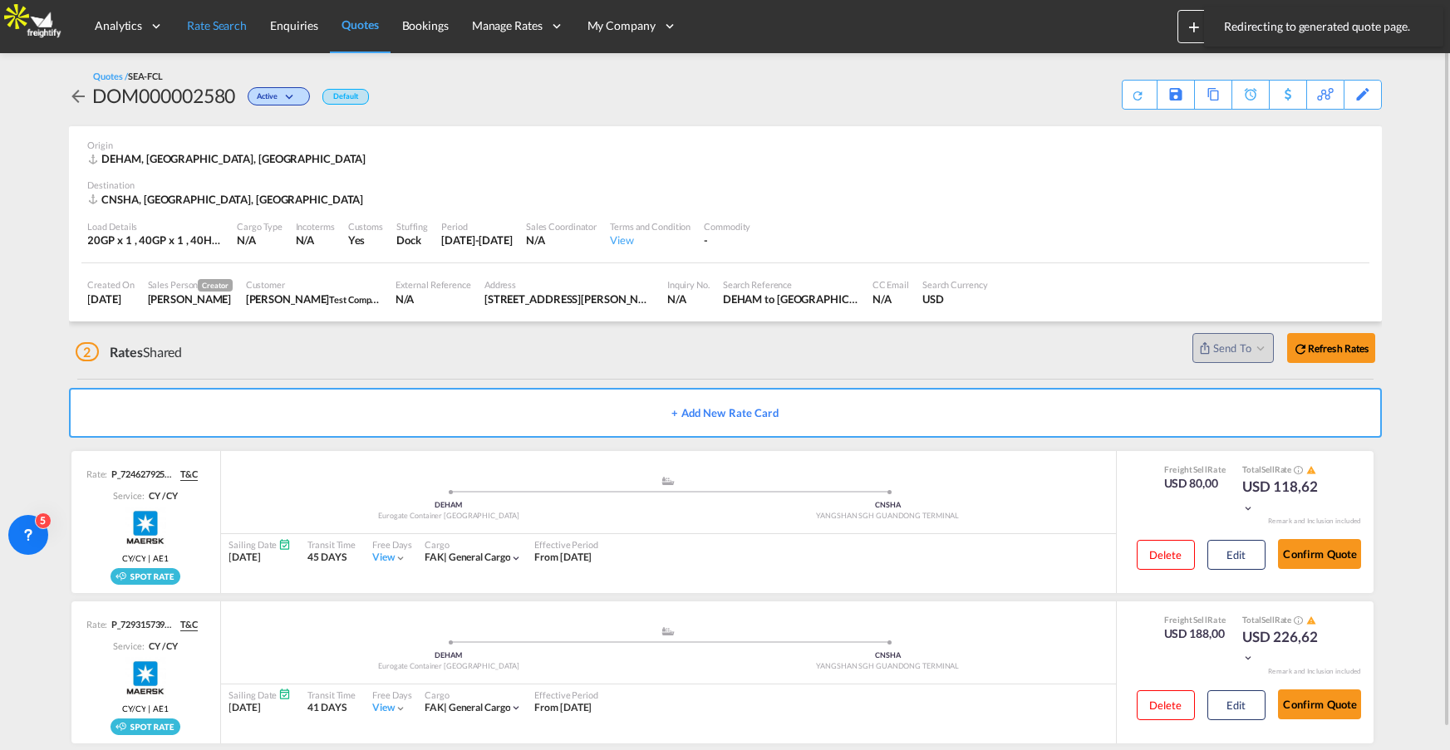
click at [209, 24] on span "Rate Search" at bounding box center [217, 25] width 60 height 14
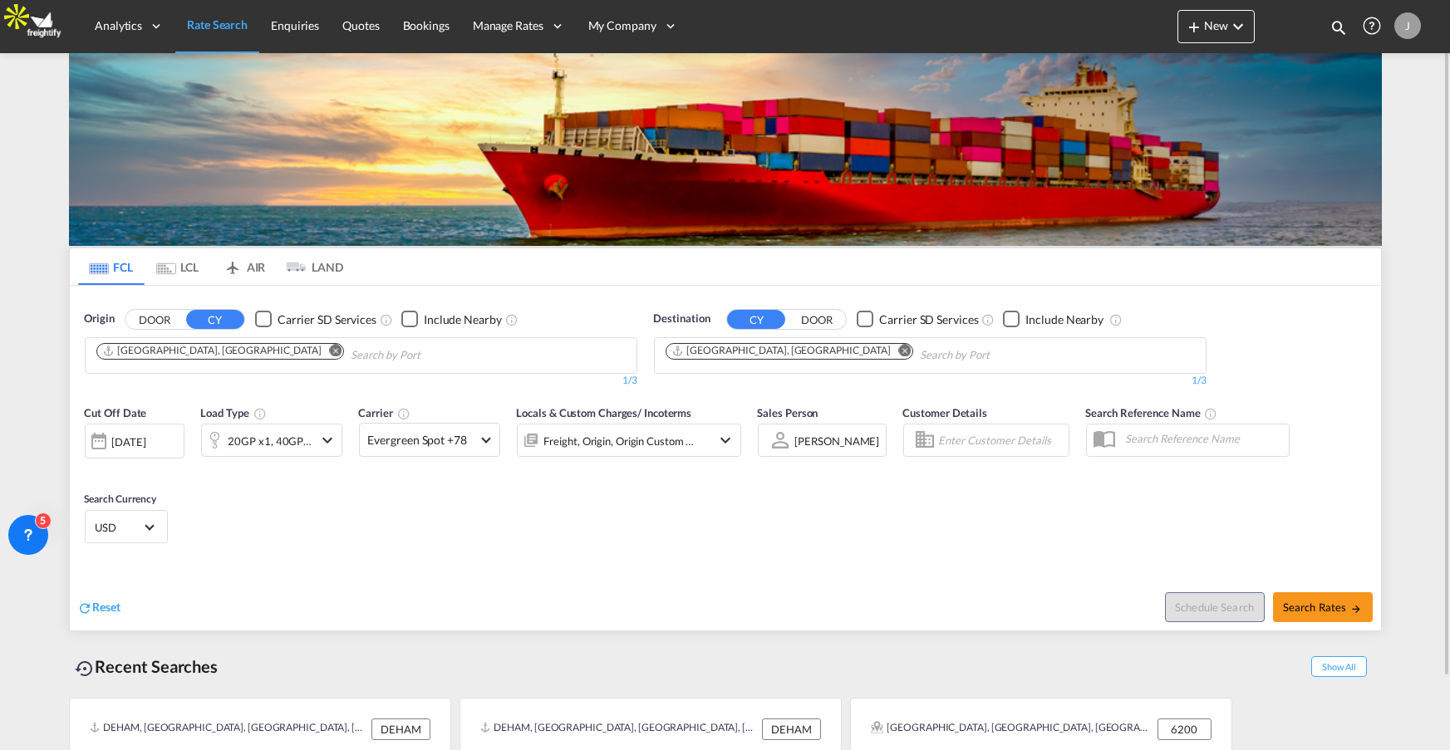
click at [255, 259] on md-tab-item "AIR" at bounding box center [244, 266] width 66 height 37
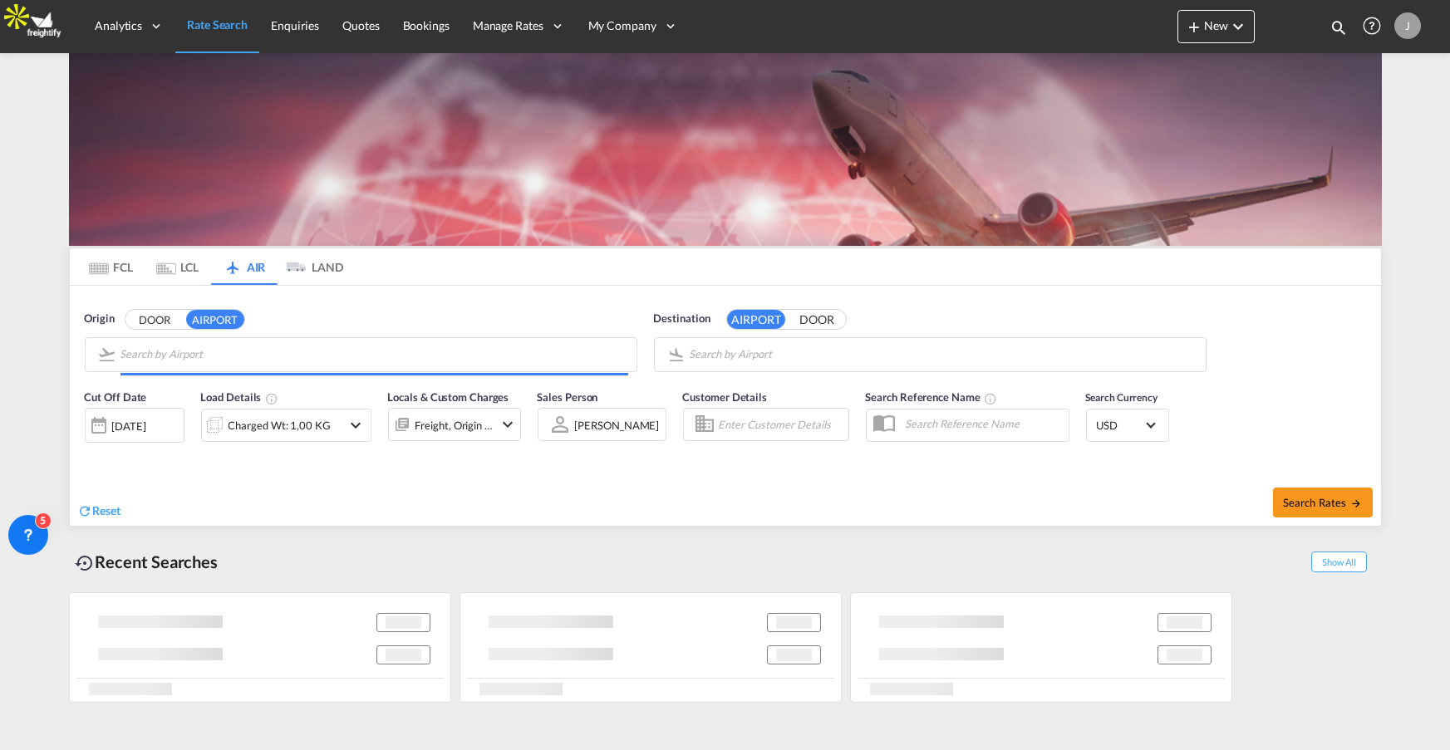
type input "Frankfurt am Main International, Frankfurt-am-Main, FRA"
type input "Shanghai Pudong International, Shanghai, PVG"
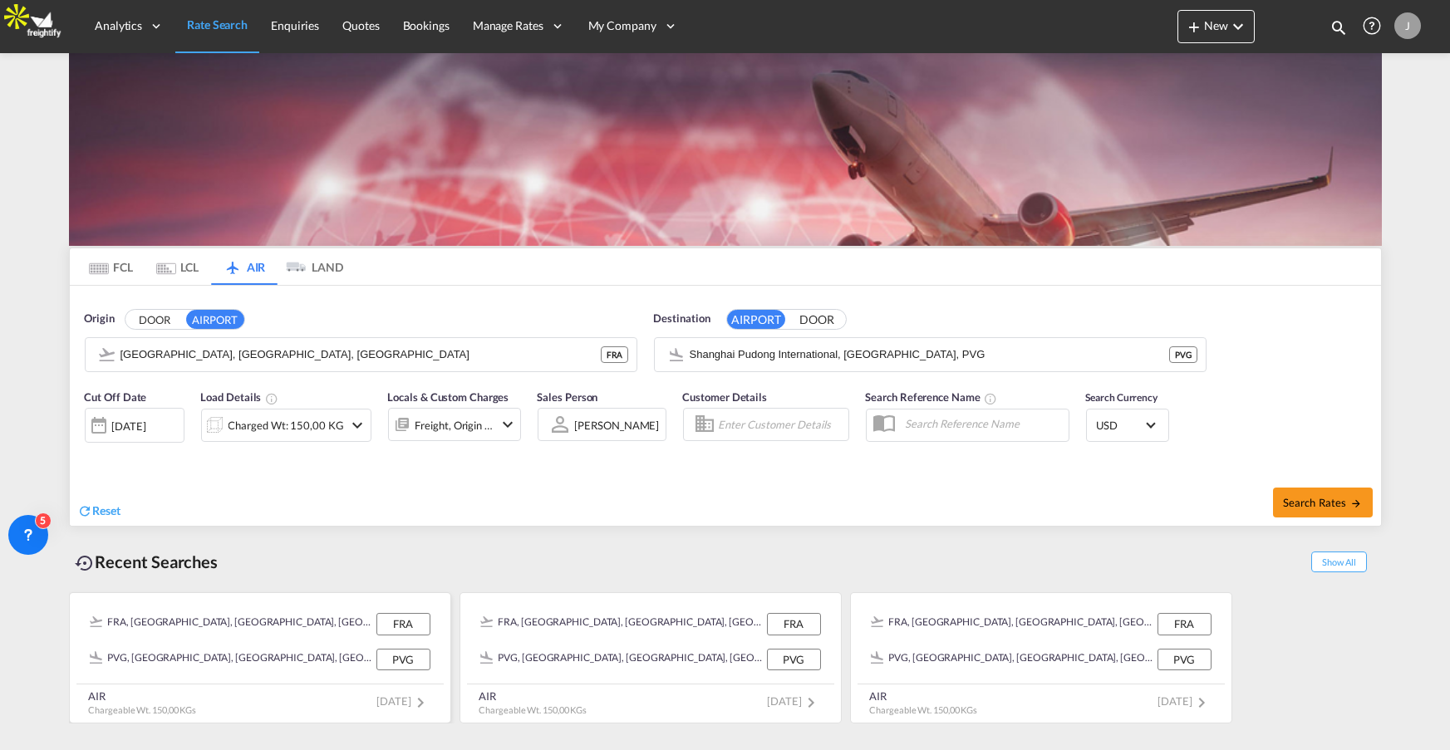
click at [294, 651] on div "PVG, Shanghai Pudong International, Shanghai, China, Greater China & Far East A…" at bounding box center [231, 660] width 283 height 22
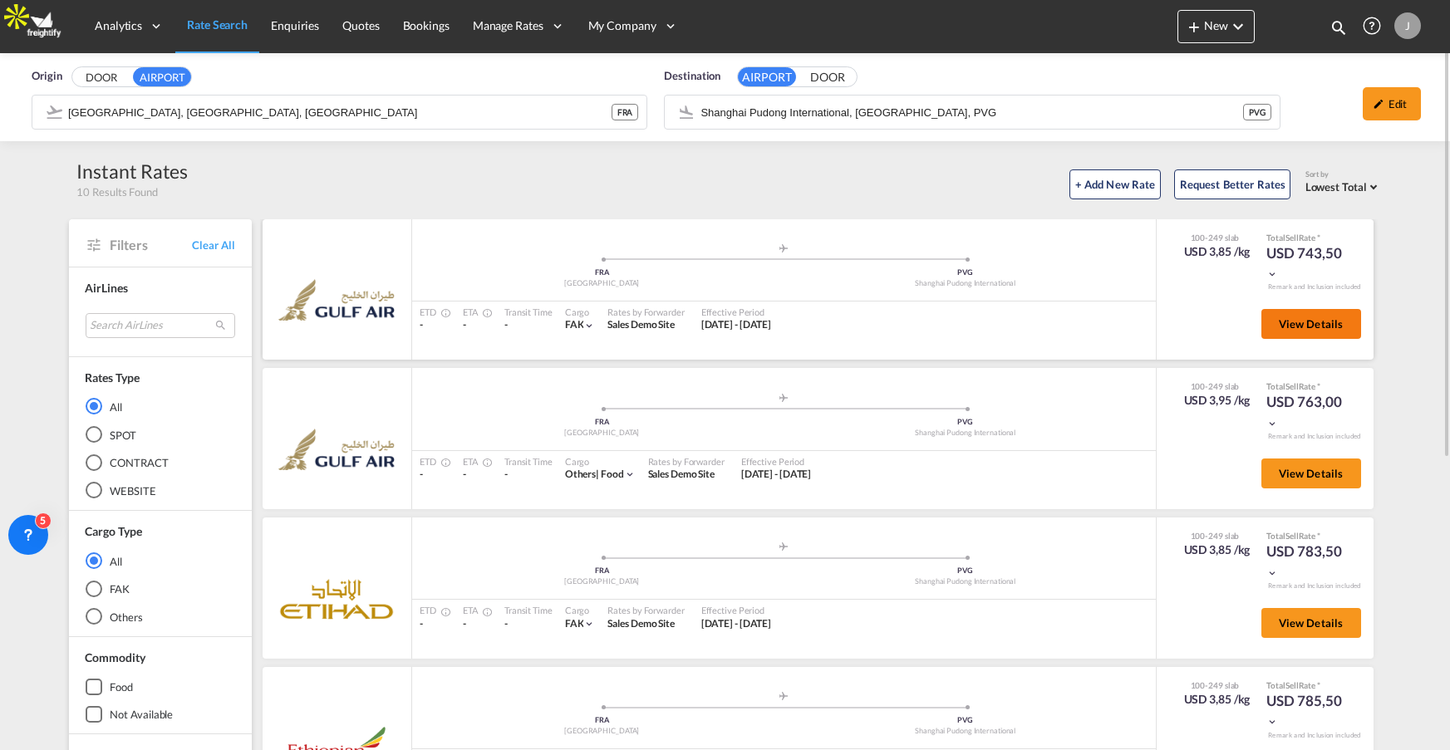
click at [1302, 325] on span "View Details" at bounding box center [1311, 323] width 65 height 13
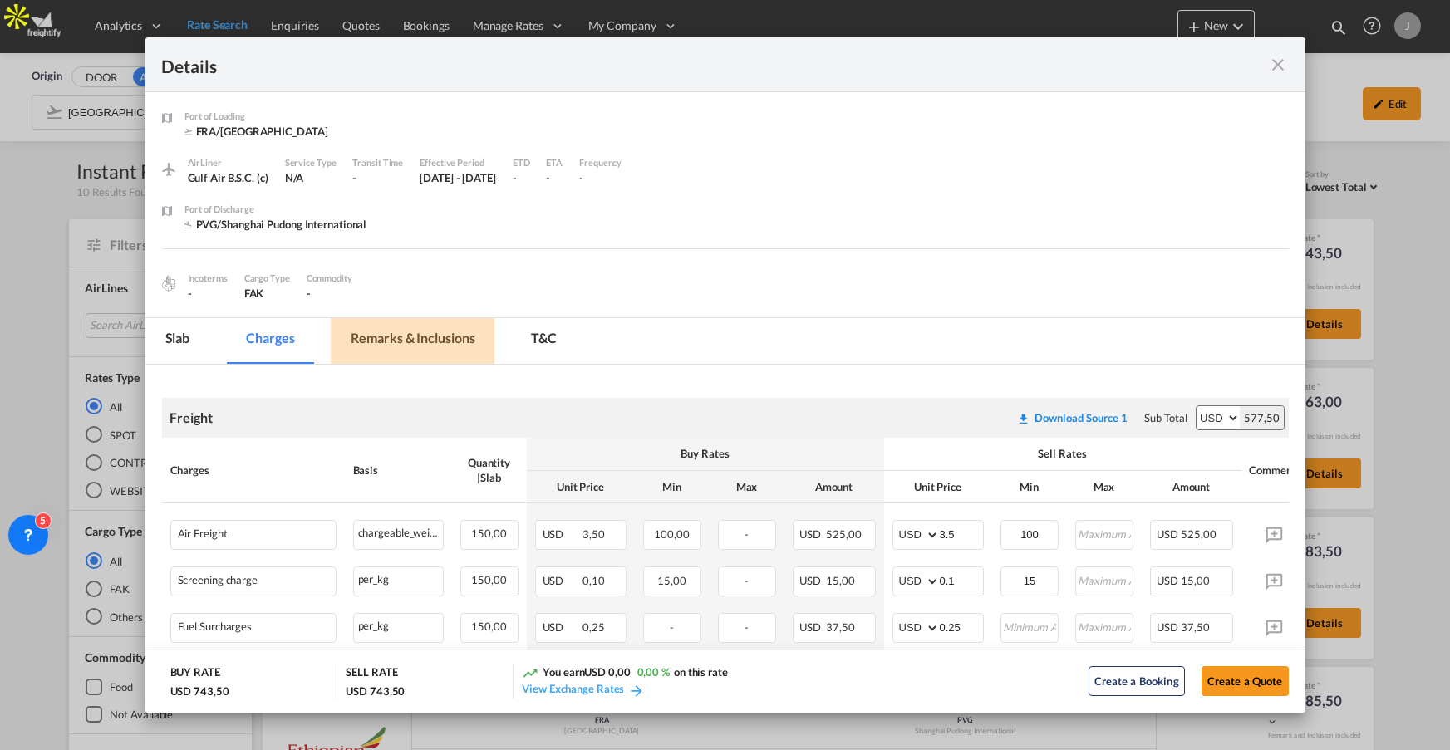
click at [432, 343] on md-tab-item "Remarks & Inclusions" at bounding box center [413, 341] width 164 height 46
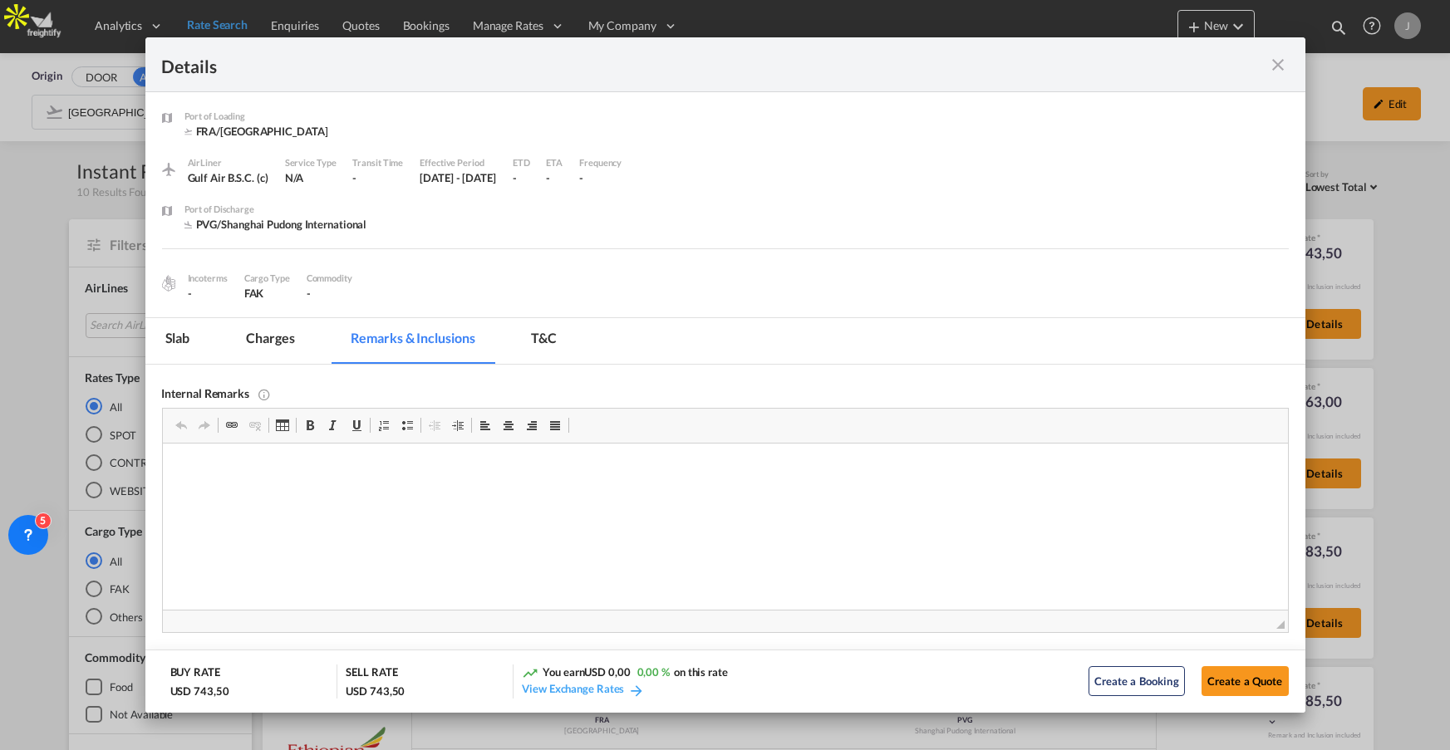
drag, startPoint x: 158, startPoint y: 347, endPoint x: 209, endPoint y: 363, distance: 53.9
click at [159, 347] on md-tab-item "Slab" at bounding box center [177, 341] width 65 height 46
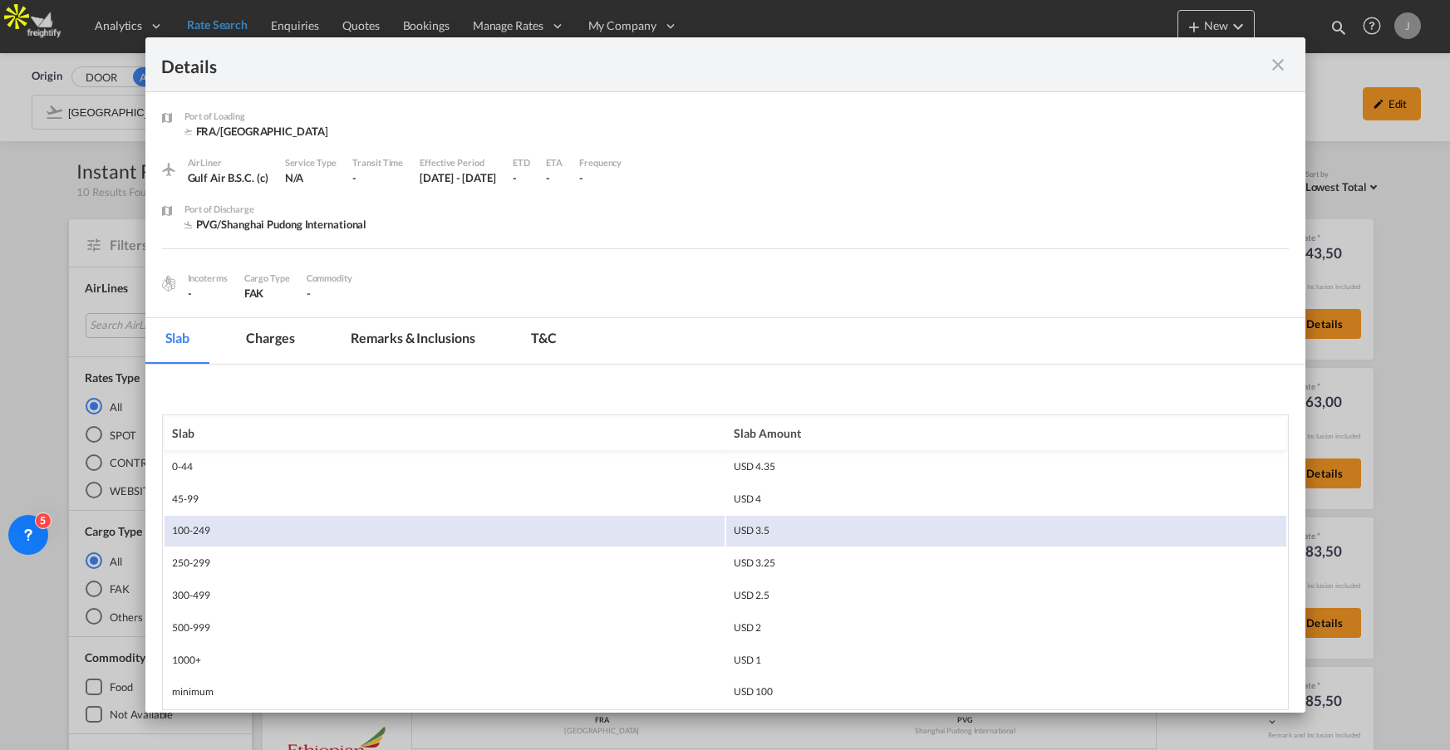
click at [1272, 66] on md-icon "icon-close fg-AAA8AD m-0 cursor" at bounding box center [1279, 65] width 20 height 20
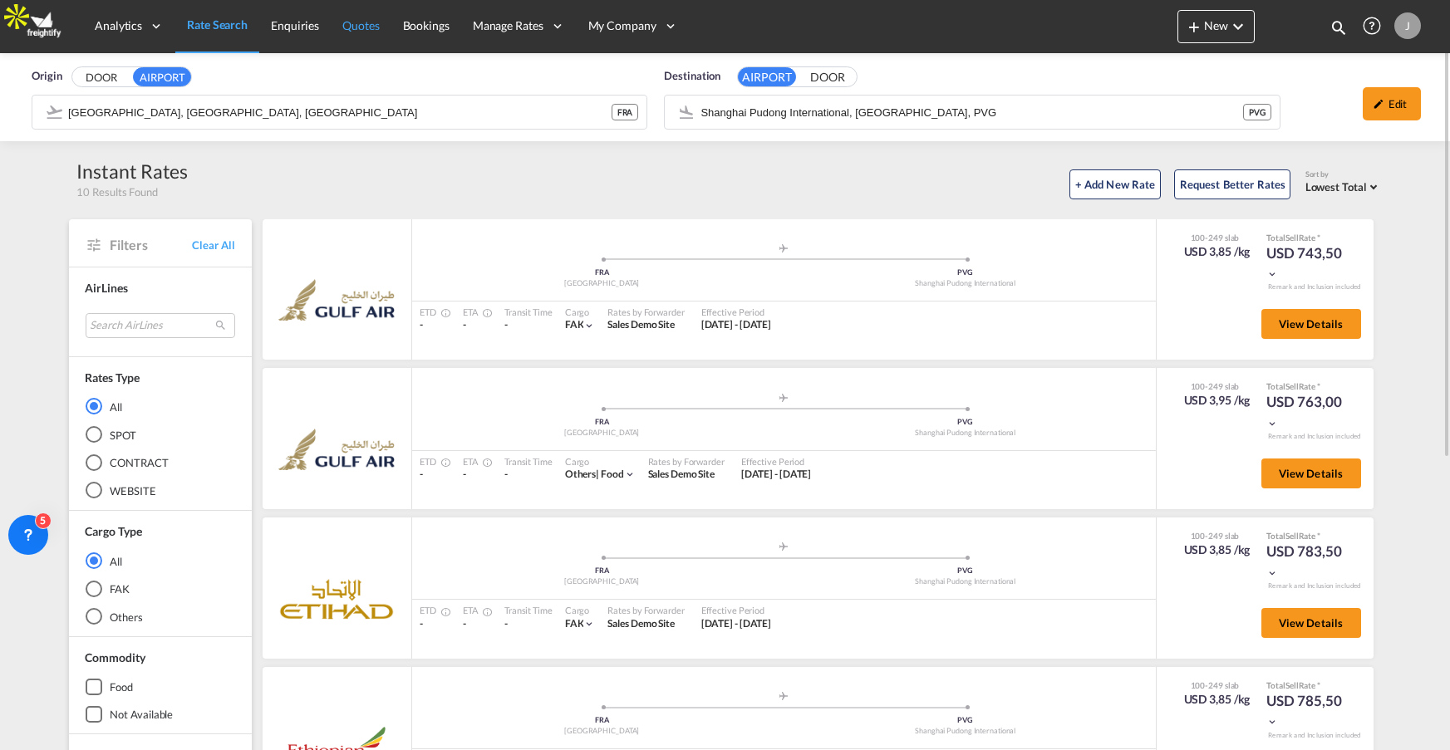
click at [363, 30] on span "Quotes" at bounding box center [360, 25] width 37 height 14
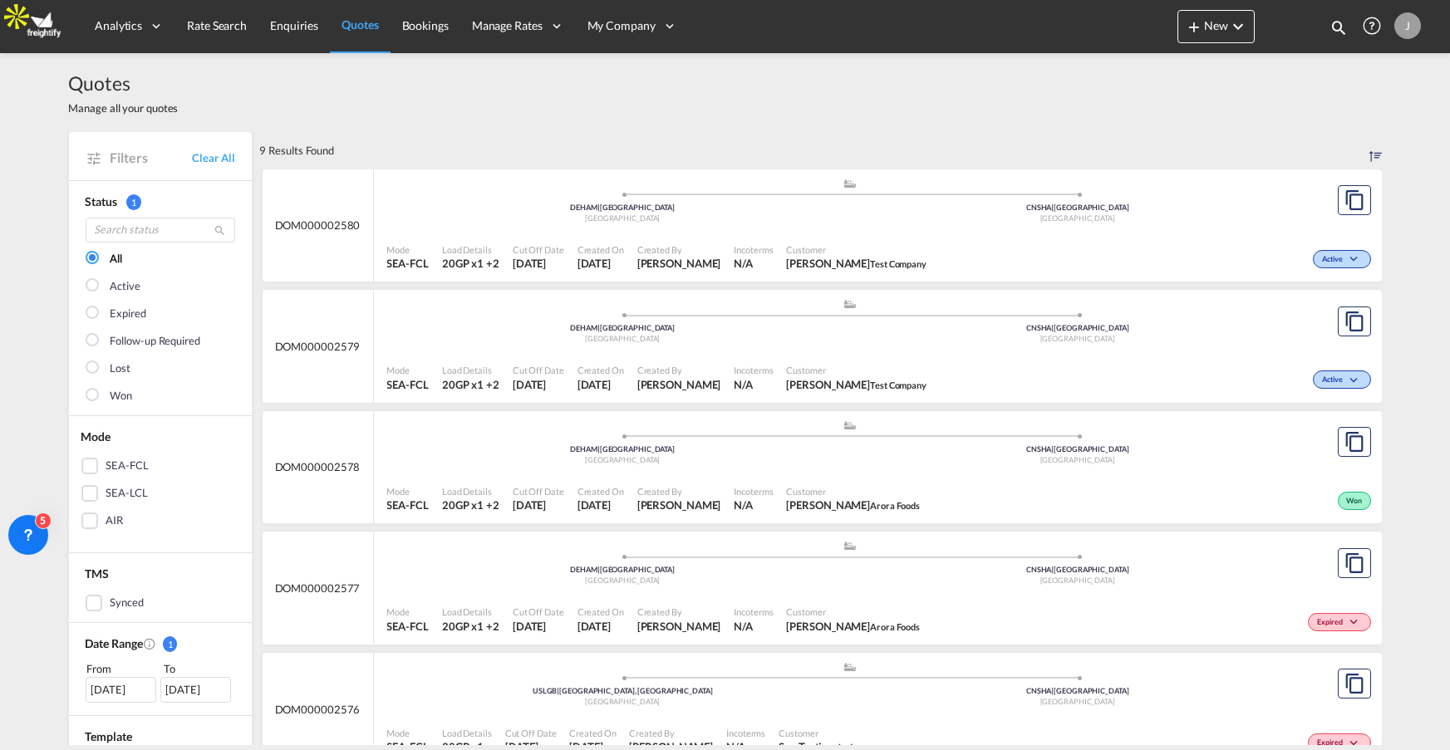
click at [95, 522] on div "AIR" at bounding box center [89, 521] width 17 height 17
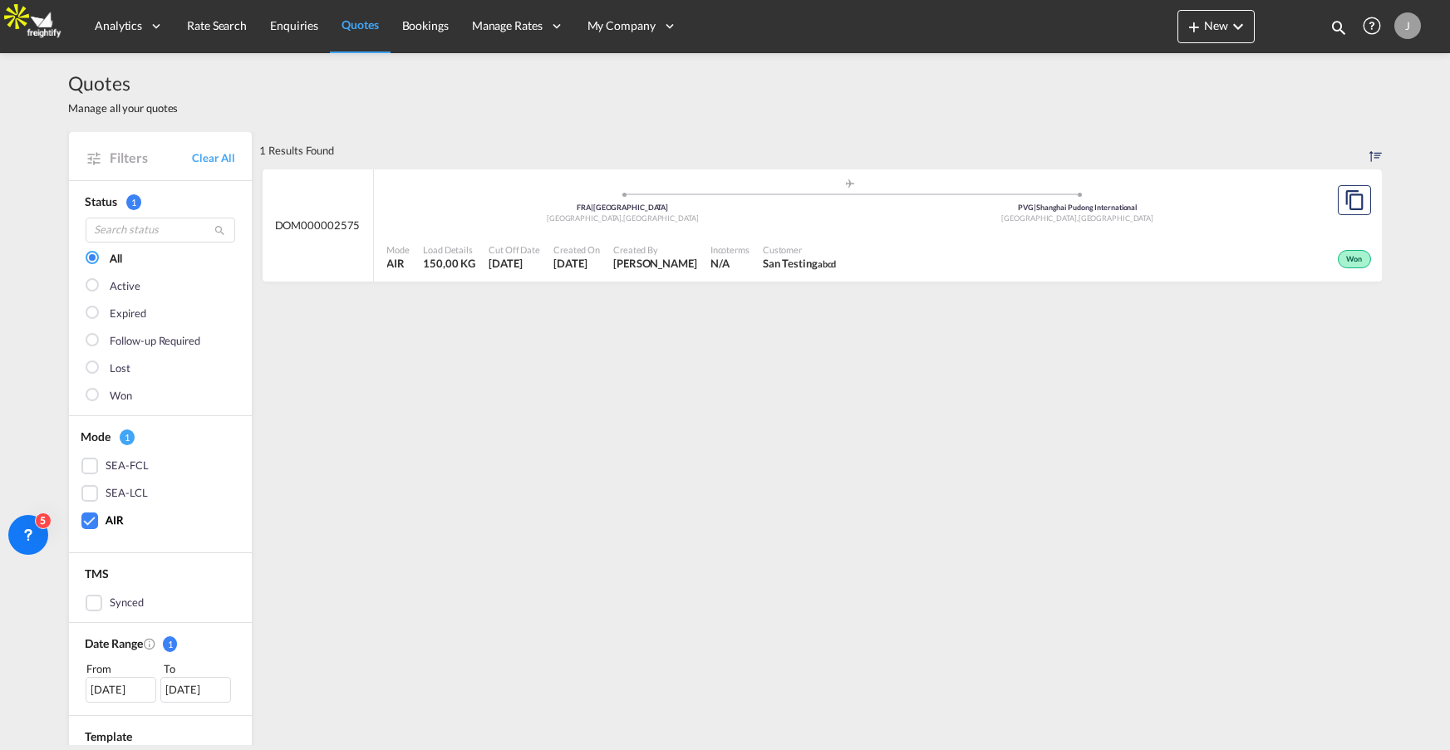
click at [749, 243] on span "Incoterms" at bounding box center [729, 249] width 39 height 12
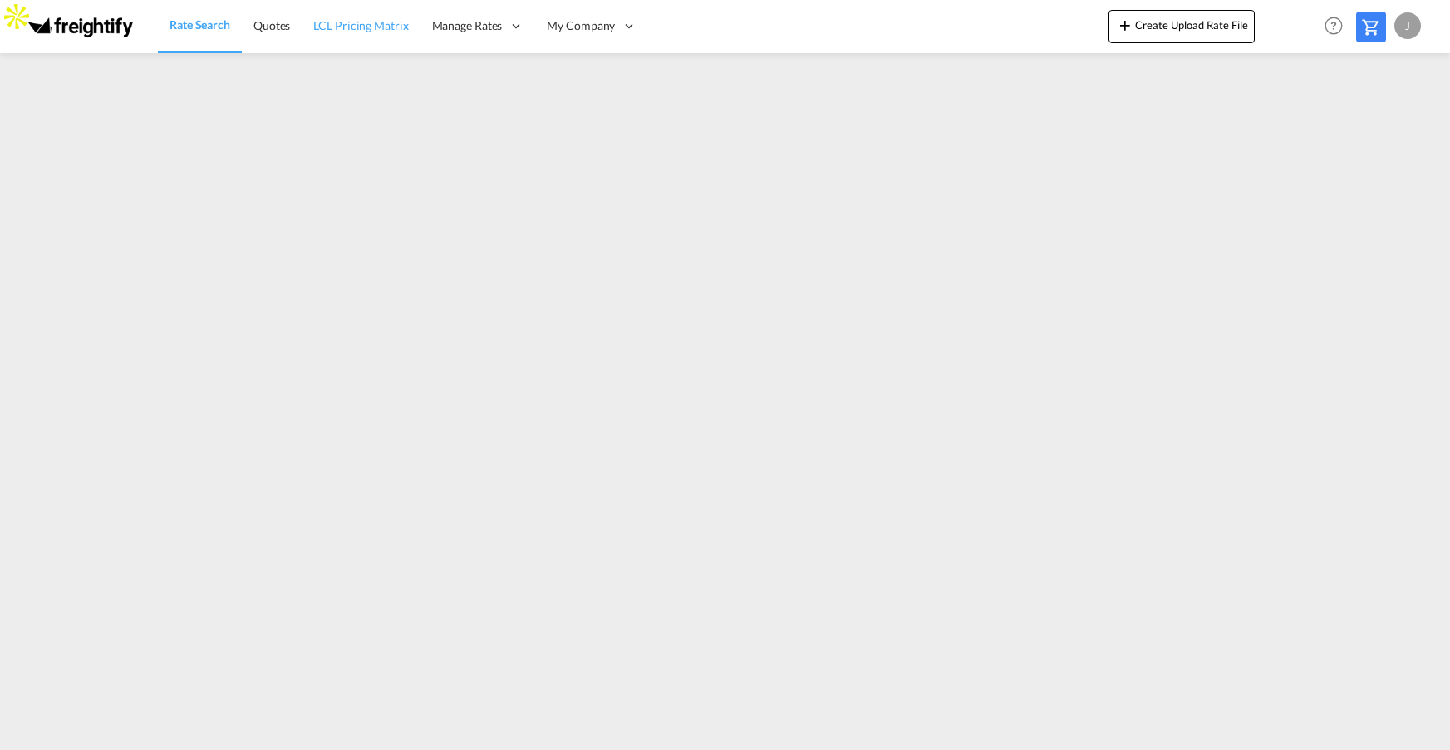
click at [362, 31] on span "LCL Pricing Matrix" at bounding box center [360, 25] width 95 height 14
click at [216, 29] on span "Rate Search" at bounding box center [200, 25] width 60 height 14
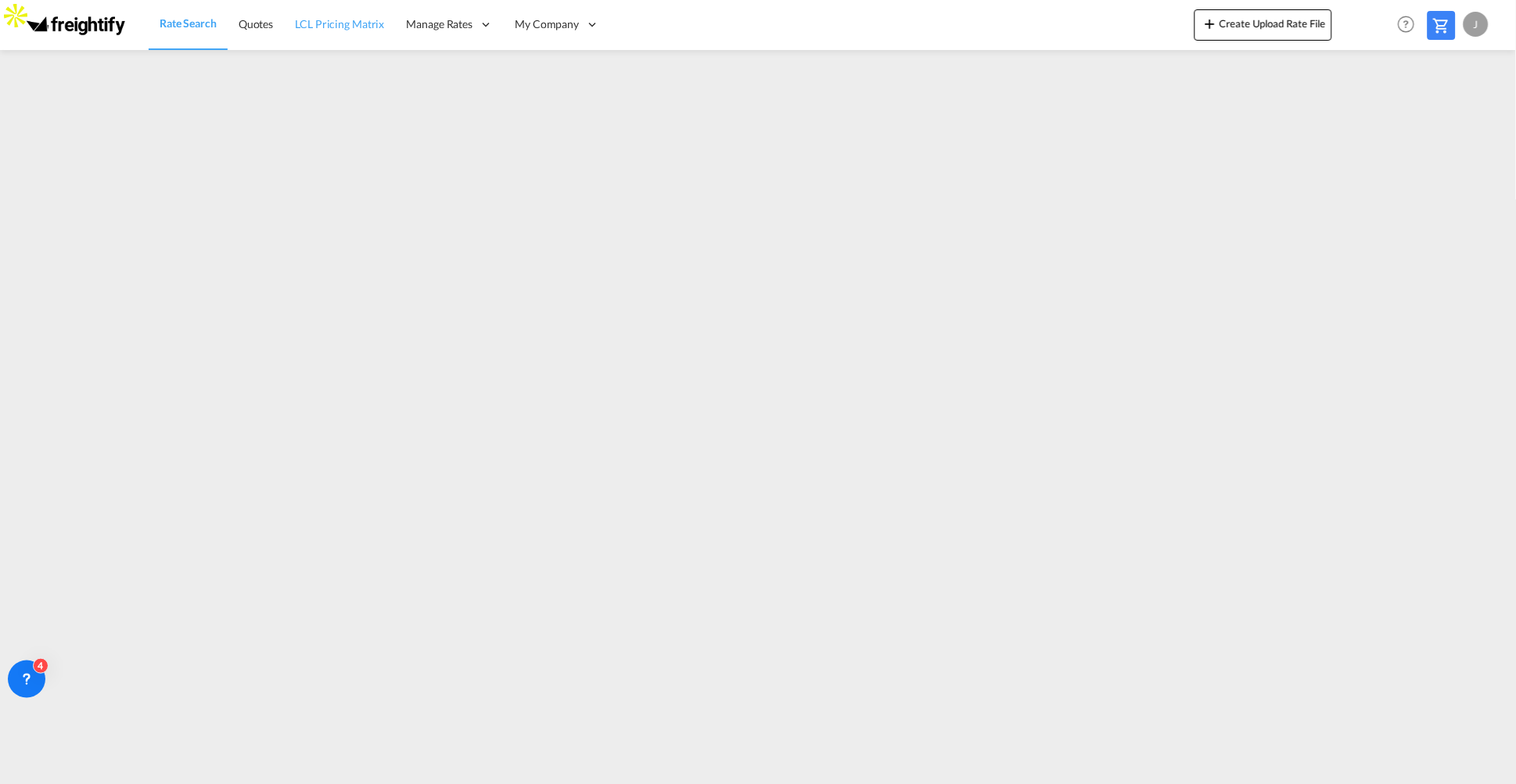
click at [321, 36] on link "LCL Pricing Matrix" at bounding box center [340, 24] width 111 height 51
